Goal: Transaction & Acquisition: Book appointment/travel/reservation

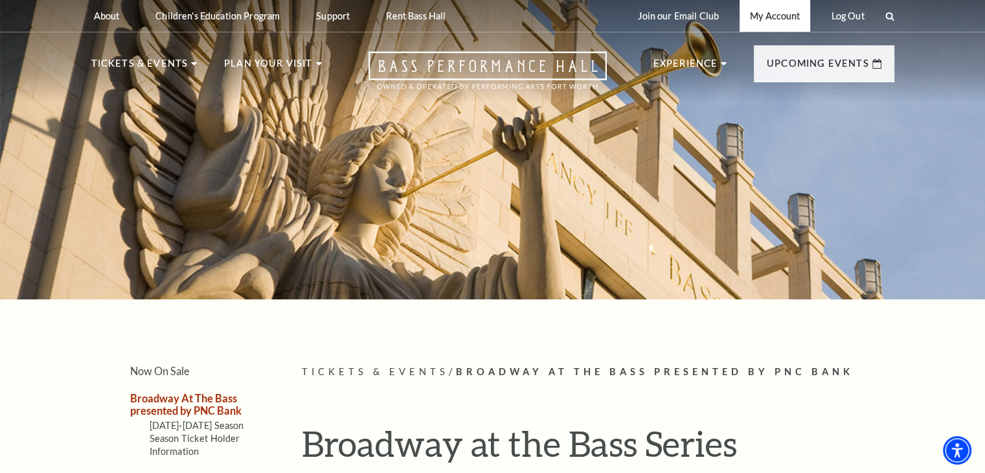
click at [770, 21] on link "My Account" at bounding box center [775, 16] width 71 height 32
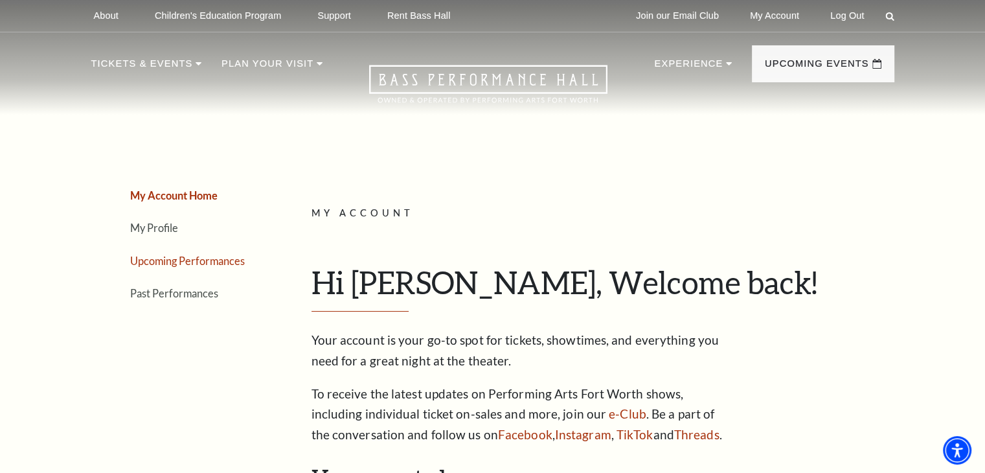
click at [189, 260] on link "Upcoming Performances" at bounding box center [187, 261] width 115 height 12
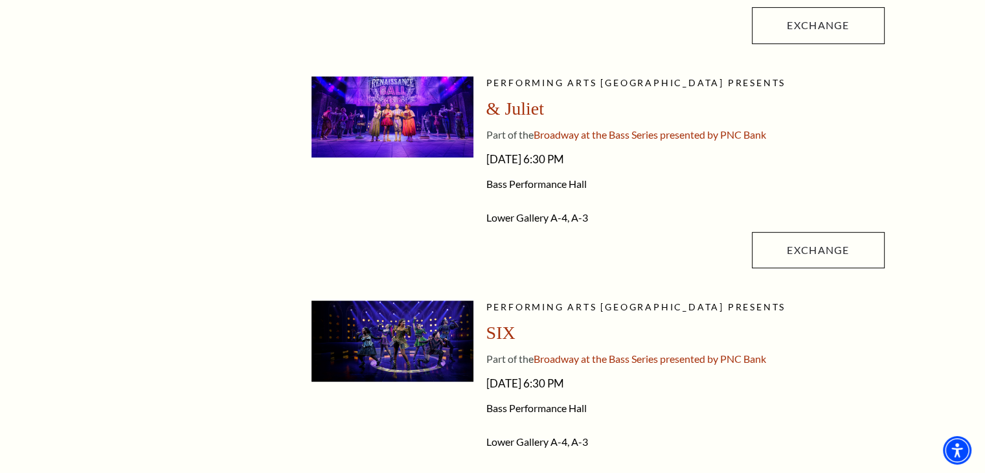
scroll to position [259, 0]
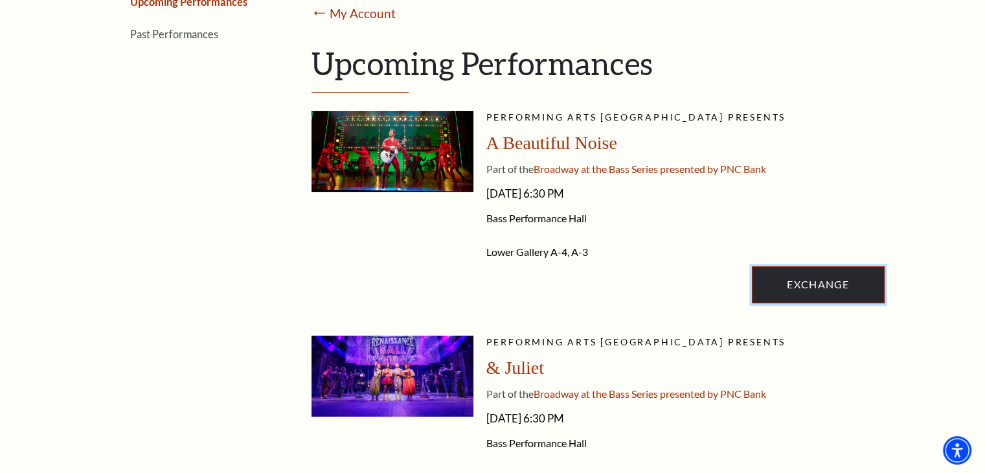
click at [804, 290] on link "Exchange" at bounding box center [818, 284] width 132 height 36
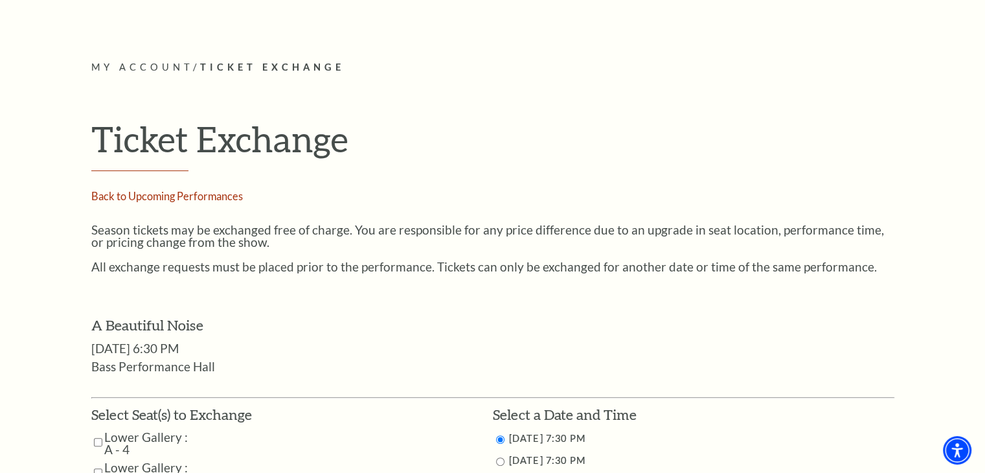
scroll to position [518, 0]
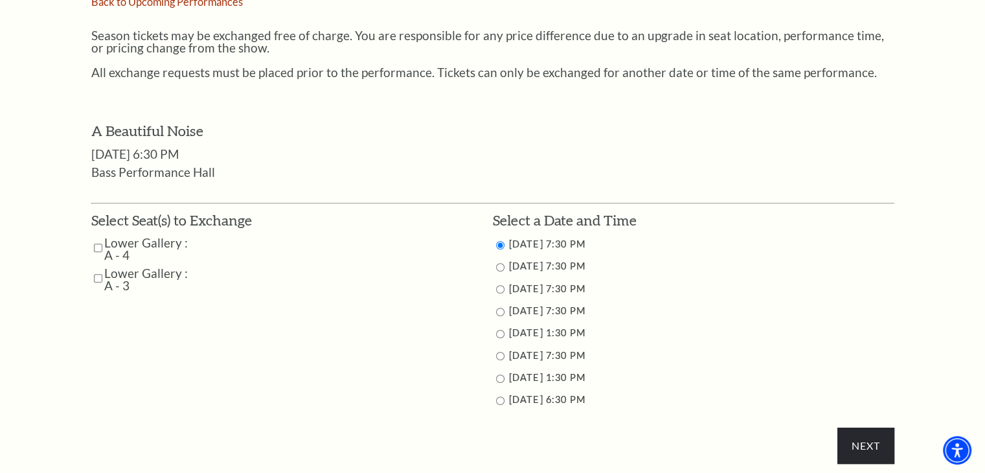
click at [97, 246] on input "Lower Gallery : A - 4" at bounding box center [98, 247] width 8 height 23
checkbox input "true"
click at [96, 281] on input "Lower Gallery : A - 3" at bounding box center [98, 278] width 8 height 23
checkbox input "true"
click at [504, 353] on li "11/1/2025 7:30 PM" at bounding box center [694, 356] width 402 height 16
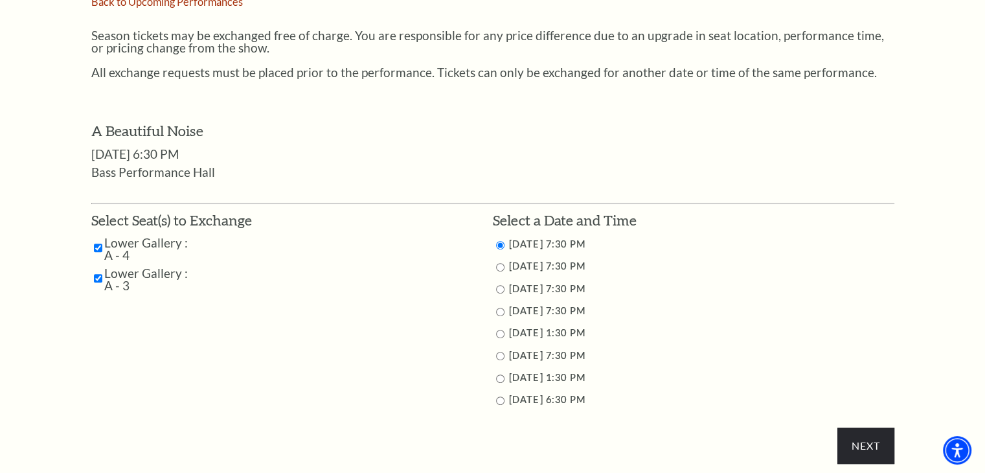
click at [500, 353] on input "11/1/2025 7:30 PM" at bounding box center [500, 356] width 8 height 8
radio input "true"
click at [847, 432] on input "Next" at bounding box center [866, 446] width 56 height 36
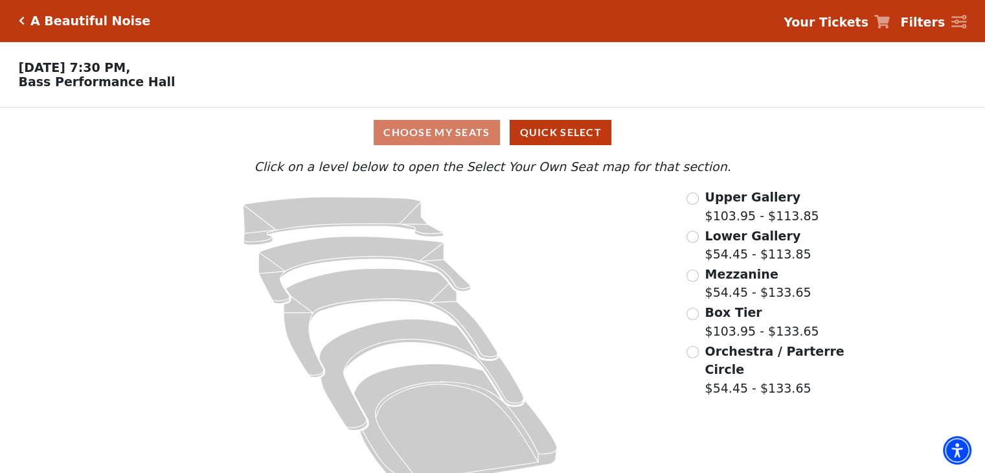
scroll to position [27, 0]
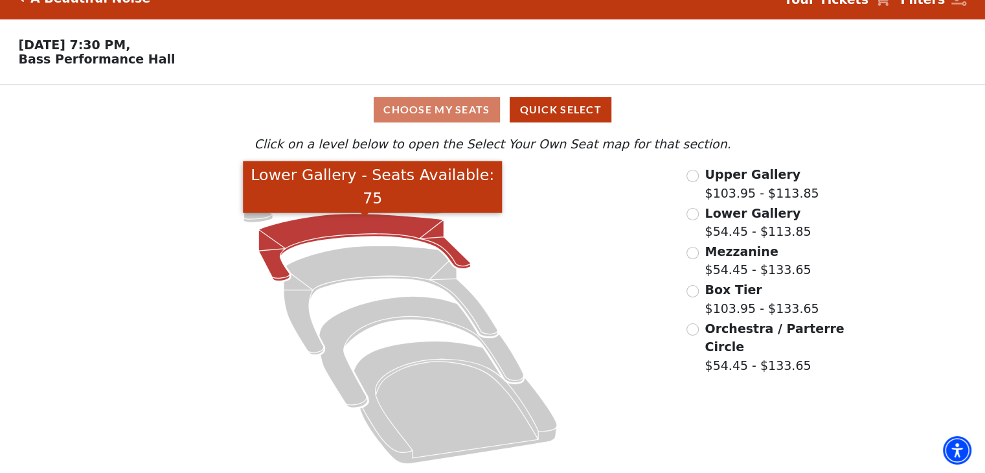
click at [362, 221] on icon "Lower Gallery - Seats Available: 75" at bounding box center [365, 247] width 212 height 67
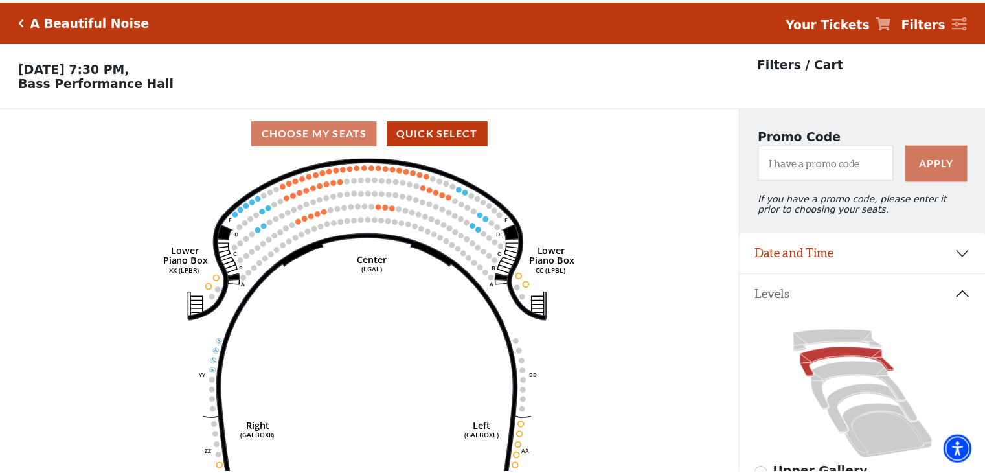
scroll to position [60, 0]
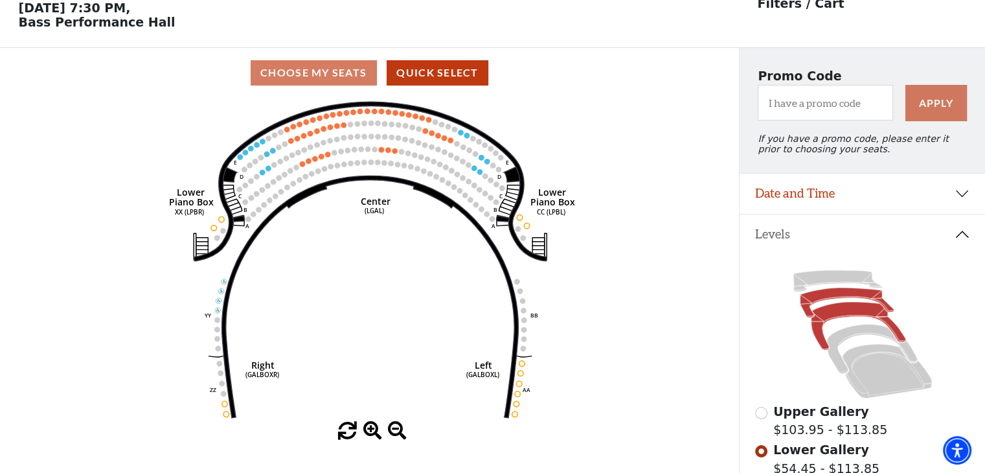
click at [840, 315] on icon at bounding box center [858, 326] width 95 height 48
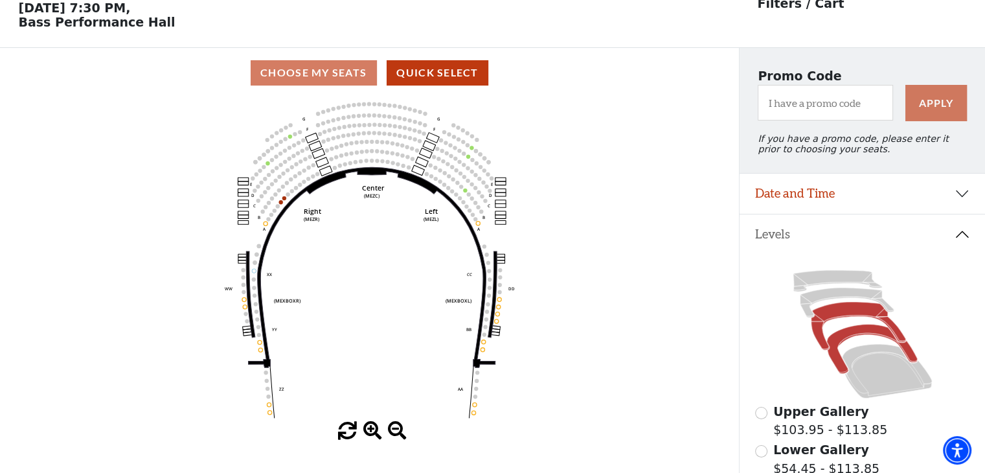
click at [862, 337] on icon at bounding box center [872, 349] width 90 height 49
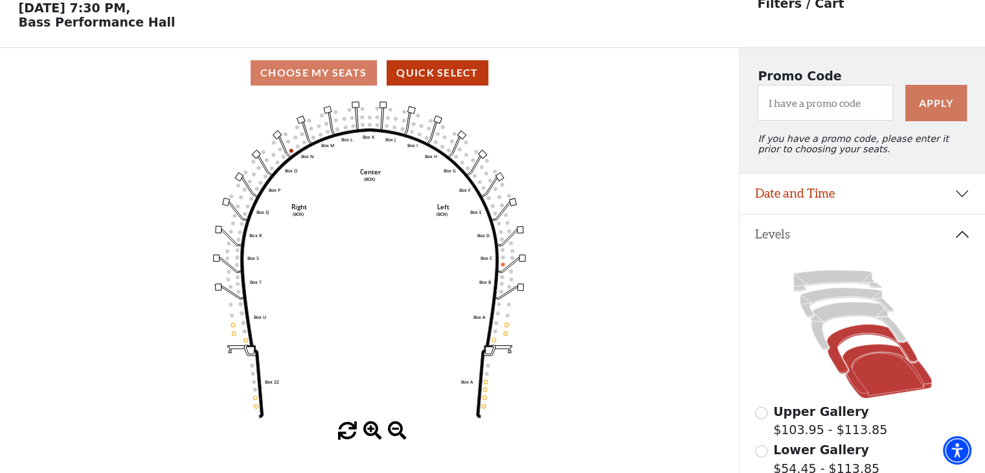
click at [883, 369] on icon at bounding box center [887, 371] width 90 height 54
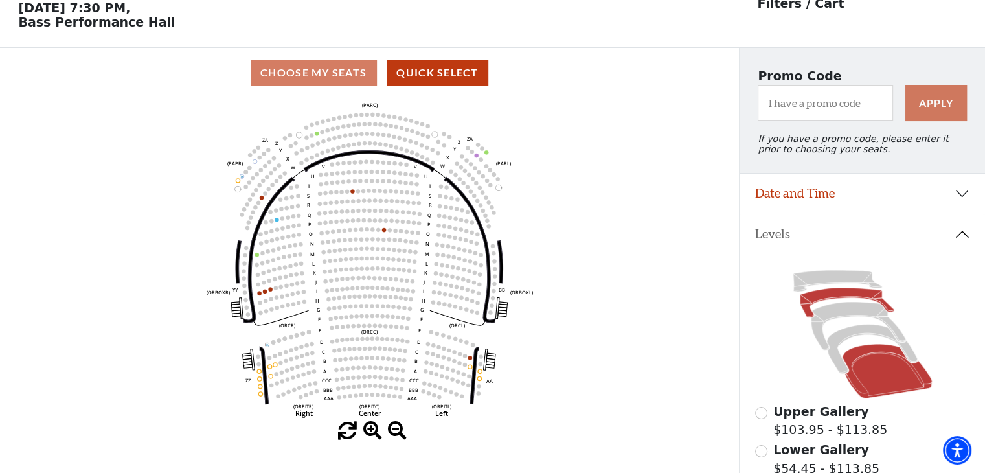
click at [840, 301] on icon at bounding box center [847, 303] width 94 height 30
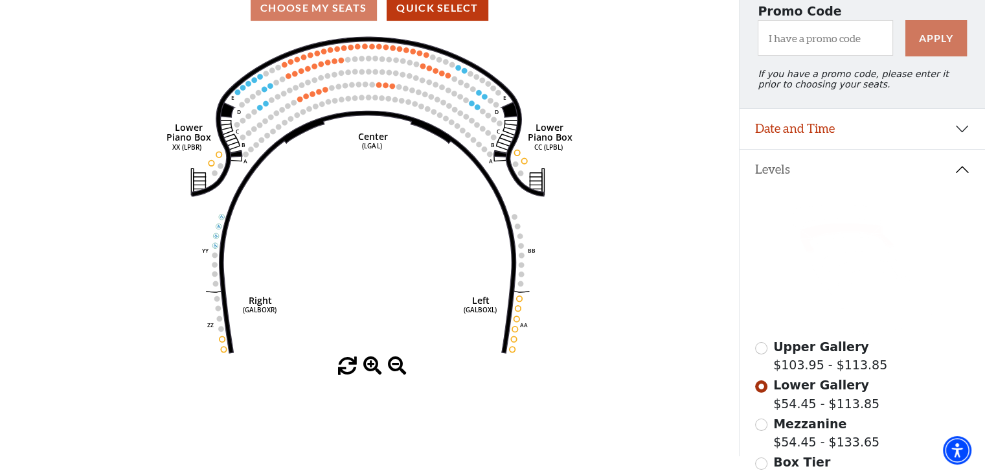
scroll to position [0, 0]
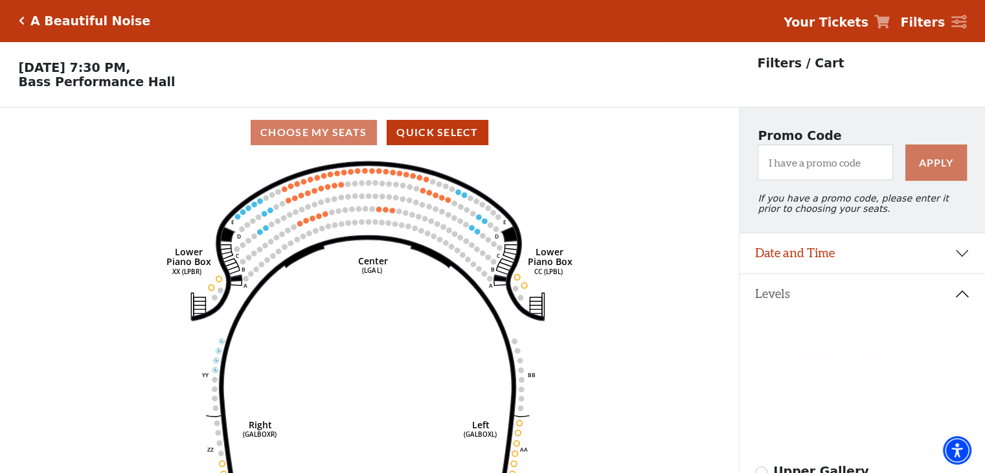
click at [25, 20] on div "A Beautiful Noise" at bounding box center [88, 21] width 126 height 15
click at [19, 19] on icon "Click here to go back to filters" at bounding box center [22, 20] width 6 height 9
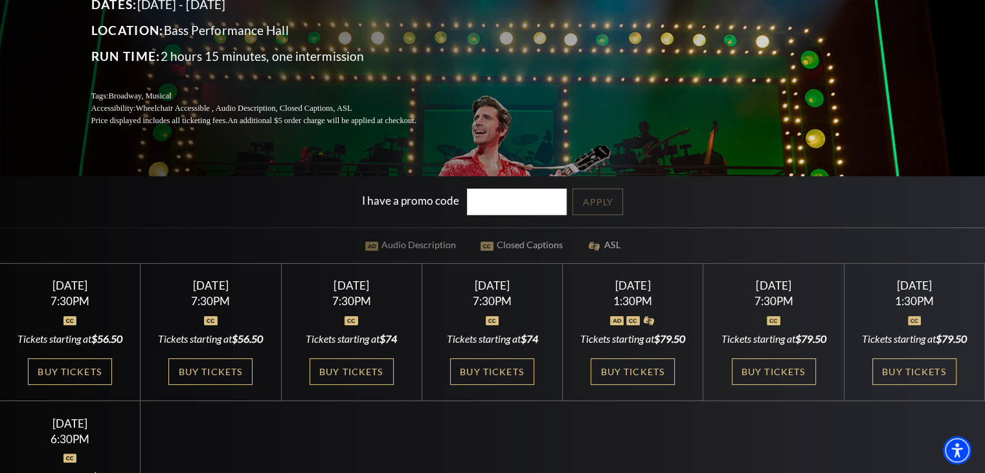
scroll to position [324, 0]
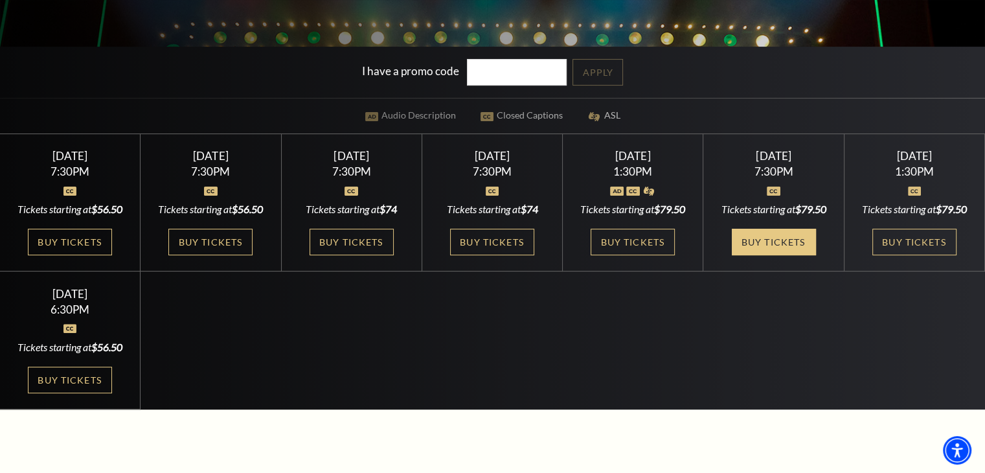
click at [757, 254] on link "Buy Tickets" at bounding box center [774, 242] width 84 height 27
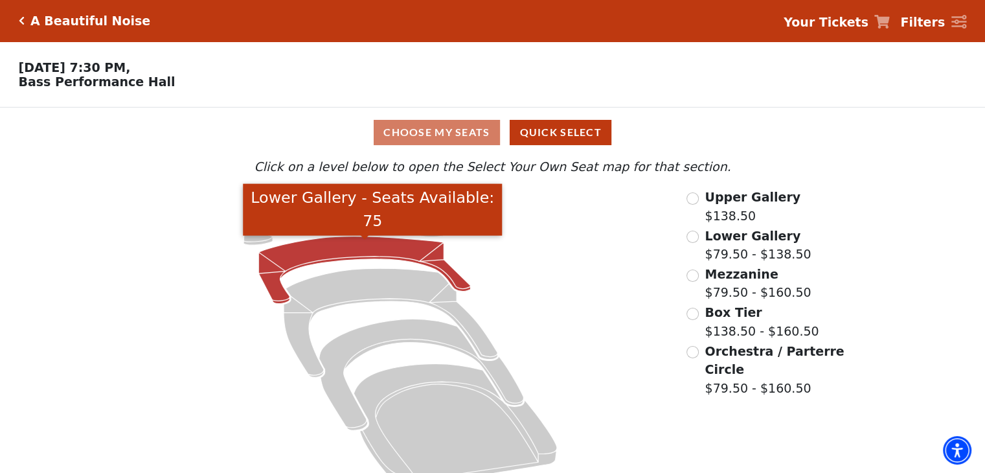
click at [393, 258] on icon "Lower Gallery - Seats Available: 75" at bounding box center [365, 269] width 212 height 67
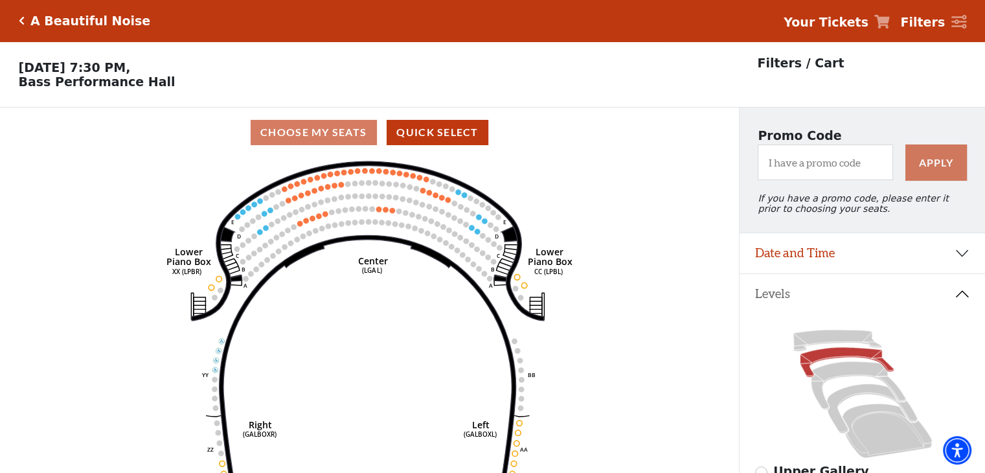
click at [22, 19] on icon "Click here to go back to filters" at bounding box center [22, 20] width 6 height 9
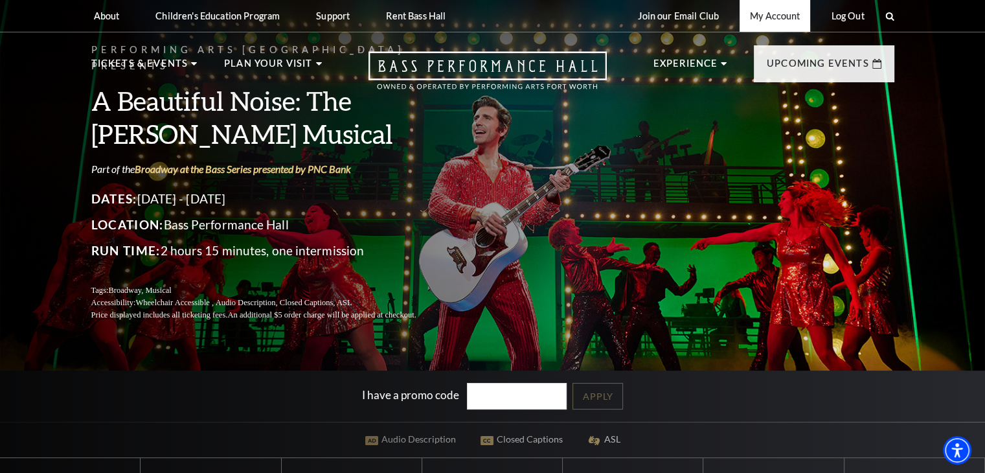
click at [766, 9] on link "My Account" at bounding box center [775, 16] width 71 height 32
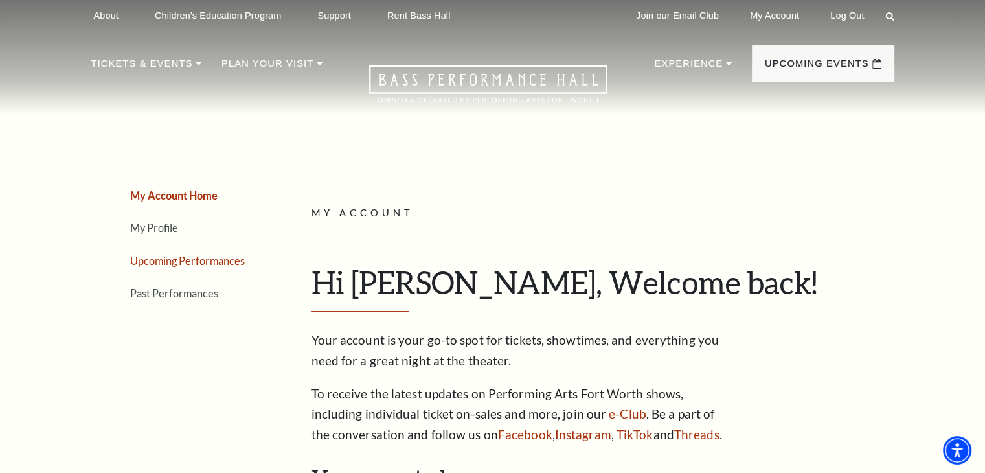
click at [174, 260] on link "Upcoming Performances" at bounding box center [187, 261] width 115 height 12
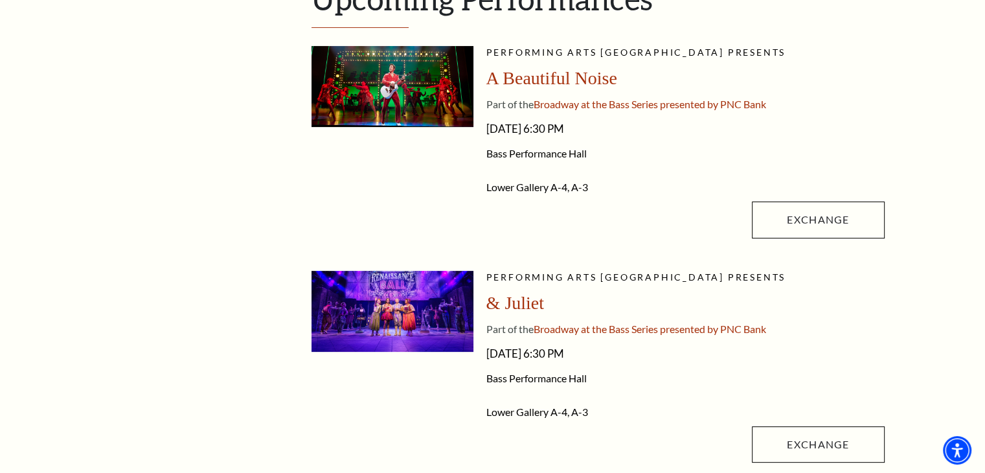
scroll to position [389, 0]
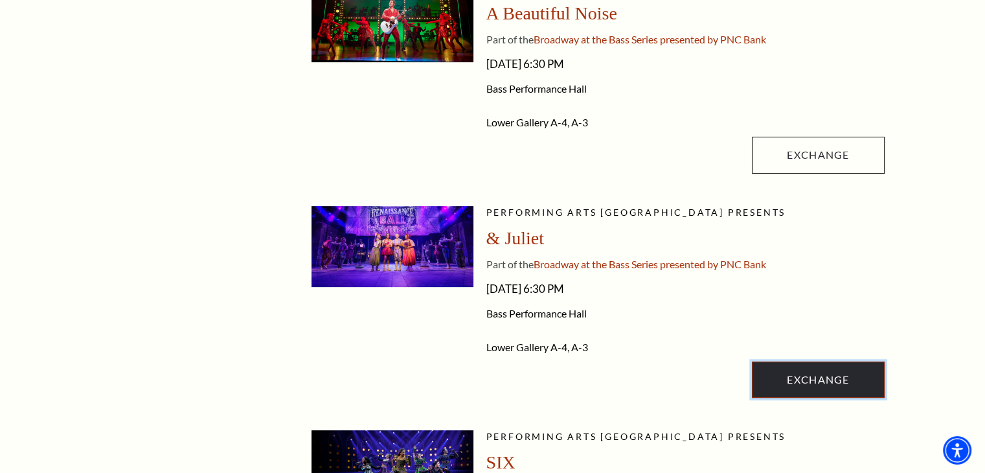
click at [806, 374] on link "Exchange" at bounding box center [818, 379] width 132 height 36
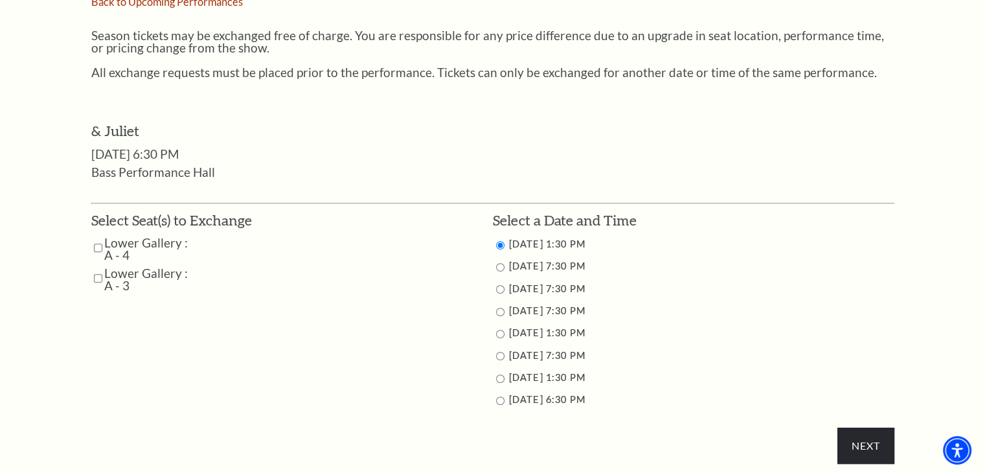
scroll to position [389, 0]
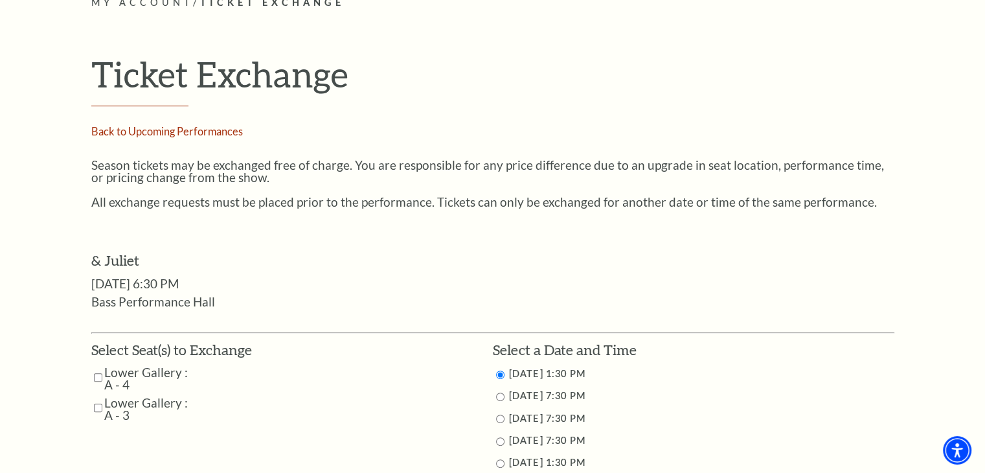
click at [98, 376] on input "Lower Gallery : A - 4" at bounding box center [98, 377] width 8 height 23
checkbox input "true"
click at [97, 407] on input "Lower Gallery : A - 3" at bounding box center [98, 407] width 8 height 23
checkbox input "true"
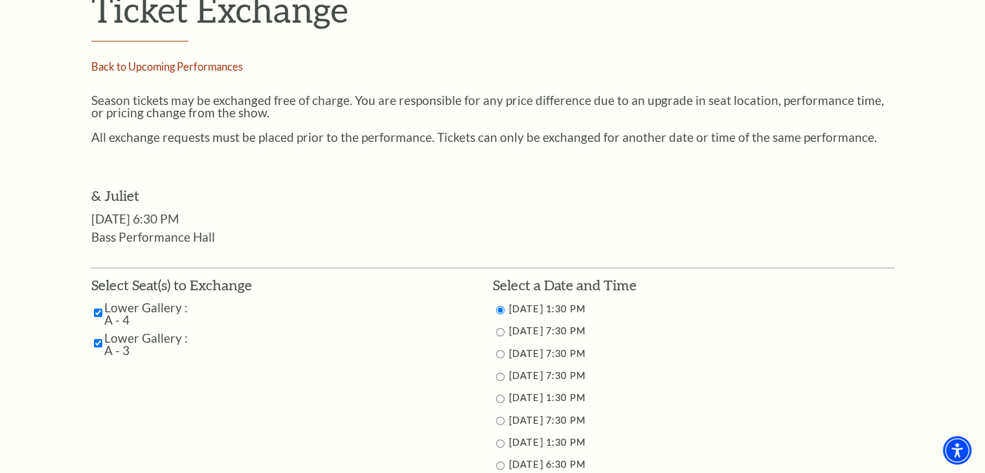
scroll to position [583, 0]
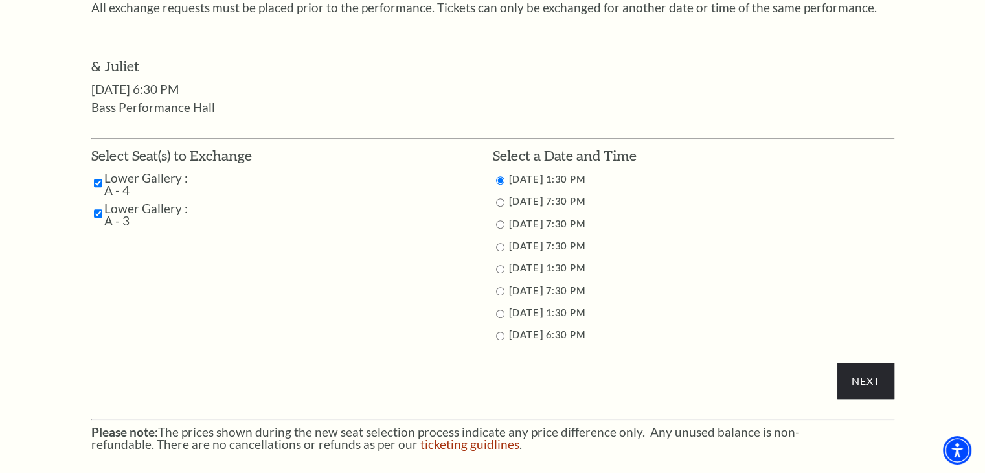
click at [499, 266] on input "11/15/2025 1:30 PM" at bounding box center [500, 269] width 8 height 8
radio input "true"
click at [497, 290] on input "11/15/2025 7:30 PM" at bounding box center [500, 291] width 8 height 8
radio input "true"
click at [864, 383] on input "Next" at bounding box center [866, 381] width 56 height 36
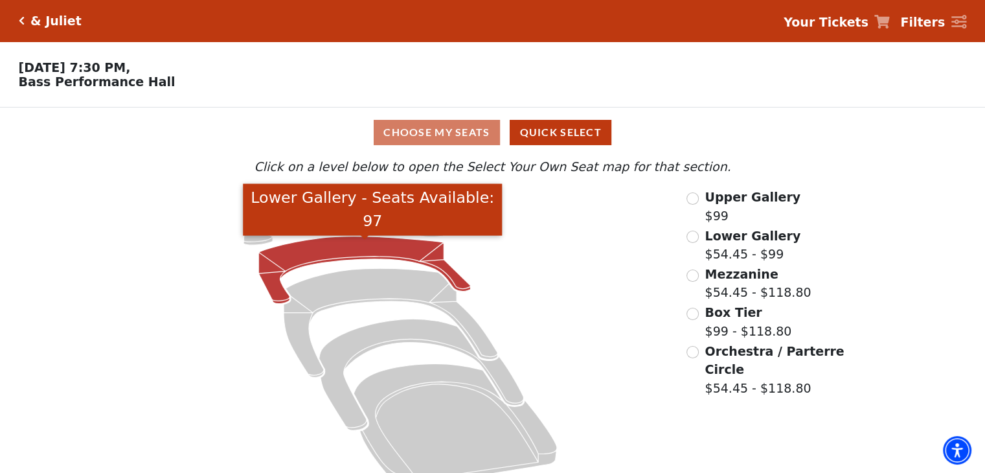
click at [415, 257] on icon "Lower Gallery - Seats Available: 97" at bounding box center [365, 269] width 212 height 67
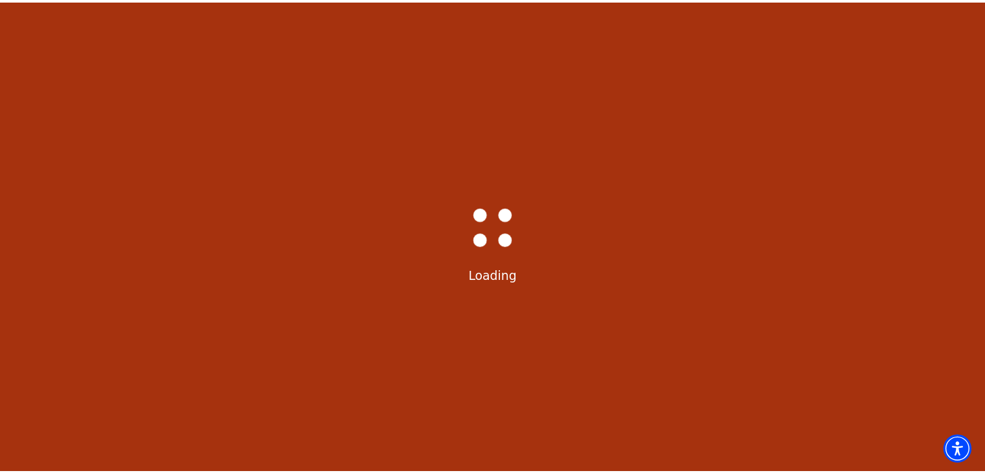
scroll to position [60, 0]
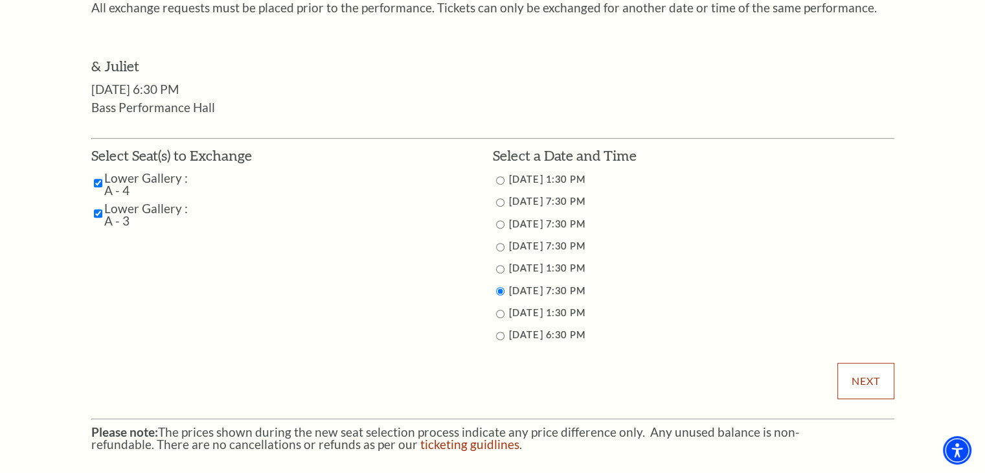
click at [869, 381] on input "Next" at bounding box center [866, 381] width 56 height 36
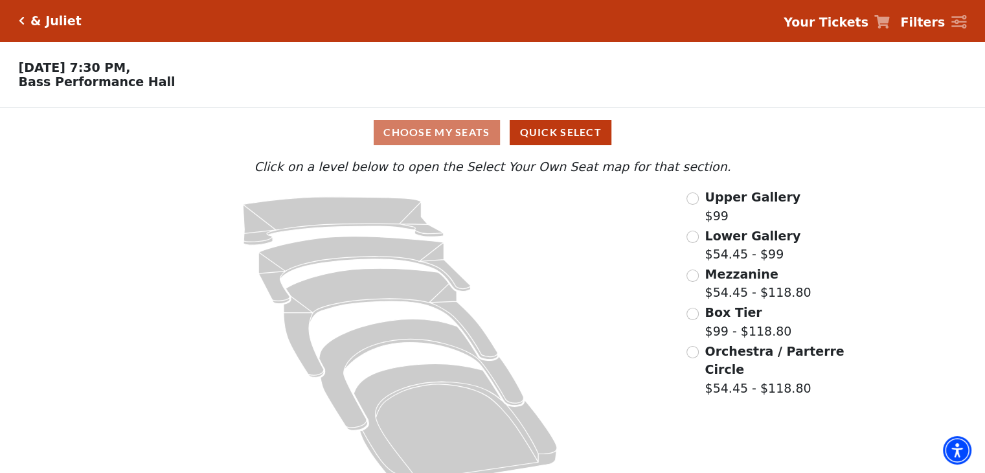
scroll to position [27, 0]
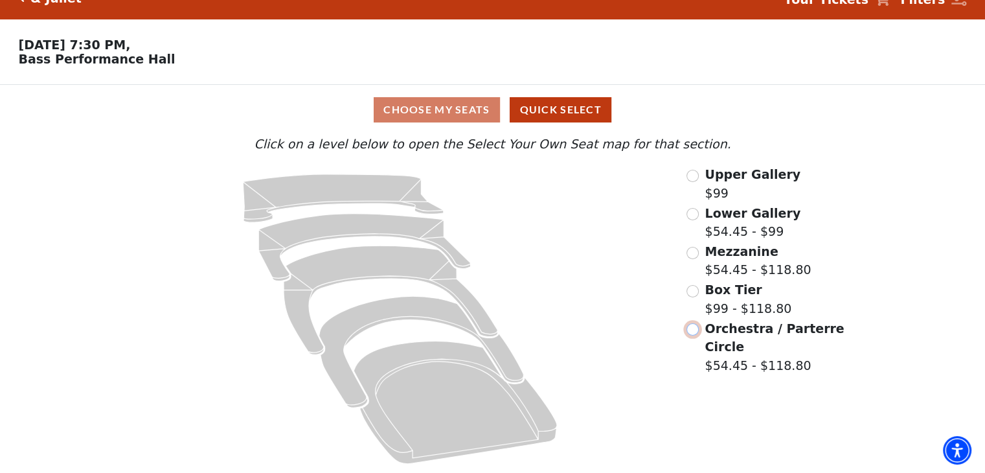
click at [692, 333] on input "Orchestra / Parterre Circle$54.45 - $118.80\a" at bounding box center [693, 329] width 12 height 12
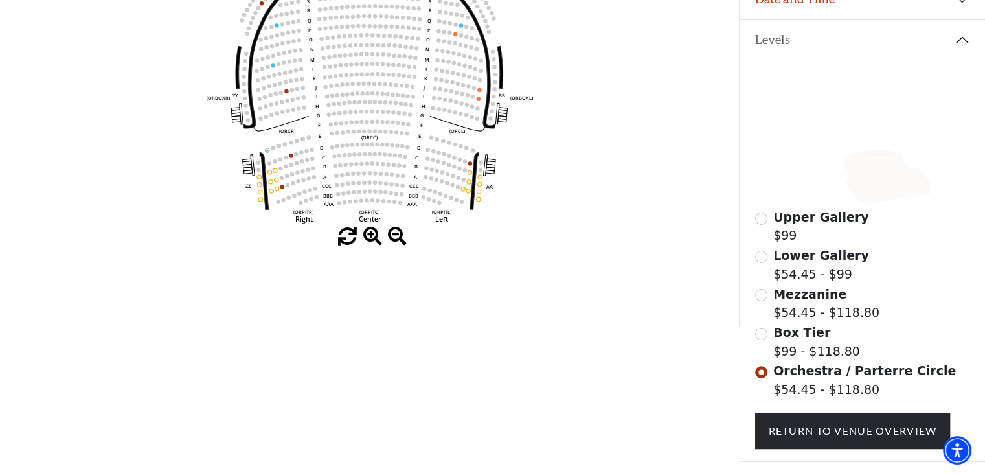
scroll to position [330, 0]
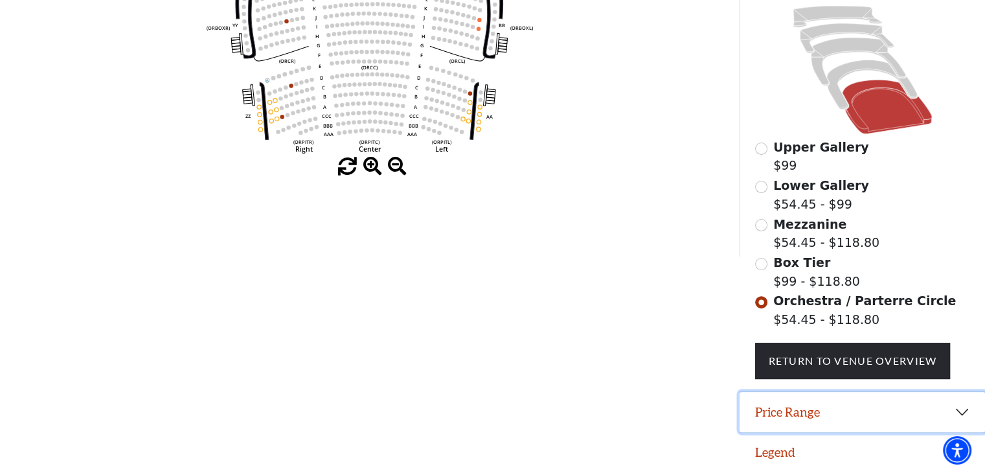
click at [794, 411] on button "Price Range" at bounding box center [863, 412] width 246 height 40
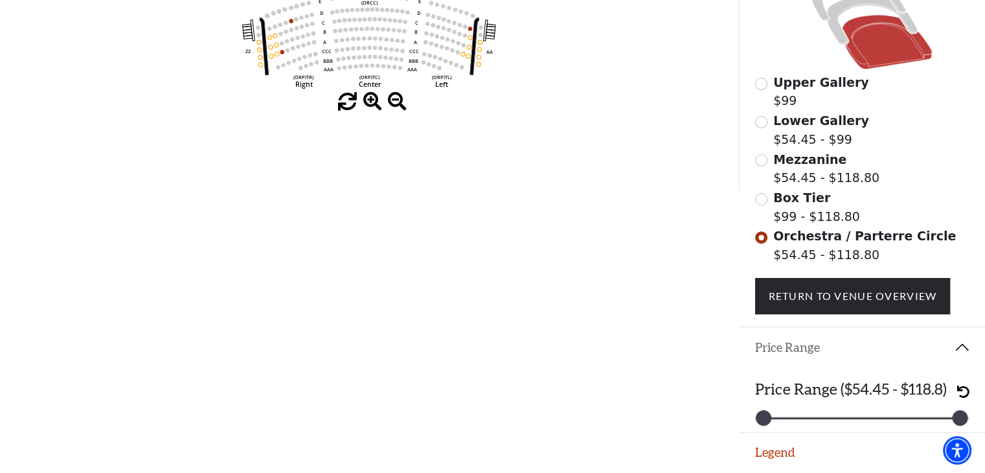
scroll to position [201, 0]
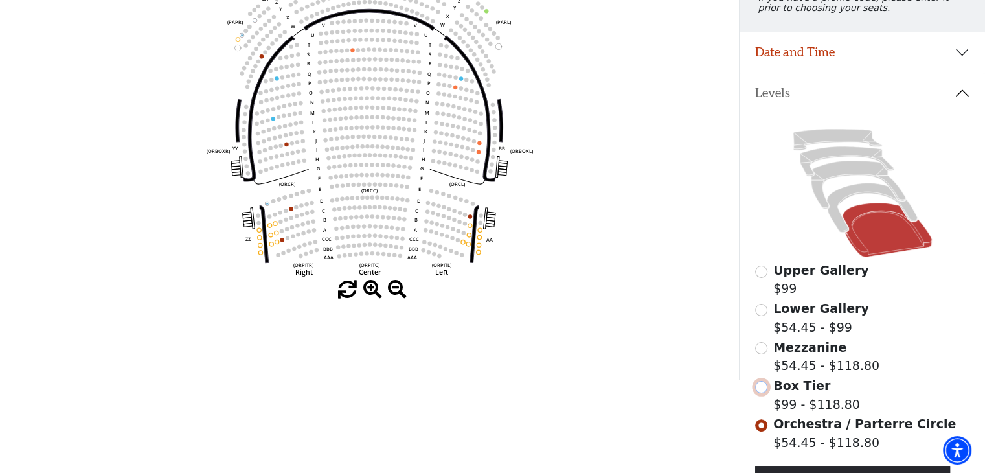
click at [759, 391] on input "Box Tier$99 - $118.80\a" at bounding box center [761, 387] width 12 height 12
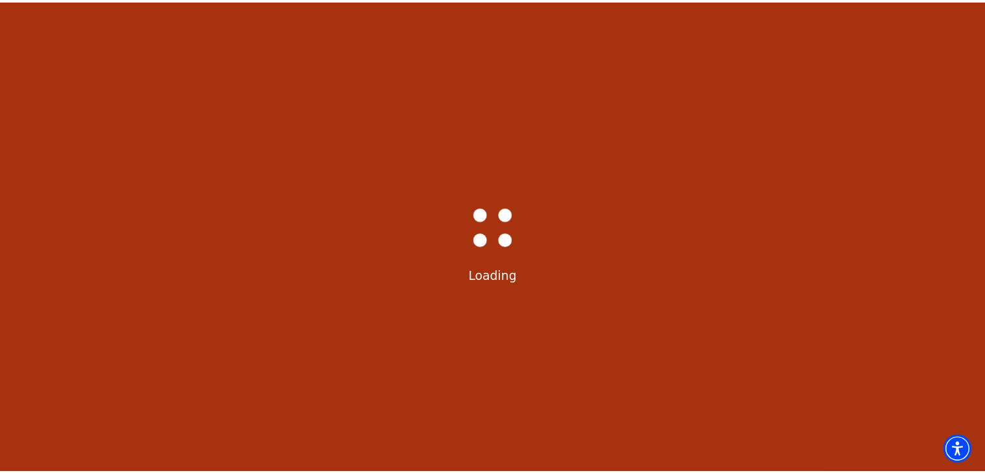
scroll to position [60, 0]
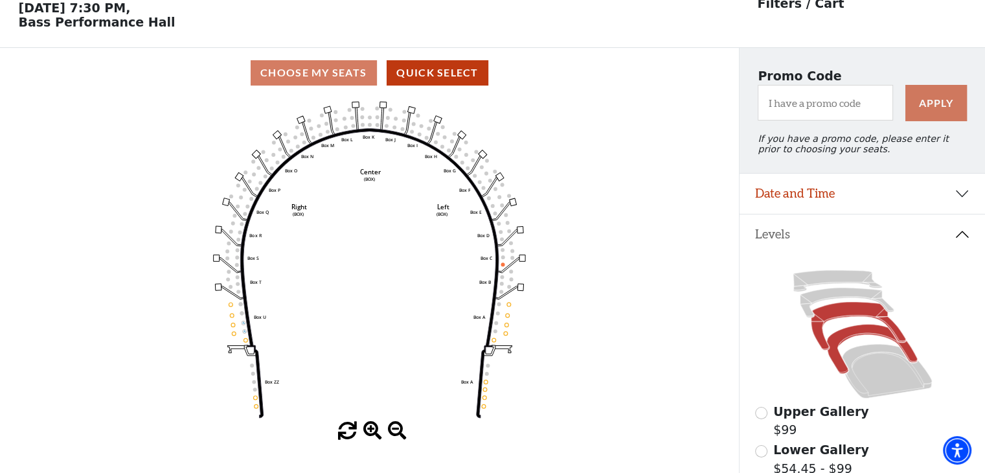
click at [838, 321] on icon at bounding box center [858, 326] width 95 height 48
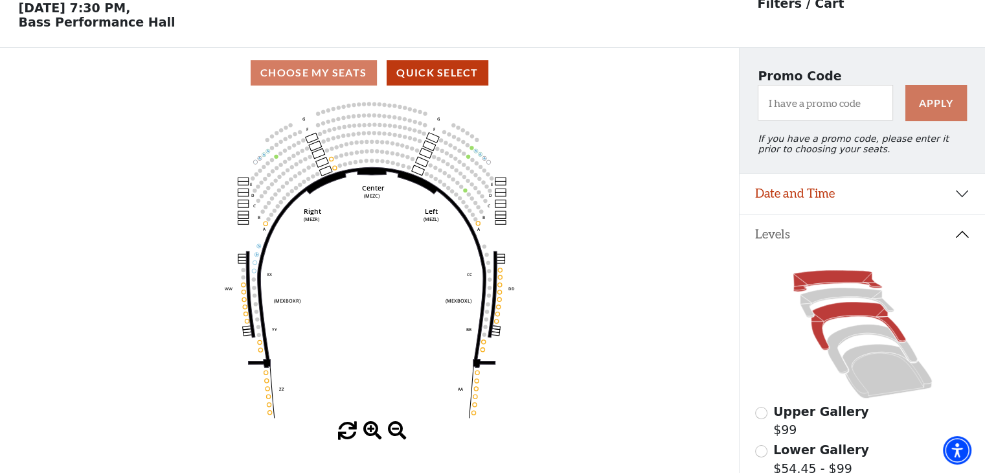
click at [829, 280] on icon at bounding box center [837, 281] width 89 height 21
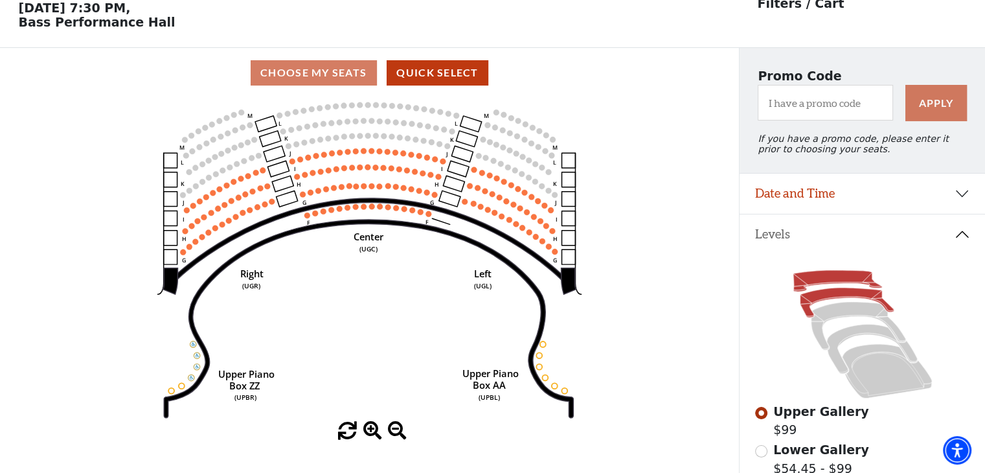
click at [833, 299] on icon at bounding box center [847, 303] width 94 height 30
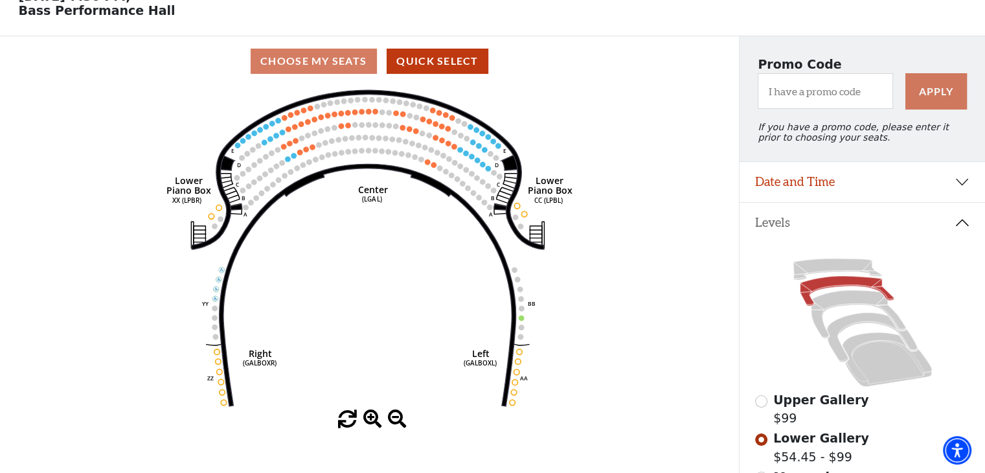
scroll to position [0, 0]
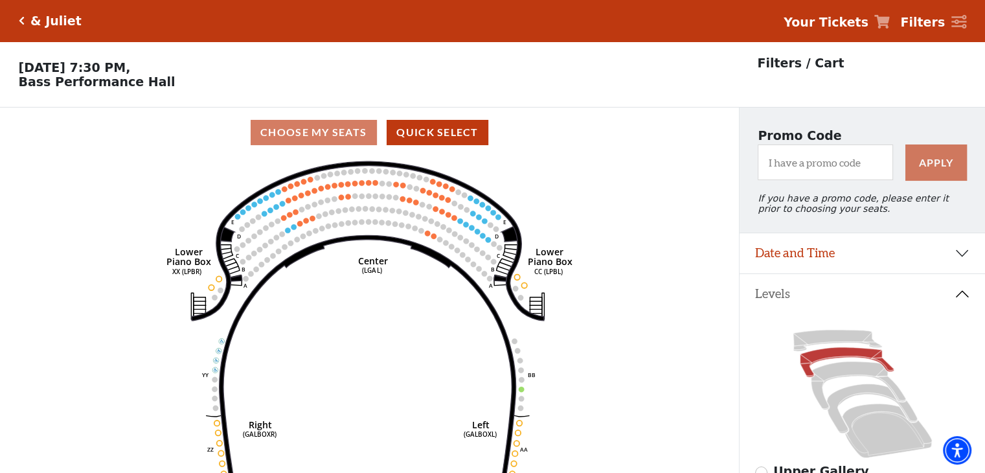
click at [17, 19] on div "& Juliet Your Tickets Filters" at bounding box center [492, 20] width 985 height 41
click at [22, 19] on icon "Click here to go back to filters" at bounding box center [22, 20] width 6 height 9
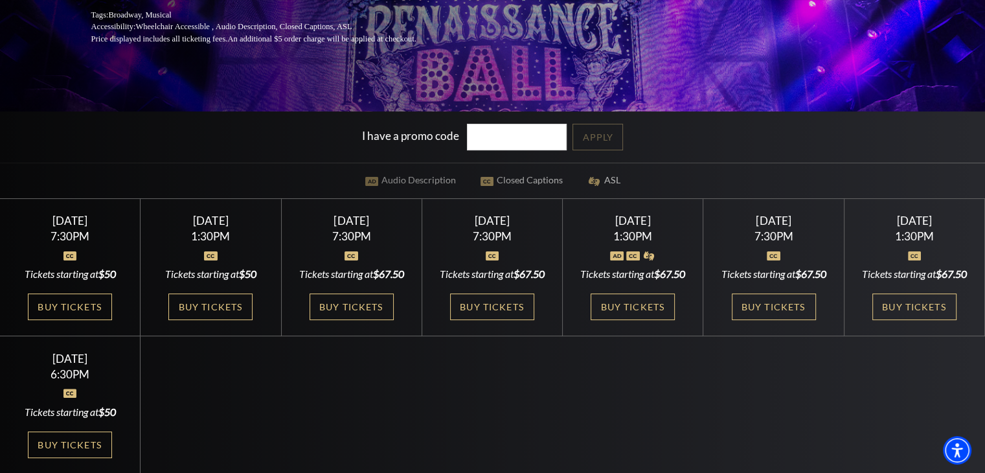
scroll to position [389, 0]
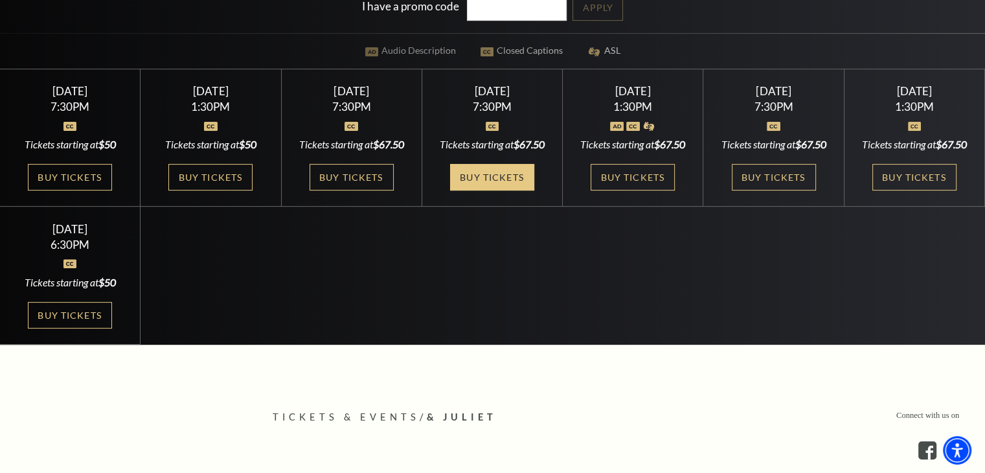
click at [483, 190] on link "Buy Tickets" at bounding box center [492, 177] width 84 height 27
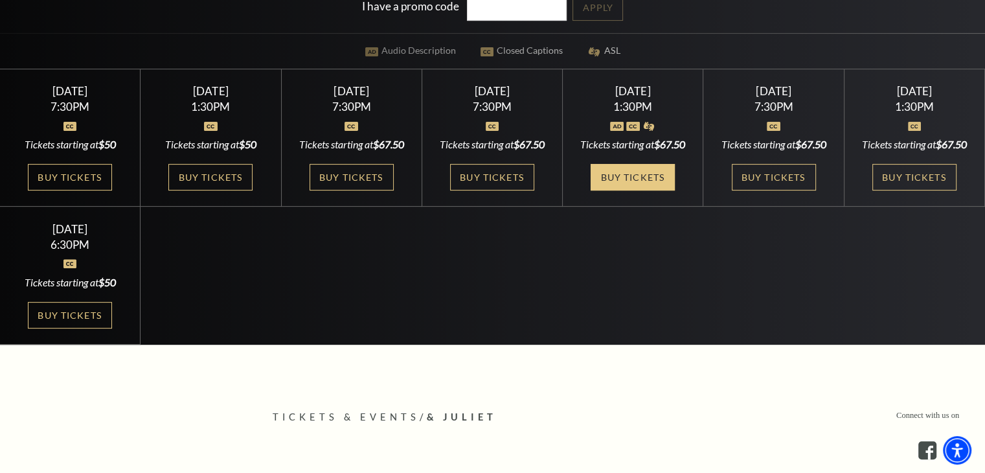
click at [620, 190] on link "Buy Tickets" at bounding box center [633, 177] width 84 height 27
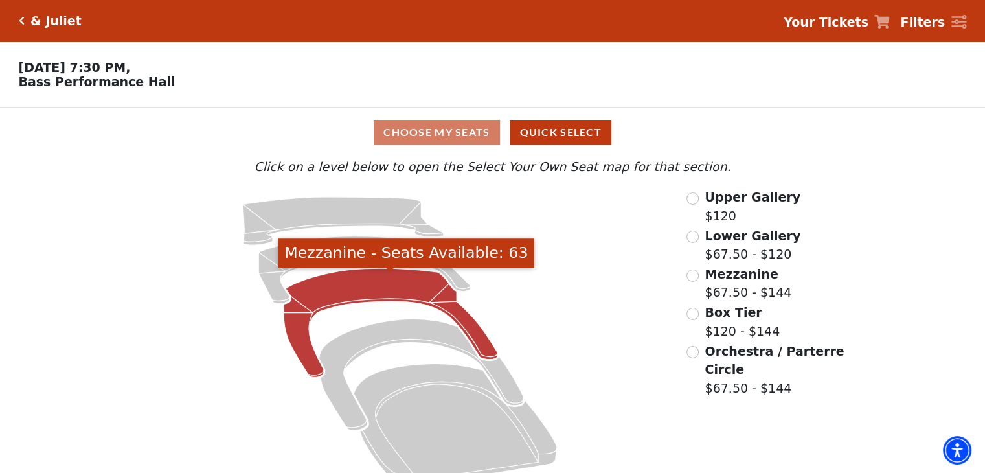
click at [388, 289] on icon "Mezzanine - Seats Available: 63" at bounding box center [391, 322] width 214 height 109
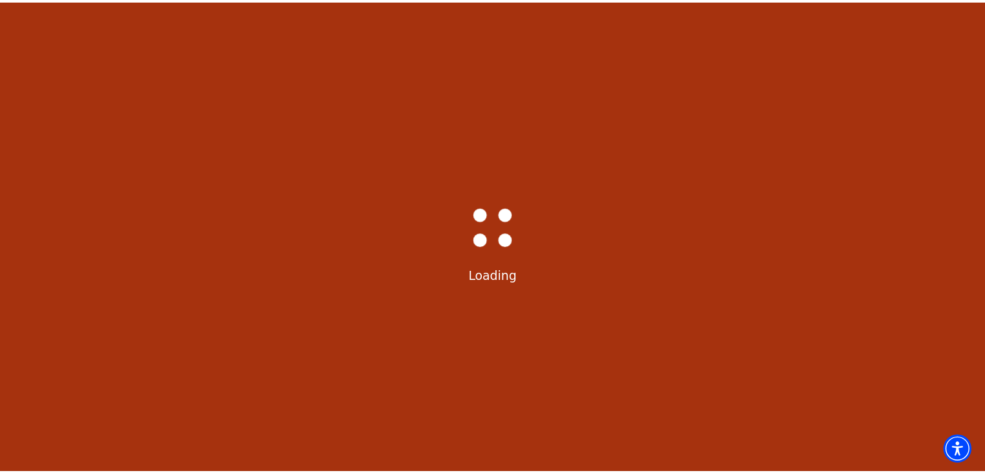
scroll to position [60, 0]
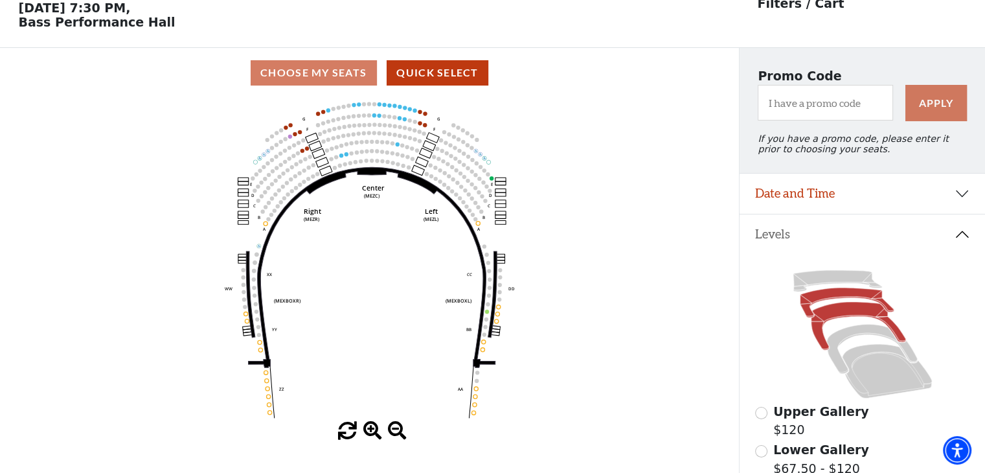
click at [819, 302] on icon at bounding box center [847, 303] width 94 height 30
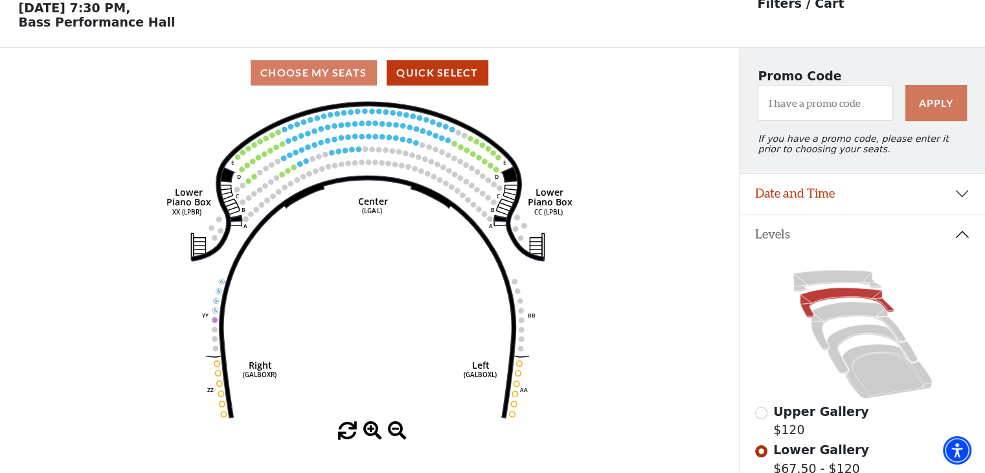
scroll to position [0, 0]
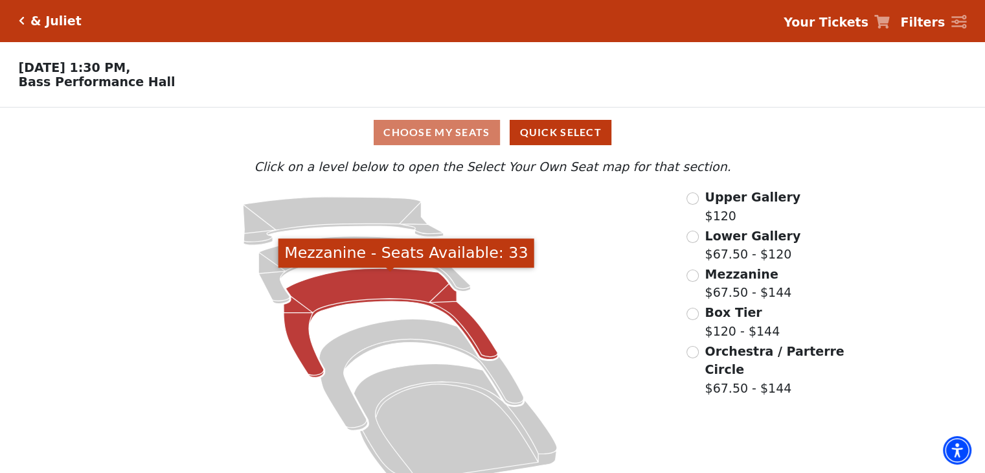
click at [394, 291] on icon "Mezzanine - Seats Available: 33" at bounding box center [391, 322] width 214 height 109
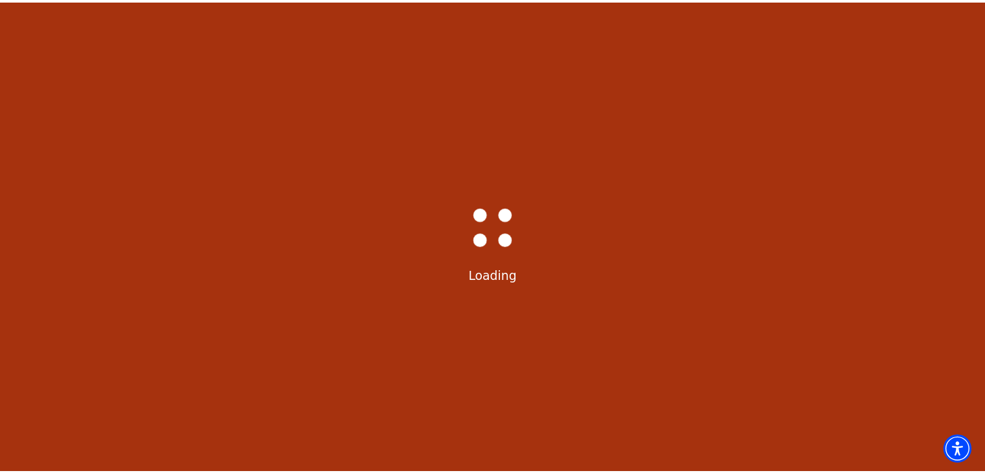
scroll to position [60, 0]
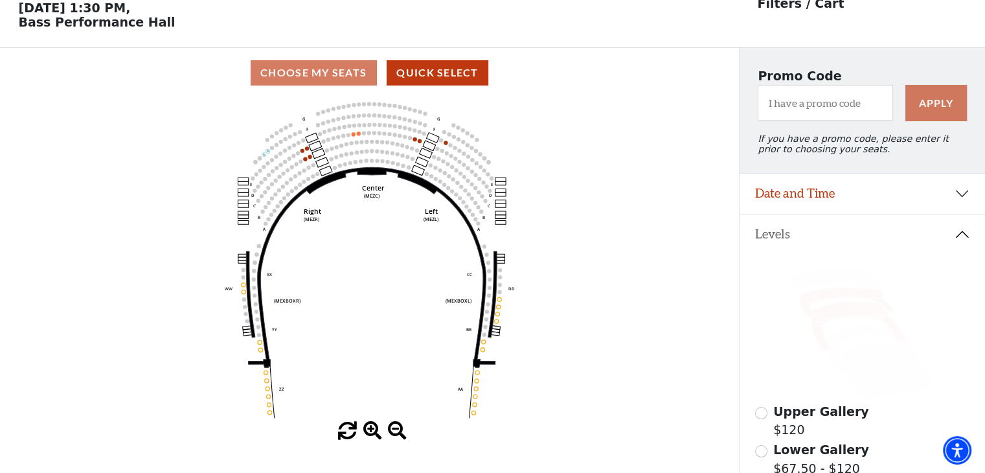
click at [824, 299] on icon at bounding box center [847, 303] width 94 height 30
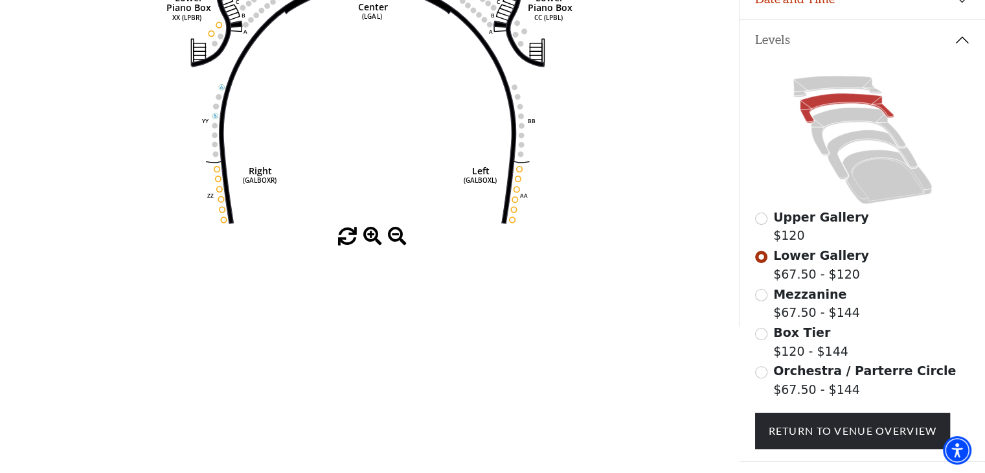
scroll to position [0, 0]
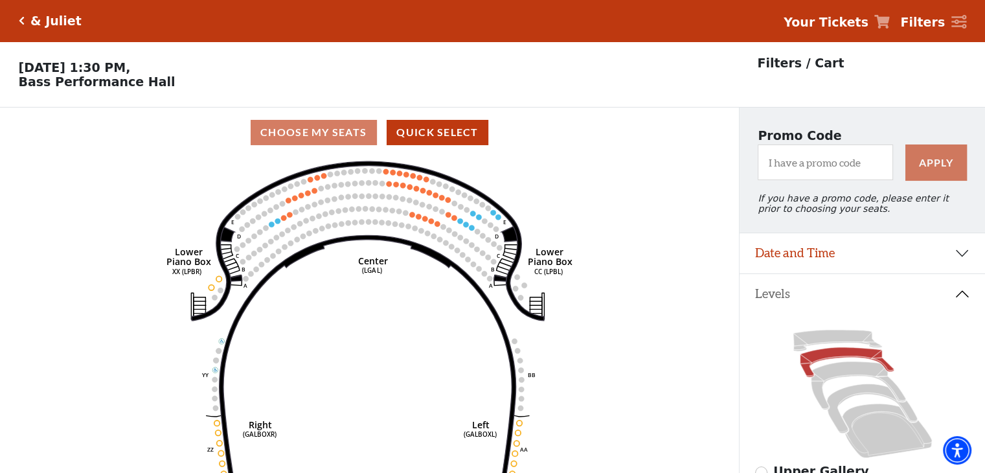
click at [19, 19] on icon "Click here to go back to filters" at bounding box center [22, 20] width 6 height 9
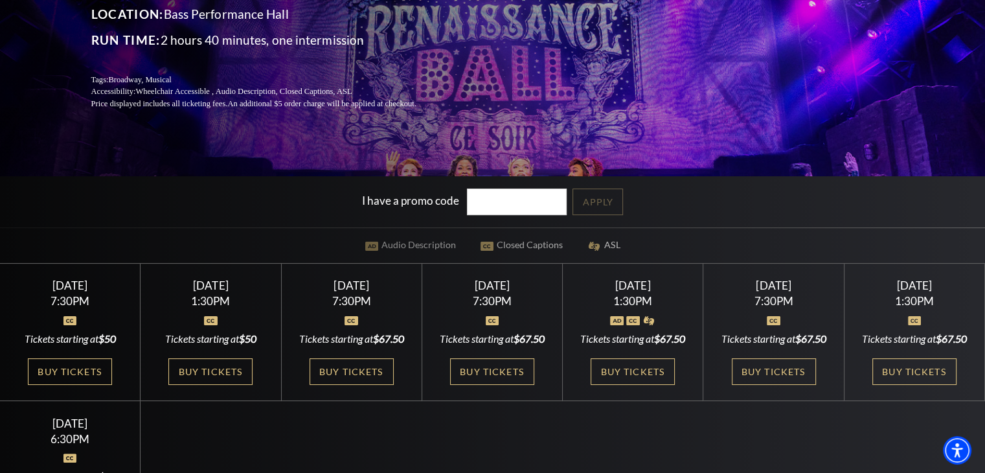
scroll to position [324, 0]
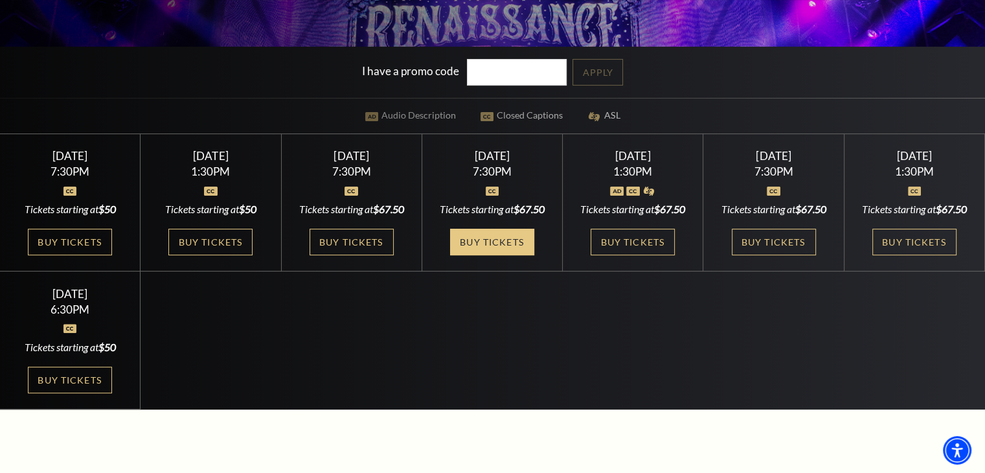
click at [479, 255] on link "Buy Tickets" at bounding box center [492, 242] width 84 height 27
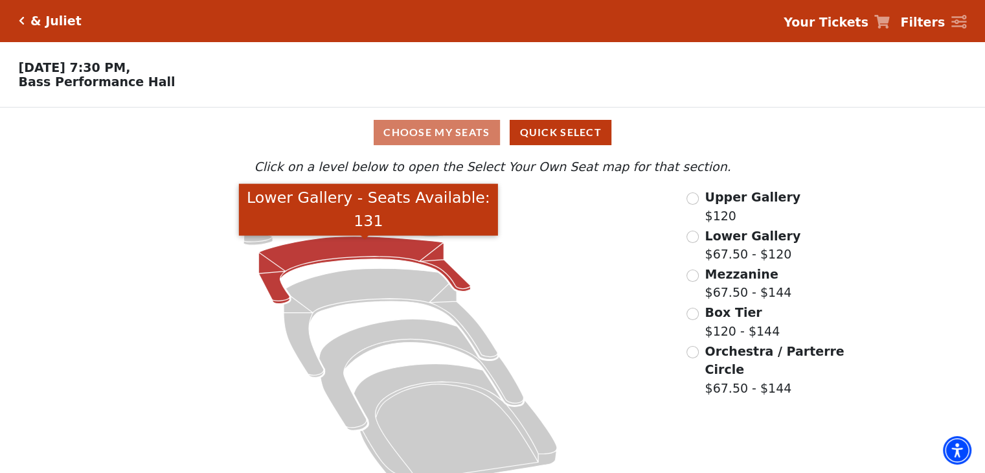
click at [349, 255] on icon "Lower Gallery - Seats Available: 131" at bounding box center [365, 269] width 212 height 67
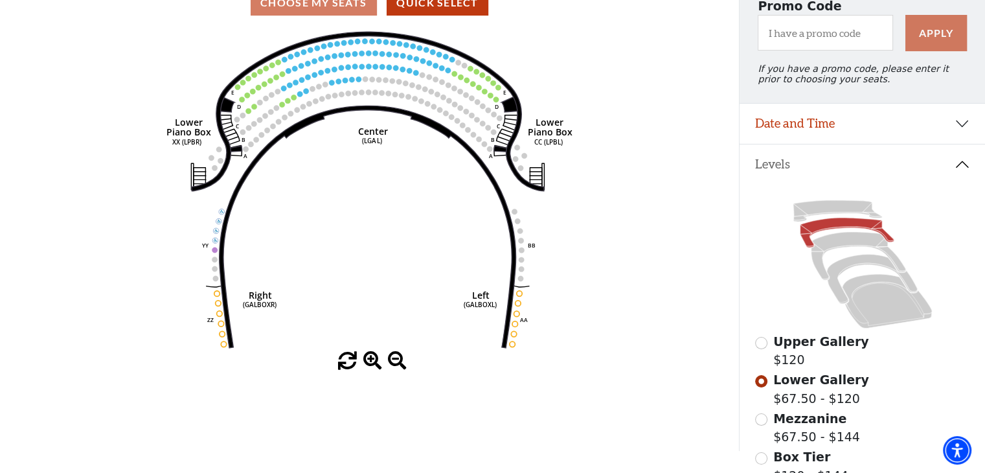
scroll to position [194, 0]
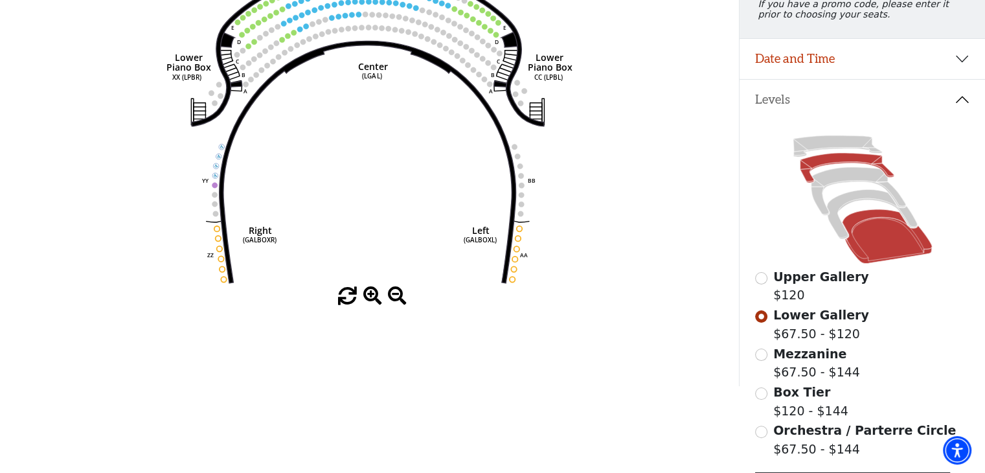
click at [886, 258] on icon at bounding box center [887, 236] width 90 height 54
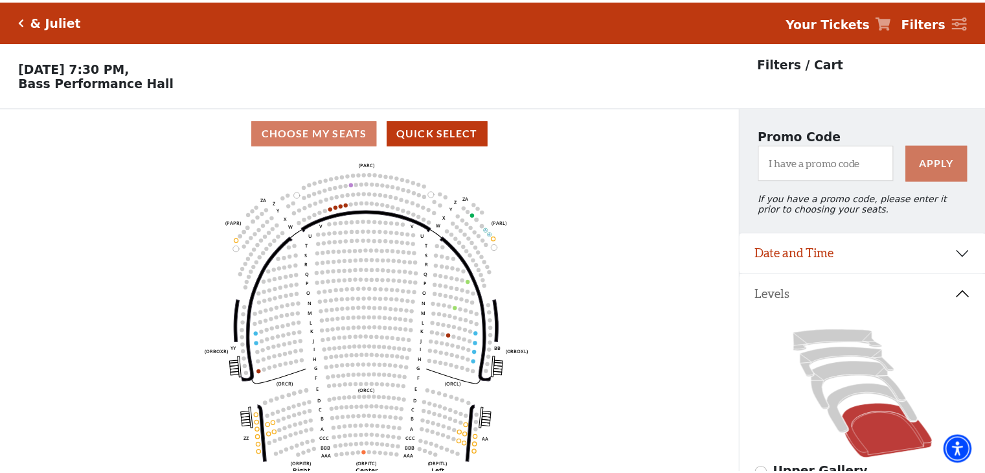
scroll to position [60, 0]
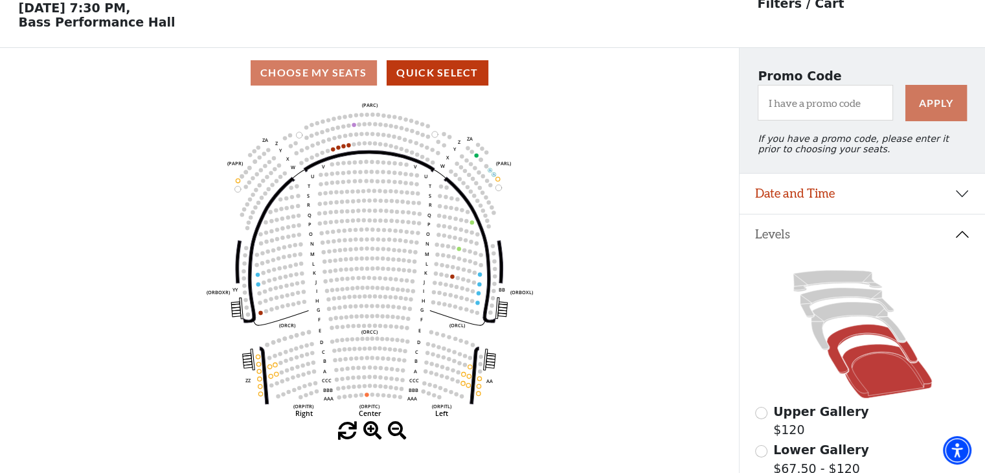
click at [854, 337] on icon at bounding box center [872, 349] width 90 height 49
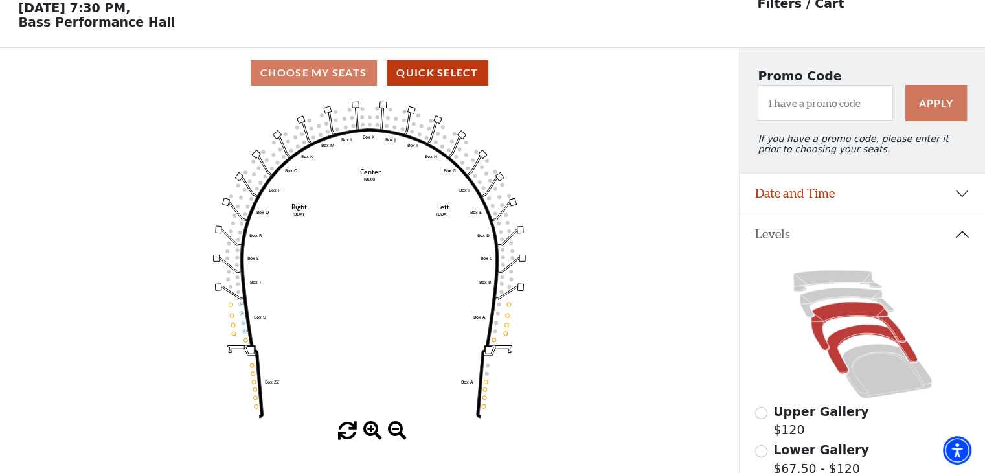
click at [849, 315] on icon at bounding box center [858, 326] width 95 height 48
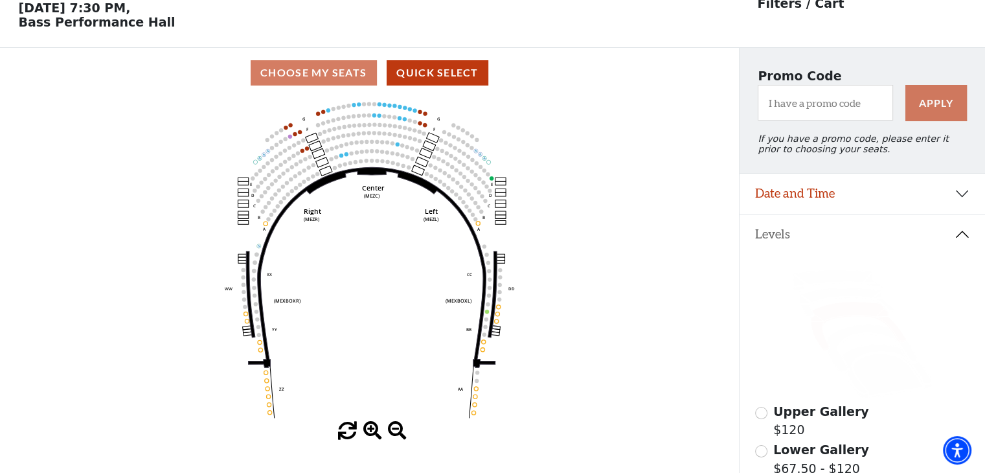
scroll to position [0, 0]
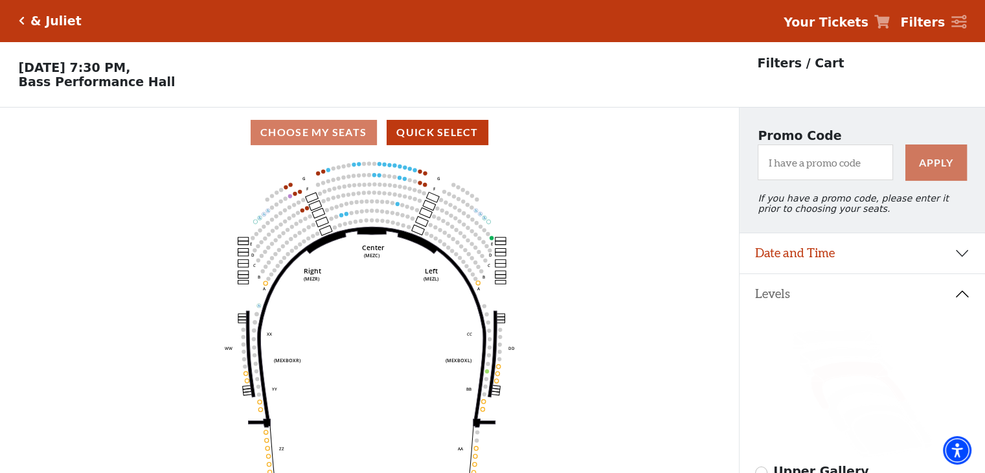
click at [23, 17] on icon "Click here to go back to filters" at bounding box center [22, 20] width 6 height 9
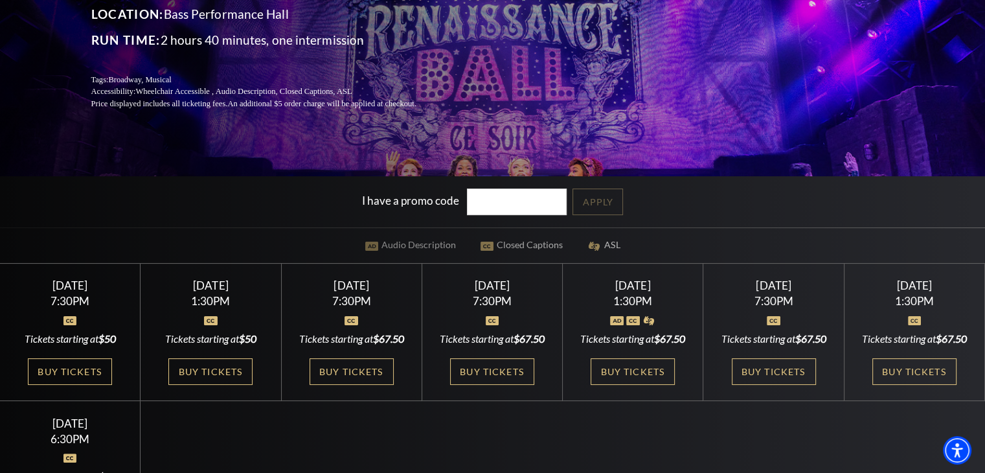
scroll to position [259, 0]
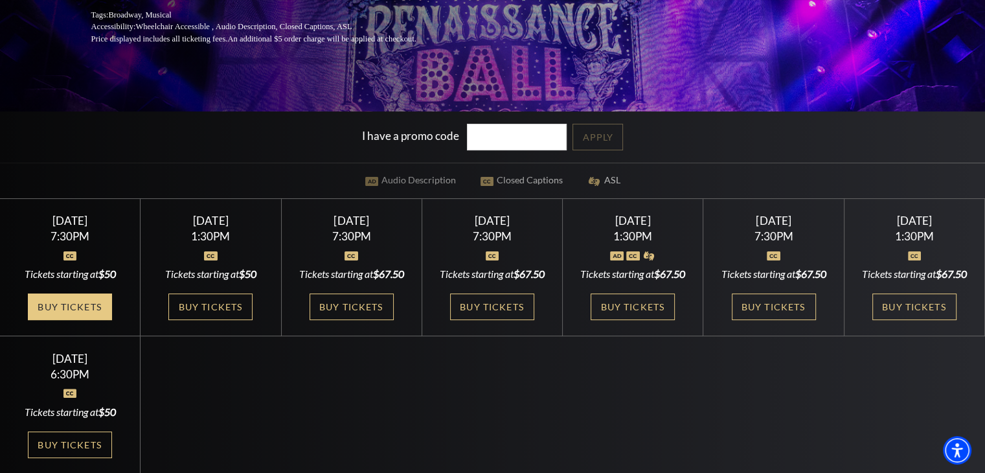
click at [67, 314] on link "Buy Tickets" at bounding box center [70, 306] width 84 height 27
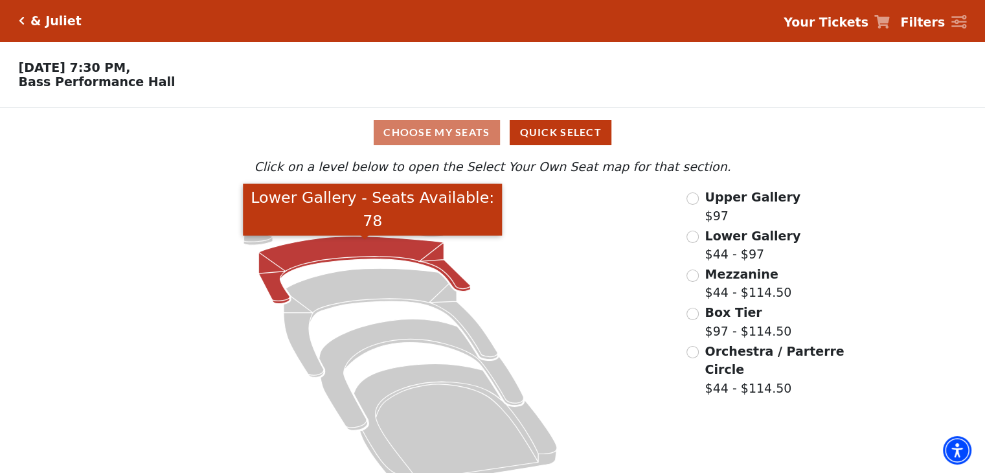
click at [354, 256] on icon "Lower Gallery - Seats Available: 78" at bounding box center [365, 269] width 212 height 67
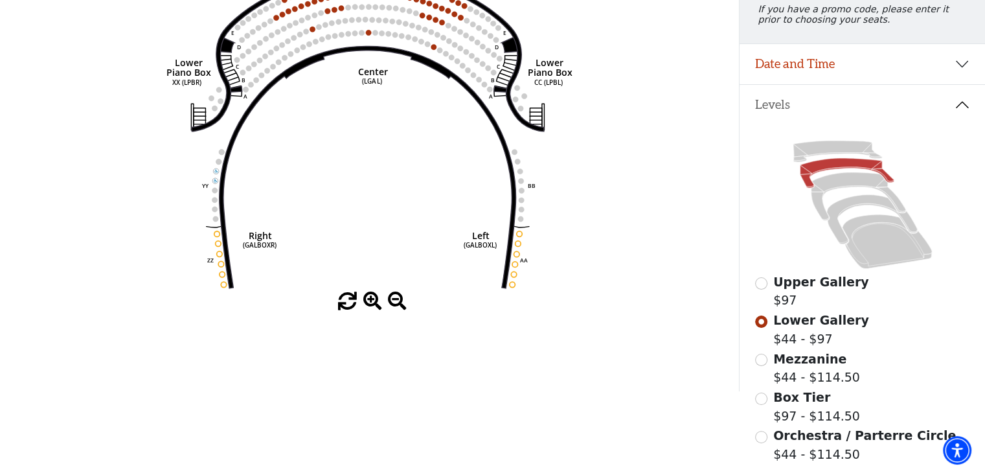
scroll to position [254, 0]
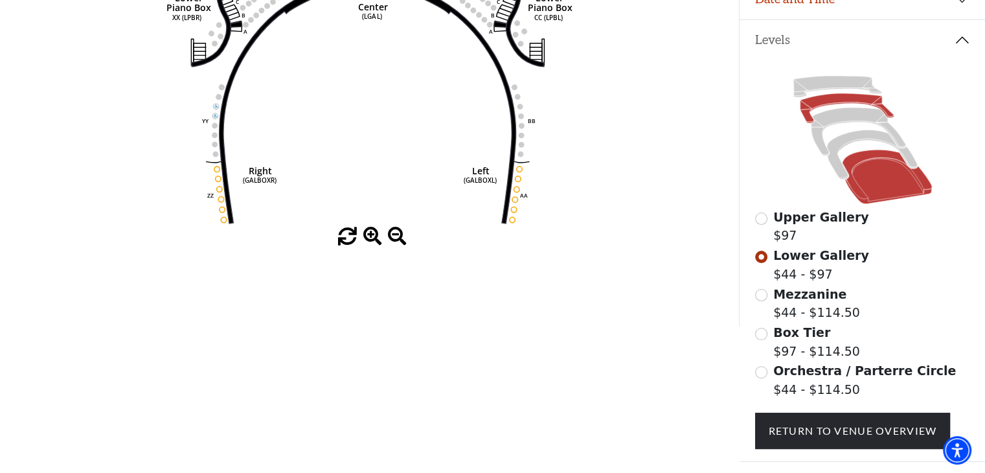
click at [871, 189] on icon at bounding box center [887, 177] width 90 height 54
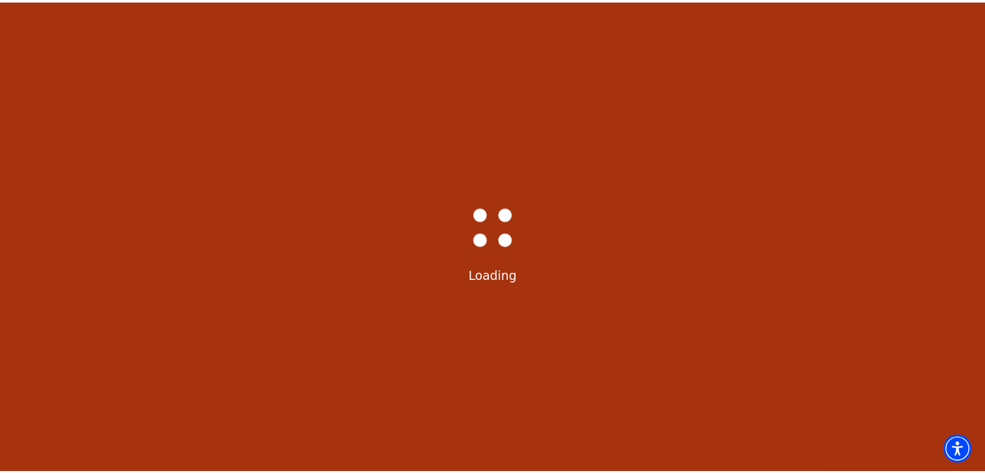
scroll to position [60, 0]
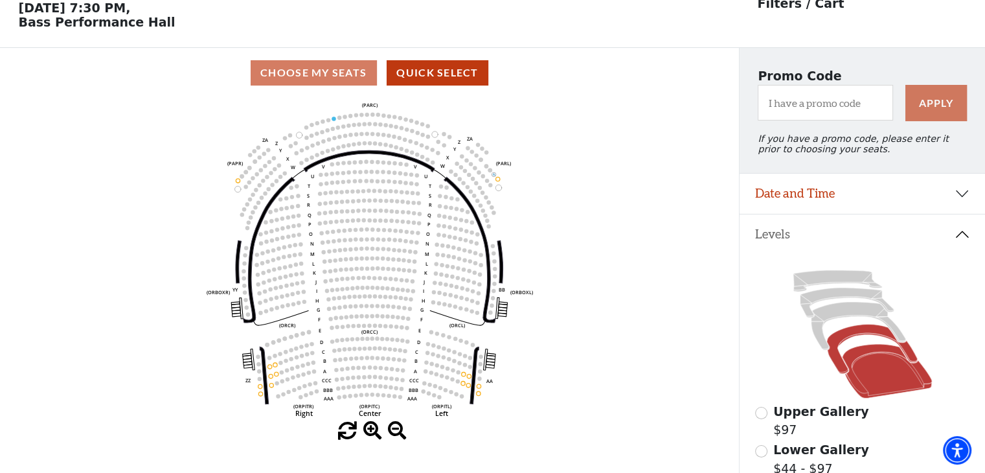
click at [852, 342] on icon at bounding box center [872, 349] width 90 height 49
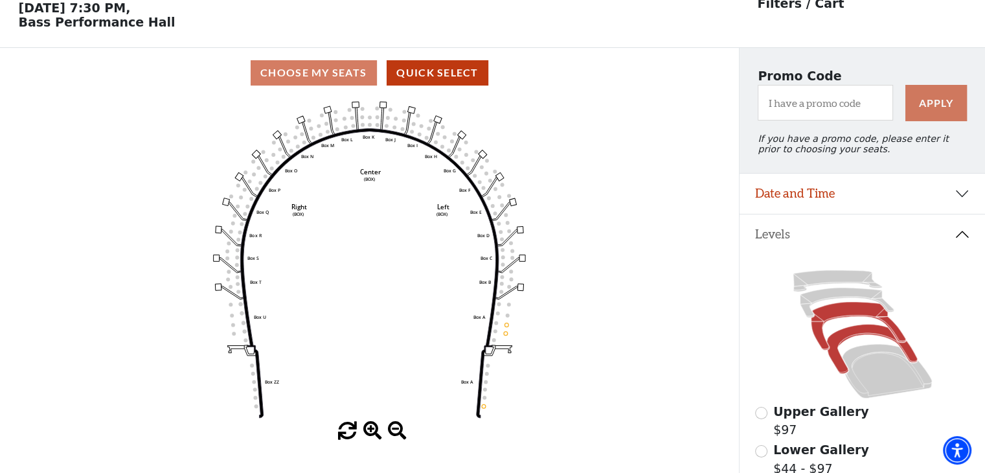
click at [841, 318] on icon at bounding box center [858, 326] width 95 height 48
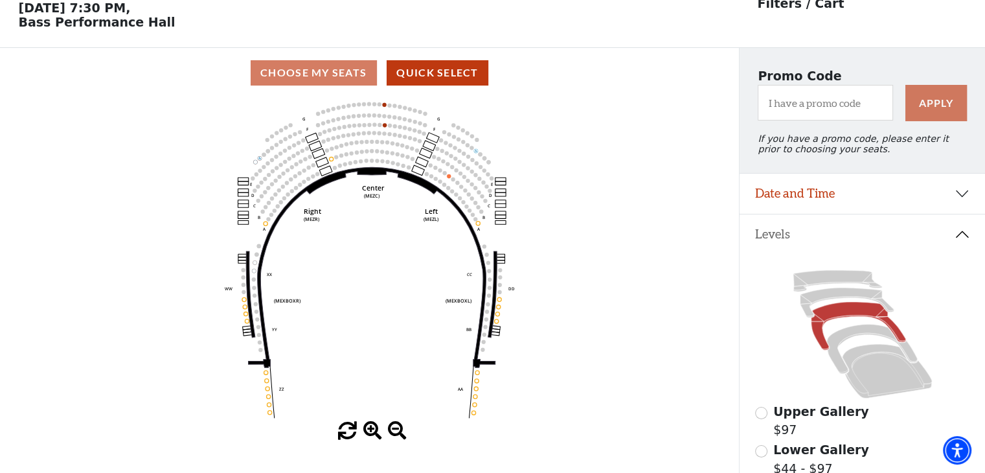
scroll to position [0, 0]
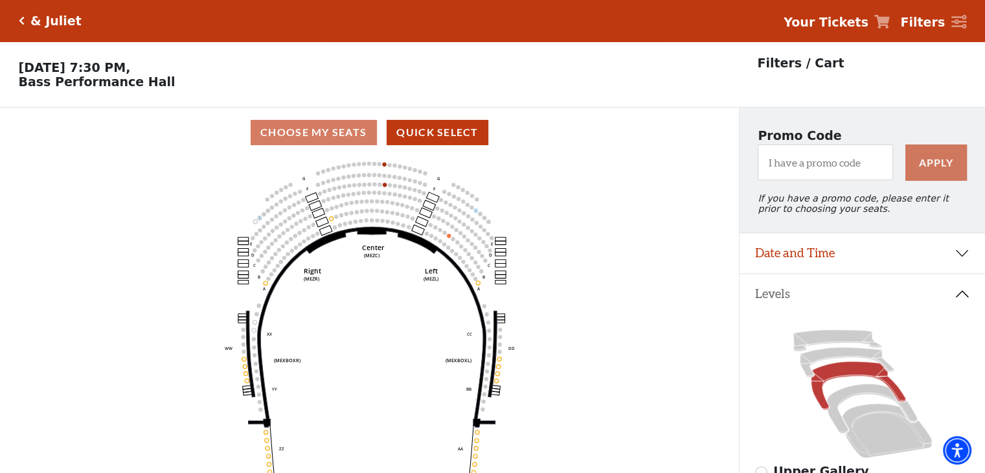
click at [19, 21] on icon "Click here to go back to filters" at bounding box center [22, 20] width 6 height 9
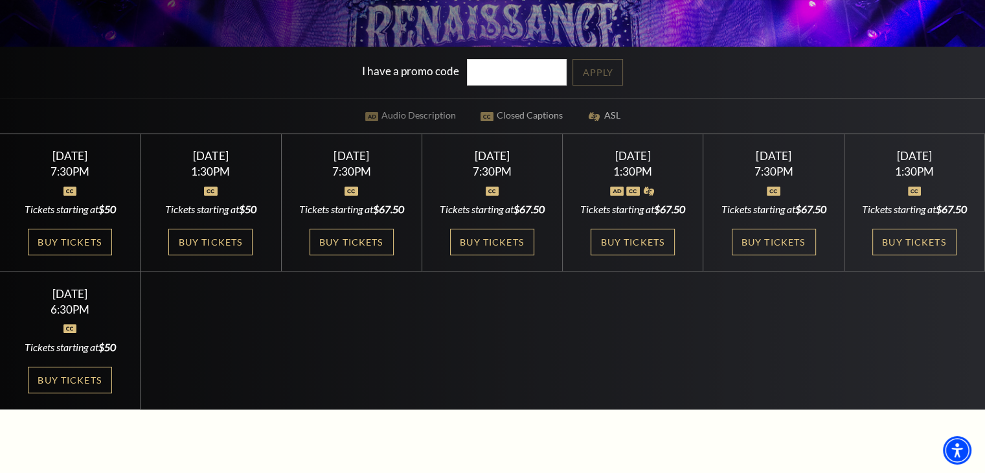
scroll to position [389, 0]
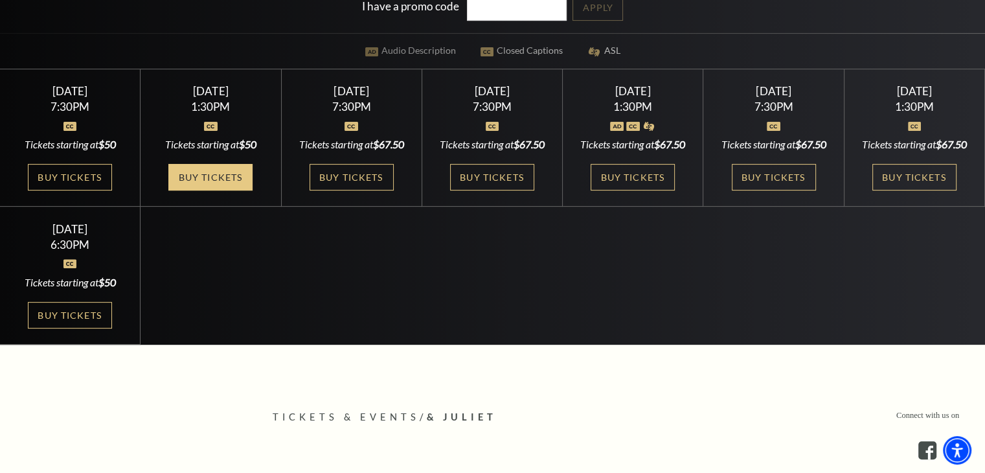
click at [215, 190] on link "Buy Tickets" at bounding box center [210, 177] width 84 height 27
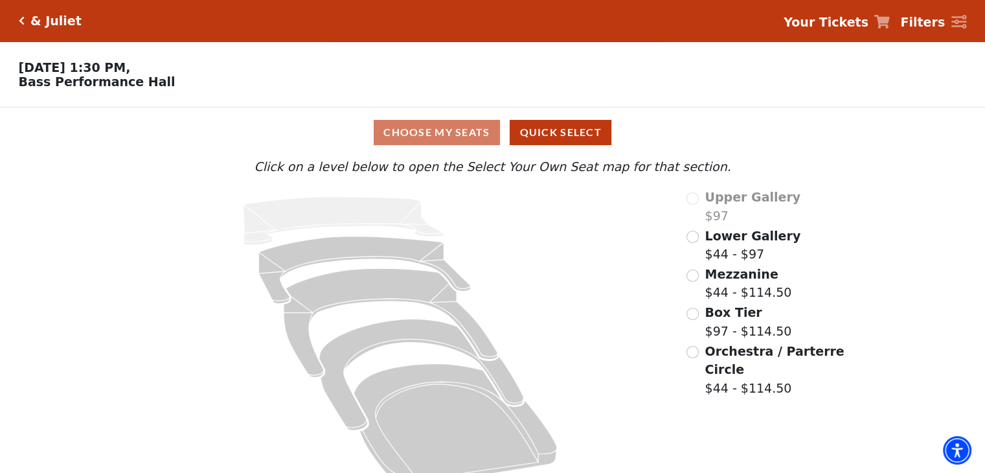
scroll to position [27, 0]
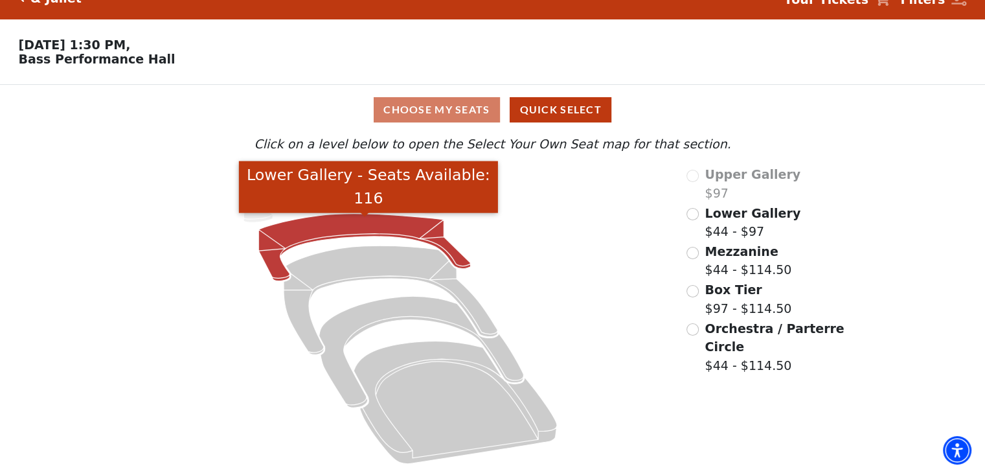
click at [387, 231] on icon "Lower Gallery - Seats Available: 116" at bounding box center [365, 247] width 212 height 67
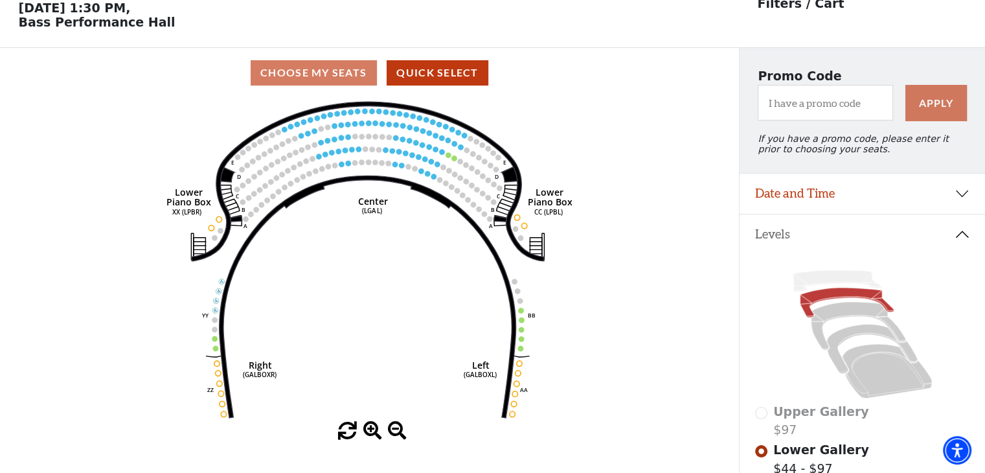
scroll to position [254, 0]
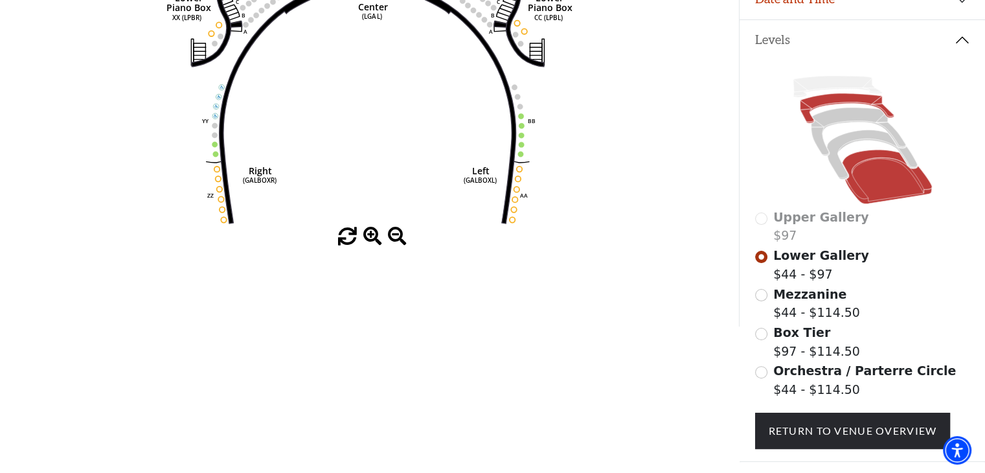
click at [897, 192] on icon at bounding box center [887, 177] width 90 height 54
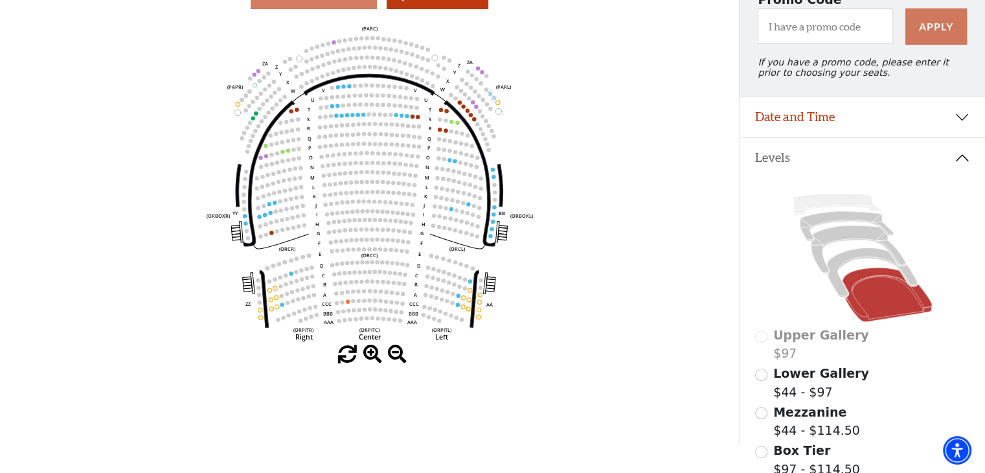
scroll to position [6, 0]
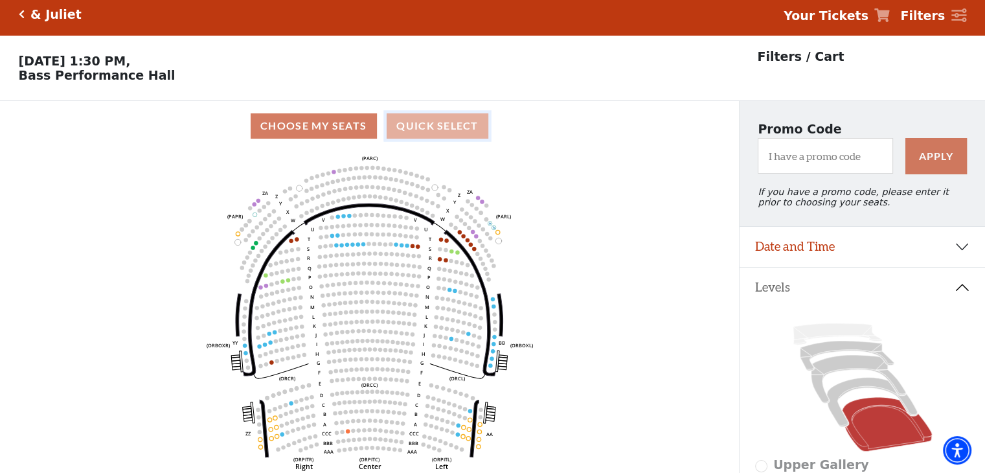
click at [446, 128] on button "Quick Select" at bounding box center [438, 125] width 102 height 25
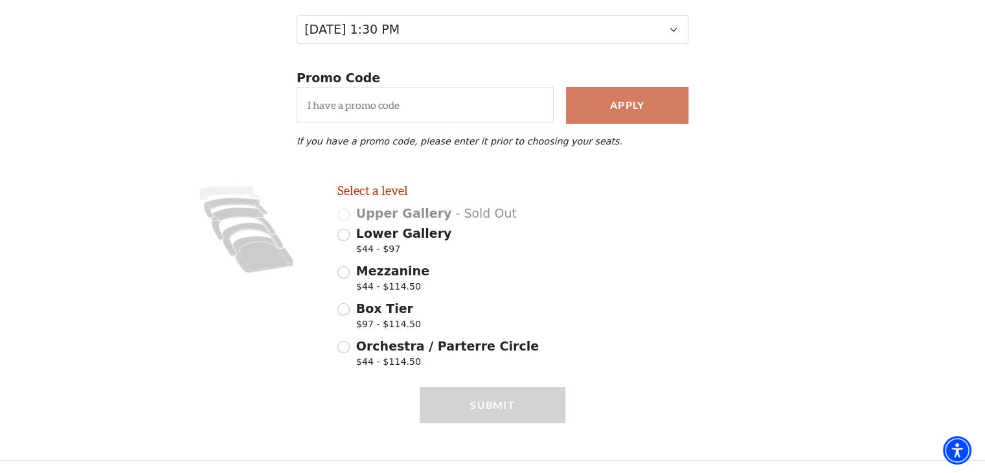
scroll to position [0, 0]
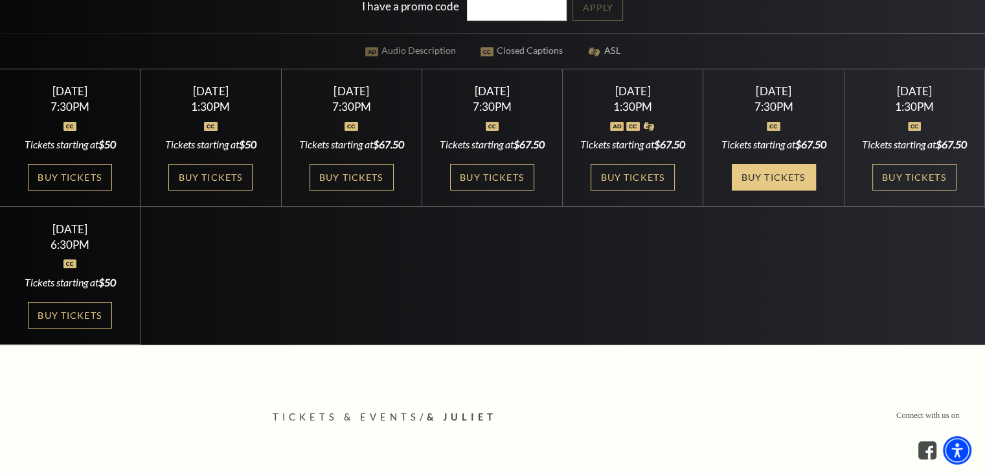
click at [753, 190] on link "Buy Tickets" at bounding box center [774, 177] width 84 height 27
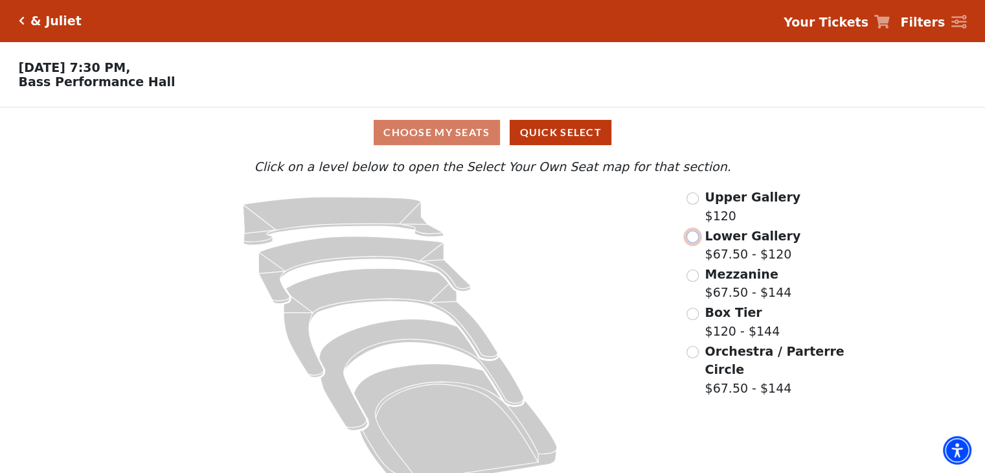
click at [694, 239] on input "Lower Gallery$67.50 - $120\a" at bounding box center [693, 237] width 12 height 12
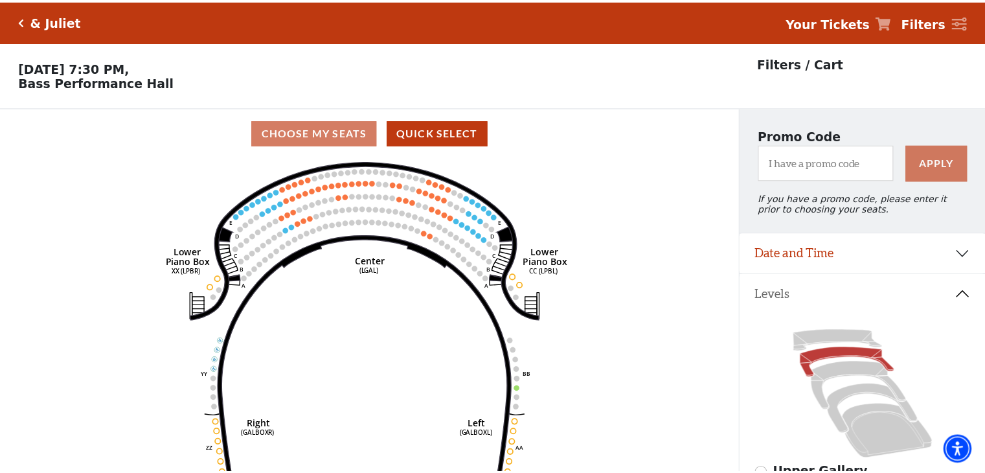
scroll to position [60, 0]
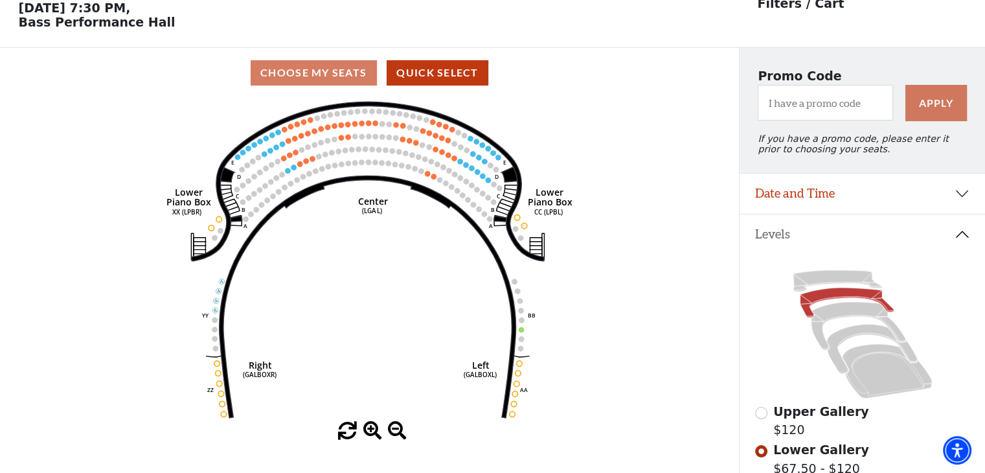
click at [522, 228] on circle at bounding box center [523, 225] width 5 height 5
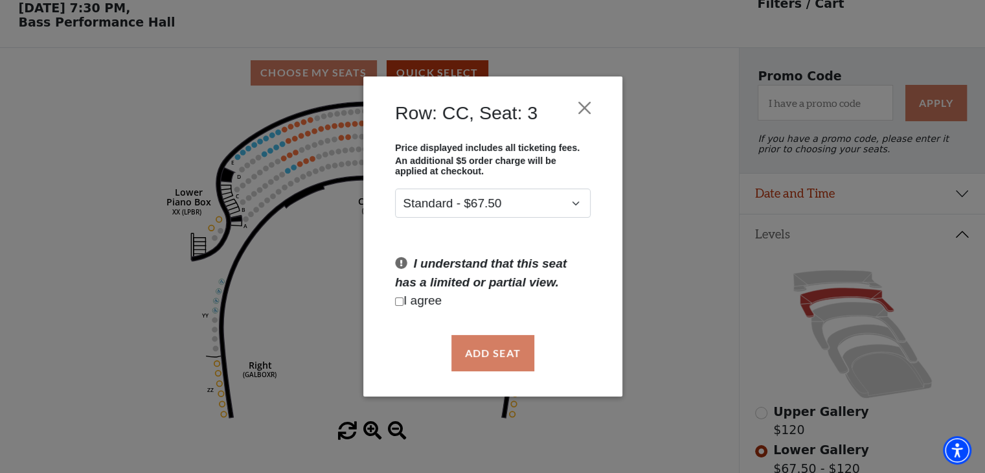
click at [415, 301] on p "I agree" at bounding box center [493, 300] width 196 height 19
click at [400, 301] on input "Checkbox field" at bounding box center [399, 301] width 8 height 8
checkbox input "true"
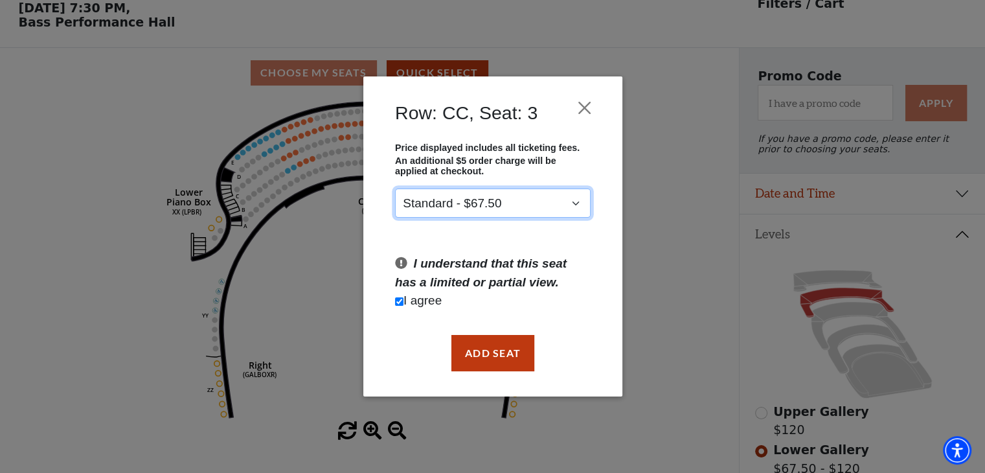
click at [490, 198] on select "Standard - $67.50" at bounding box center [493, 203] width 196 height 29
click at [587, 108] on button "Close" at bounding box center [584, 107] width 25 height 25
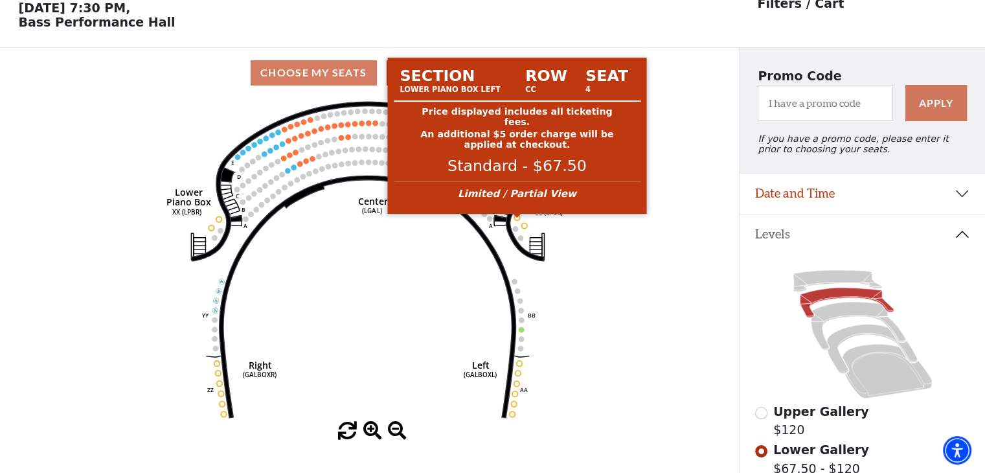
click at [516, 220] on circle at bounding box center [516, 216] width 5 height 5
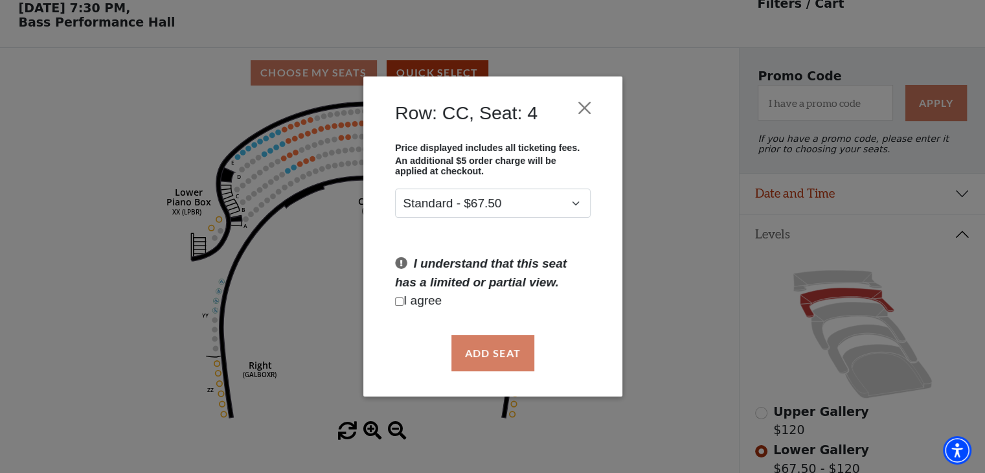
click at [431, 304] on p "I agree" at bounding box center [493, 300] width 196 height 19
click at [399, 300] on input "Checkbox field" at bounding box center [399, 301] width 8 height 8
checkbox input "true"
click at [485, 343] on button "Add Seat" at bounding box center [492, 353] width 83 height 36
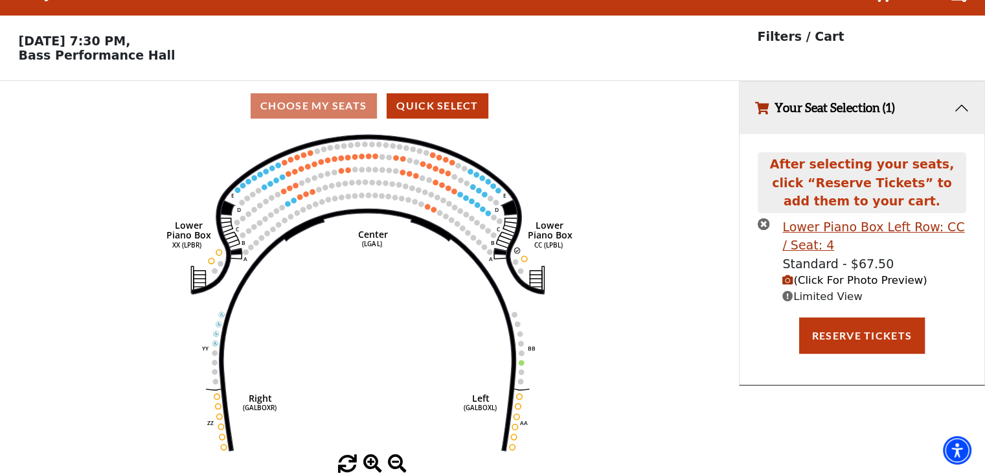
scroll to position [0, 0]
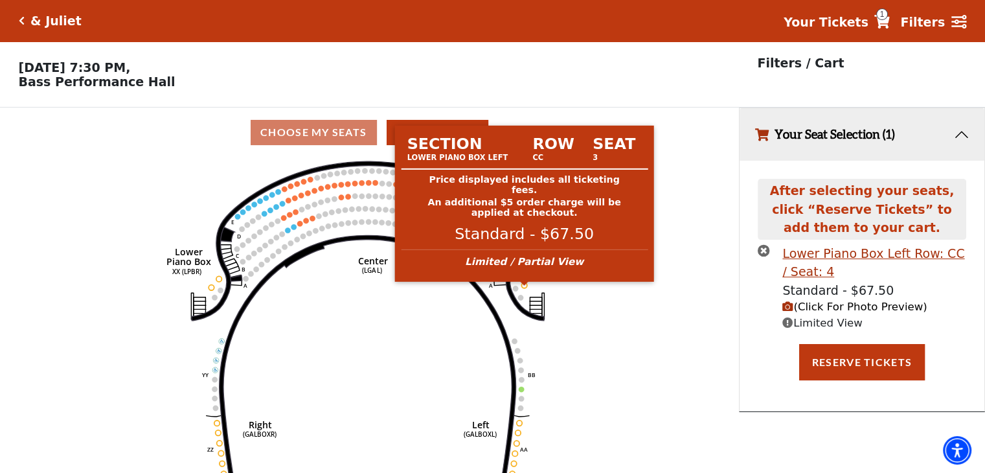
click at [524, 288] on circle at bounding box center [523, 284] width 5 height 5
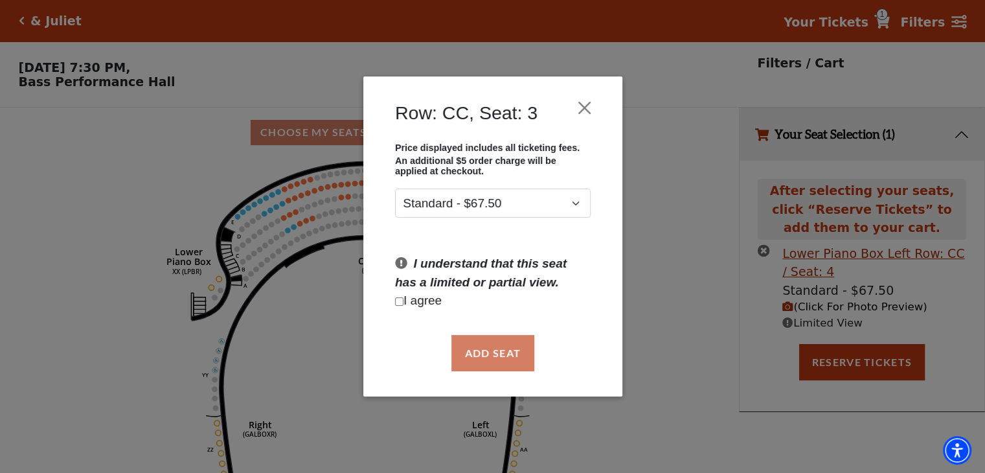
click at [398, 303] on input "Checkbox field" at bounding box center [399, 301] width 8 height 8
checkbox input "true"
click at [498, 363] on button "Add Seat" at bounding box center [492, 353] width 83 height 36
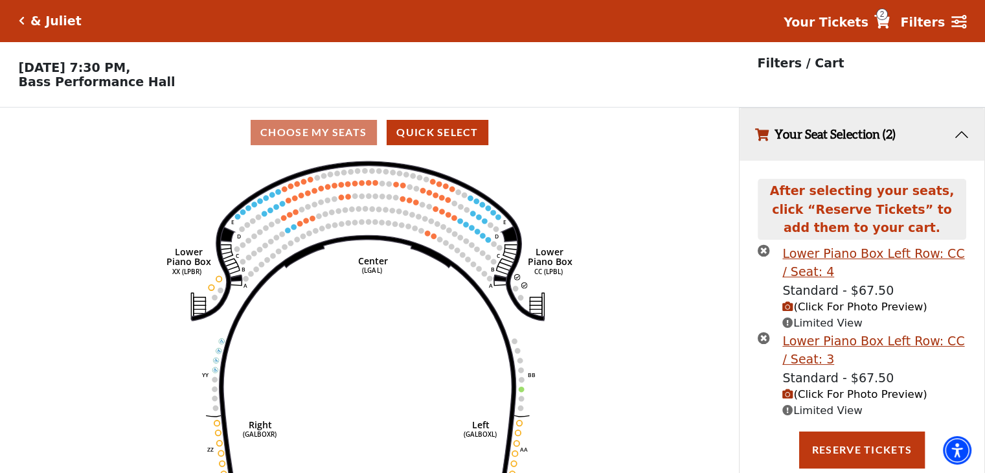
click at [884, 16] on icon at bounding box center [882, 22] width 16 height 14
click at [789, 312] on icon "button" at bounding box center [788, 306] width 11 height 11
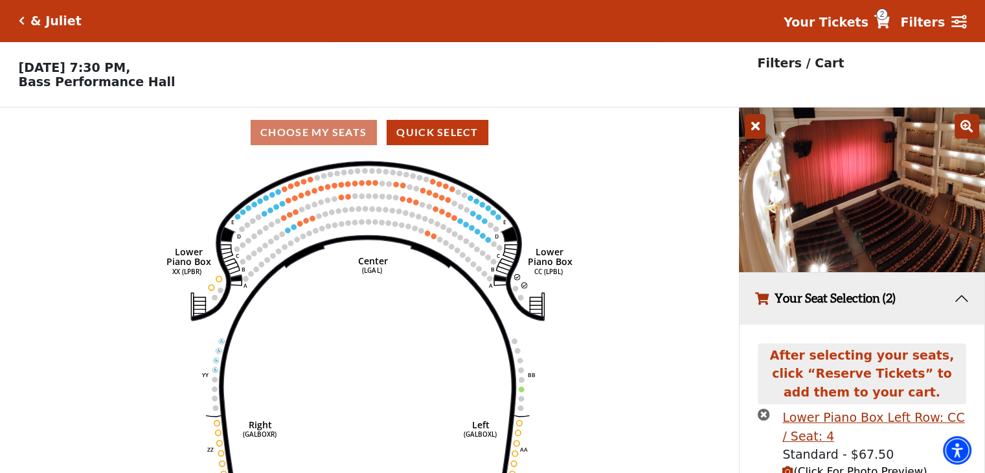
click at [756, 130] on icon at bounding box center [755, 126] width 21 height 25
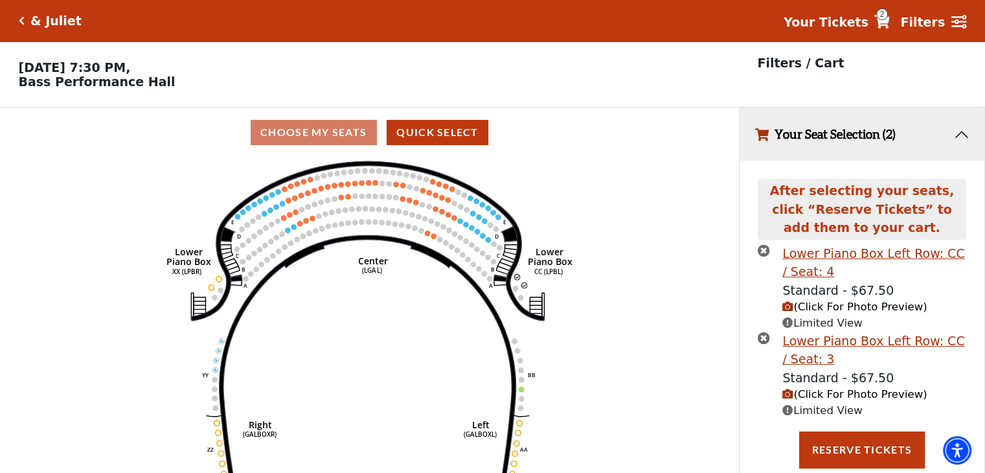
click at [890, 25] on icon at bounding box center [882, 22] width 16 height 14
click at [957, 140] on button "Your Seat Selection (2)" at bounding box center [862, 134] width 245 height 52
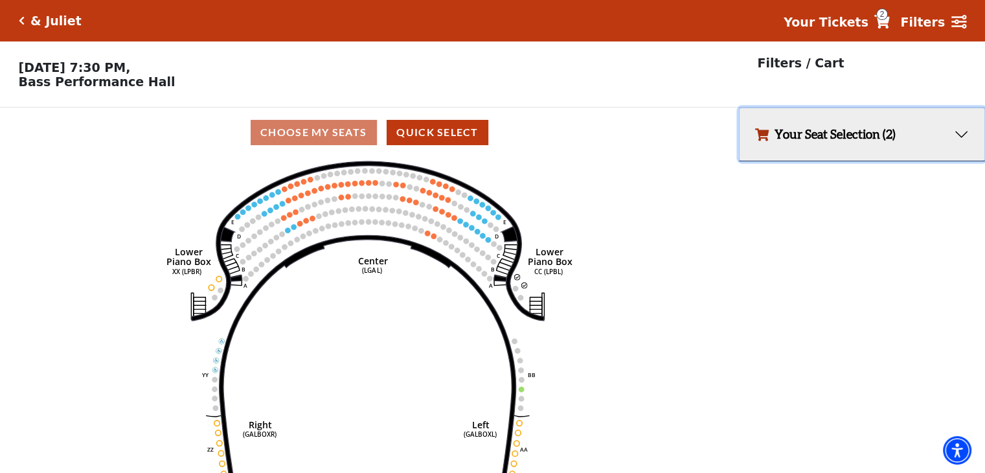
click at [957, 140] on button "Your Seat Selection (2)" at bounding box center [862, 134] width 245 height 52
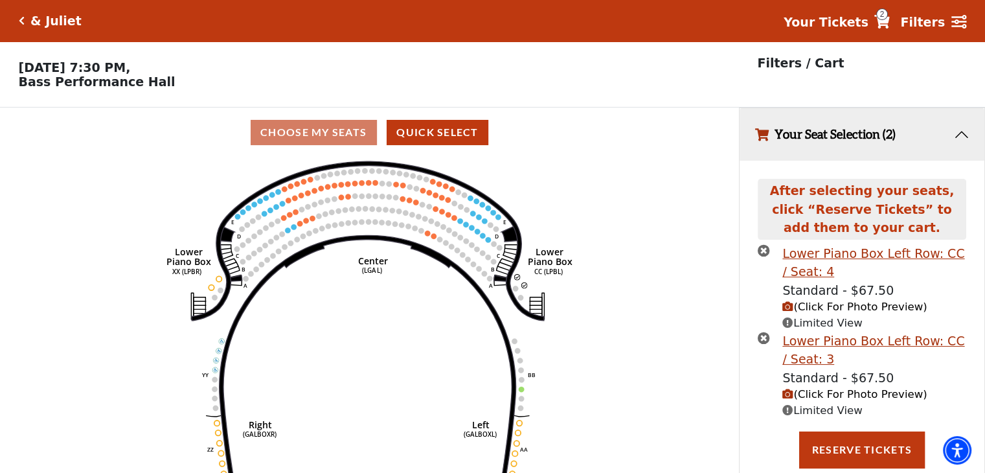
click at [23, 17] on icon "Click here to go back to filters" at bounding box center [22, 20] width 6 height 9
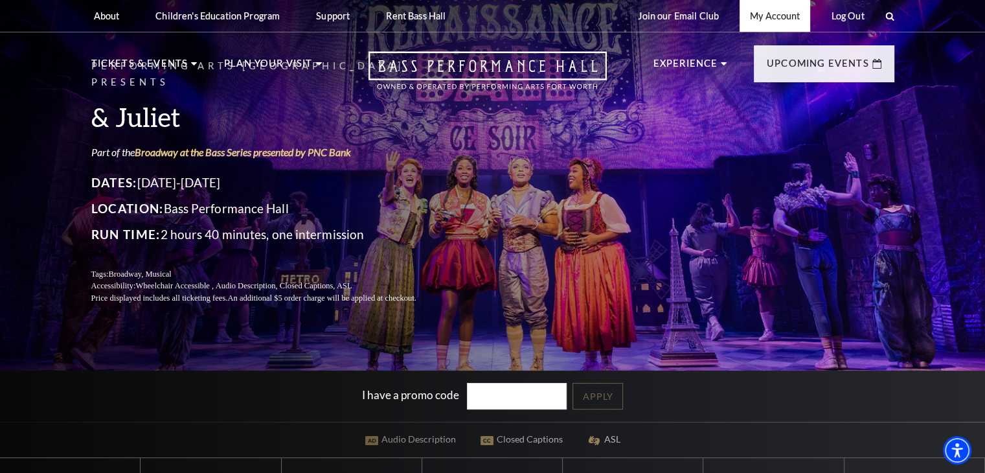
click at [774, 17] on link "My Account" at bounding box center [775, 16] width 71 height 32
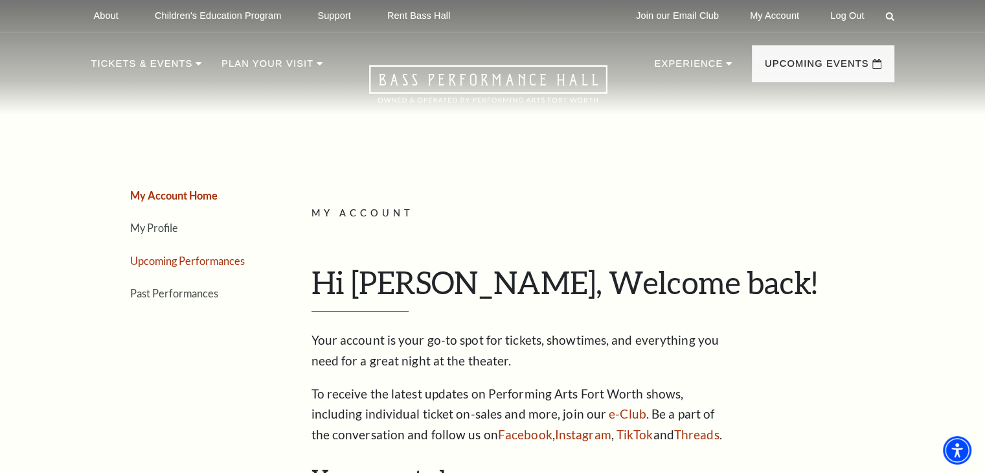
click at [204, 258] on link "Upcoming Performances" at bounding box center [187, 261] width 115 height 12
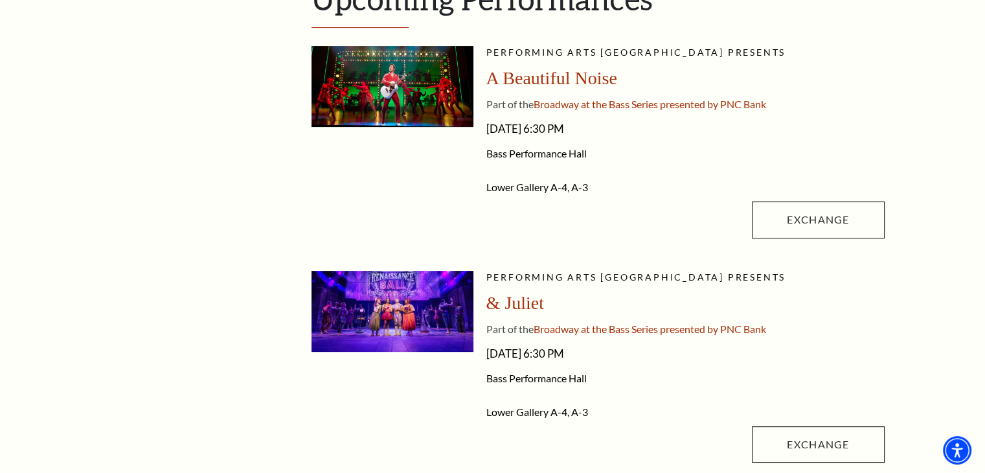
scroll to position [453, 0]
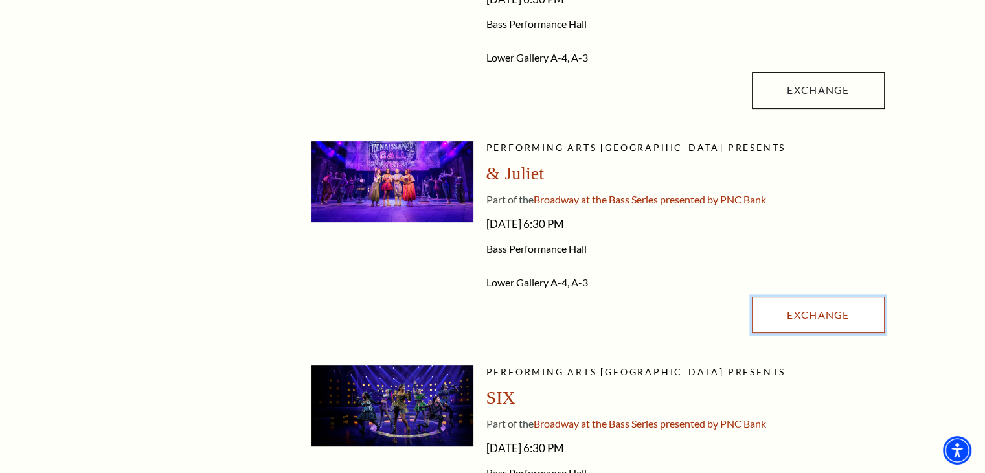
click at [816, 317] on link "Exchange" at bounding box center [818, 315] width 132 height 36
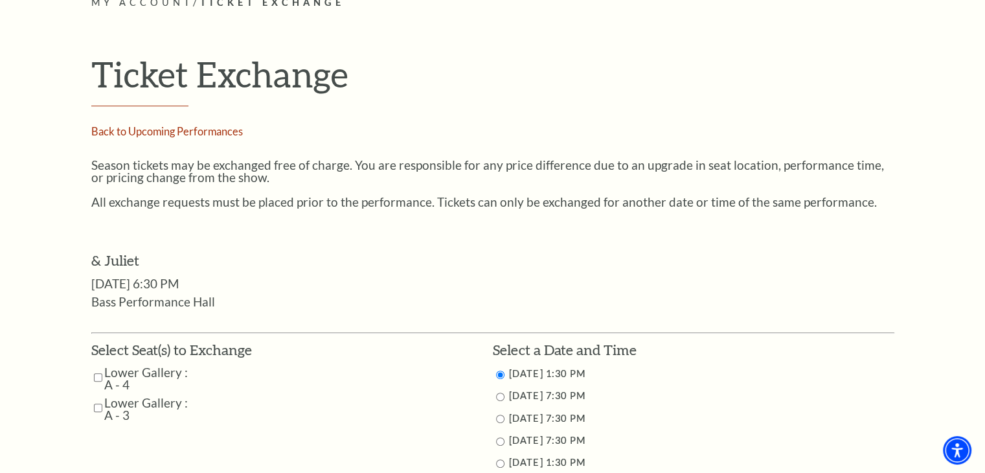
scroll to position [453, 0]
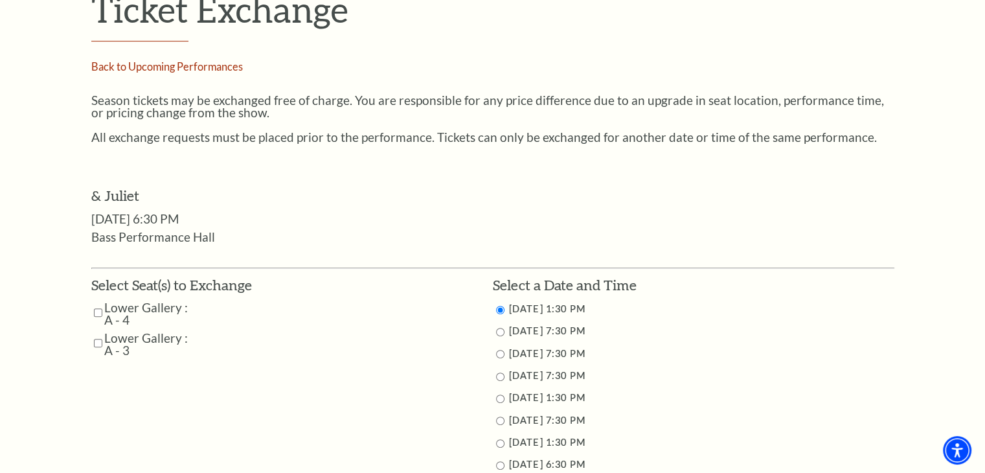
click at [95, 306] on input "Lower Gallery : A - 4" at bounding box center [98, 312] width 8 height 23
checkbox input "true"
click at [94, 335] on input "Lower Gallery : A - 3" at bounding box center [98, 343] width 8 height 23
checkbox input "true"
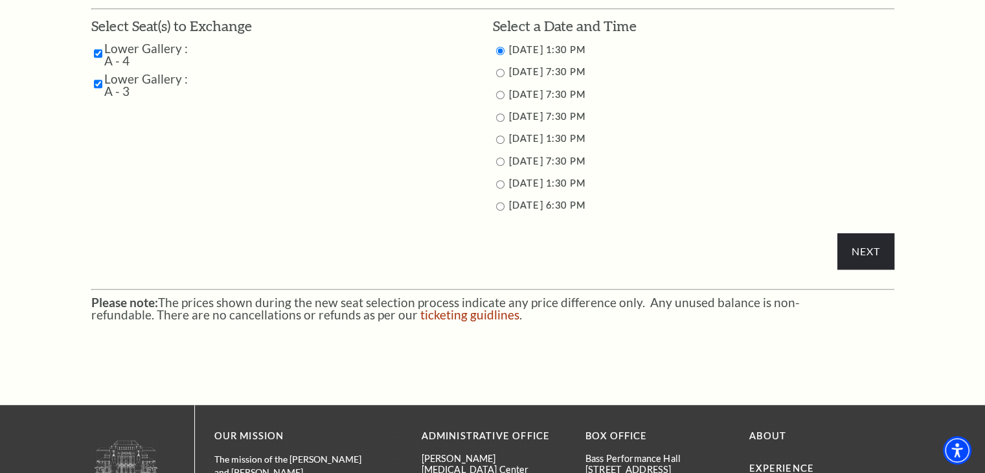
scroll to position [648, 0]
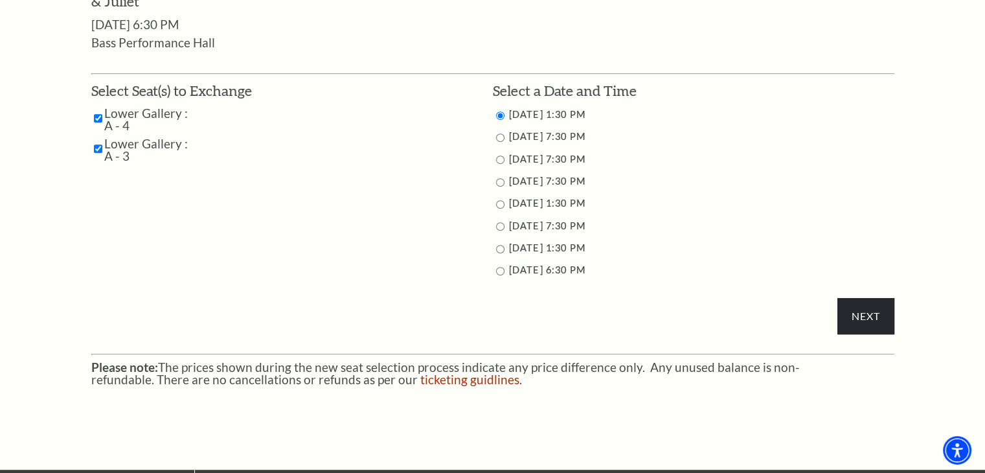
click at [497, 160] on input "11/13/2025 7:30 PM" at bounding box center [500, 159] width 8 height 8
radio input "true"
click at [852, 325] on input "Next" at bounding box center [866, 316] width 56 height 36
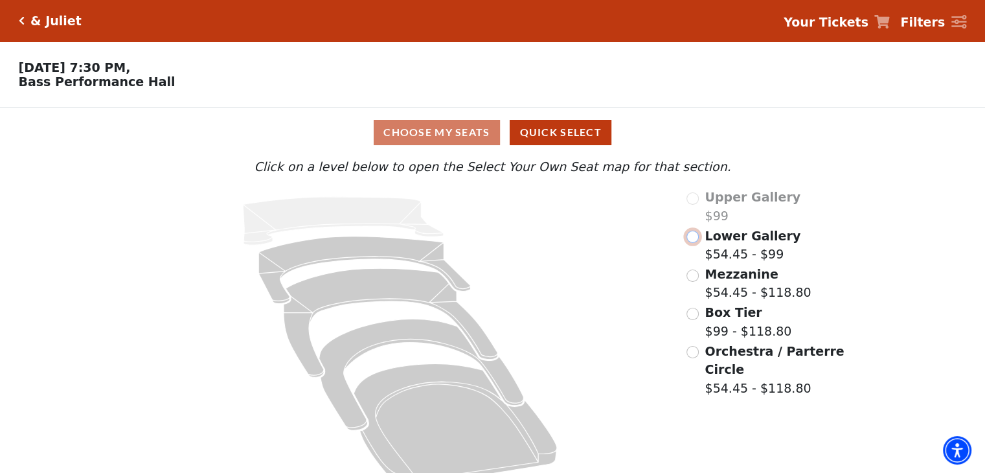
click at [691, 240] on input "Lower Gallery$54.45 - $99\a" at bounding box center [693, 237] width 12 height 12
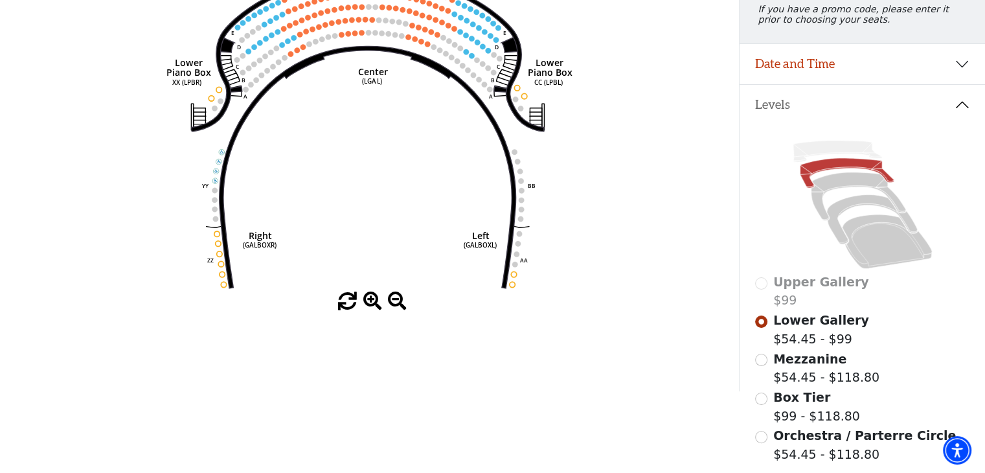
scroll to position [254, 0]
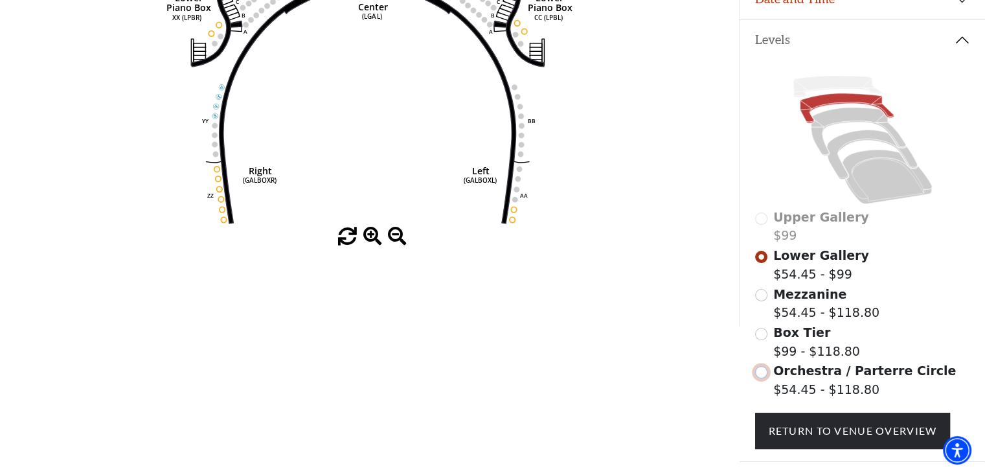
click at [761, 378] on input "Orchestra / Parterre Circle$54.45 - $118.80\a" at bounding box center [761, 372] width 12 height 12
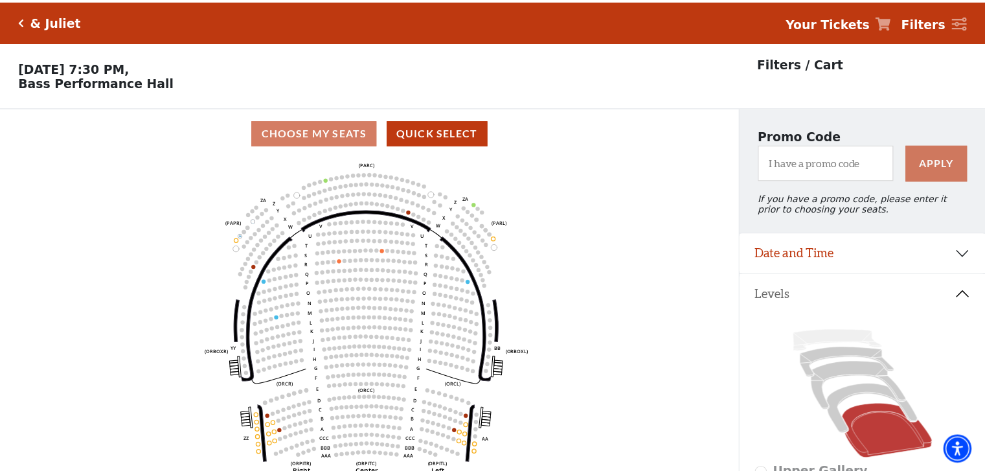
scroll to position [60, 0]
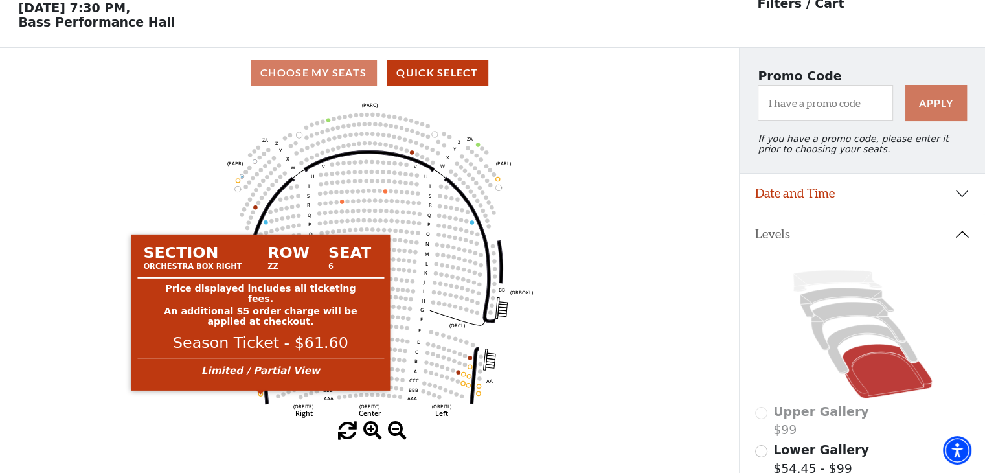
click at [261, 395] on circle at bounding box center [260, 393] width 4 height 4
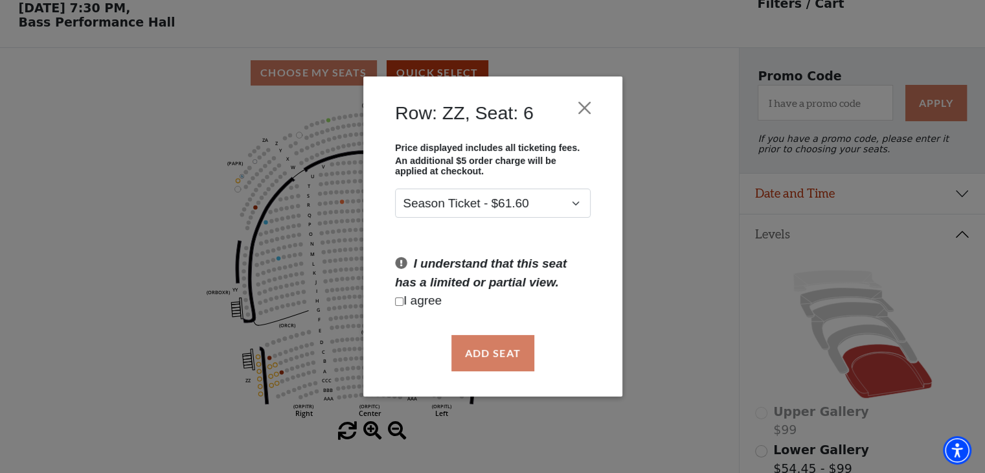
click at [396, 303] on input "Checkbox field" at bounding box center [399, 301] width 8 height 8
checkbox input "true"
click at [500, 361] on button "Add Seat" at bounding box center [492, 353] width 83 height 36
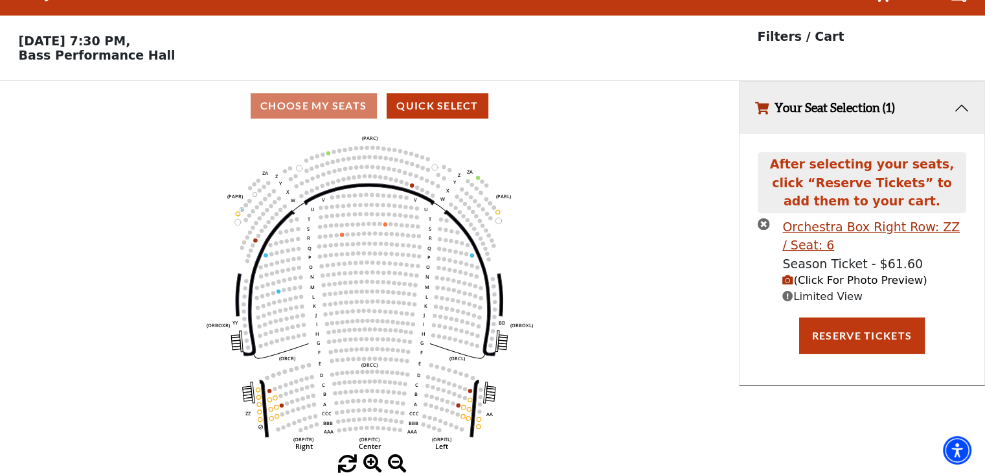
scroll to position [0, 0]
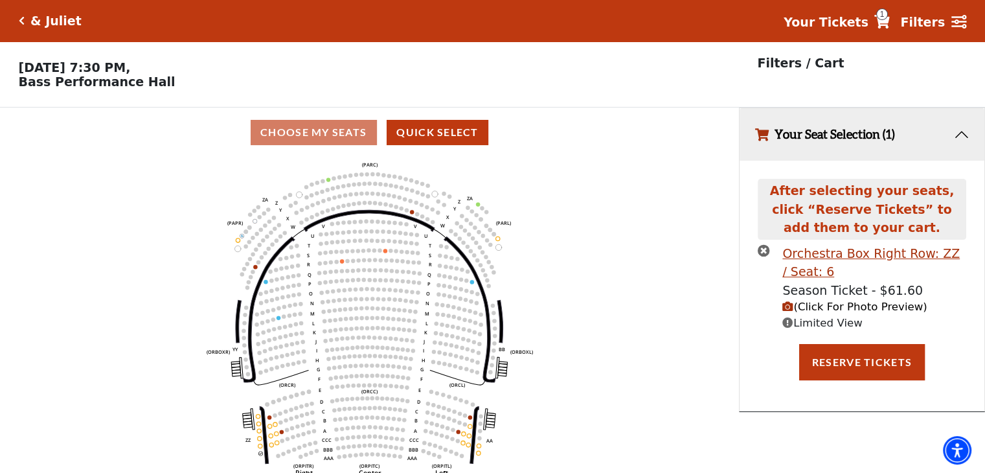
click at [826, 312] on span "(Click For Photo Preview)" at bounding box center [855, 307] width 144 height 12
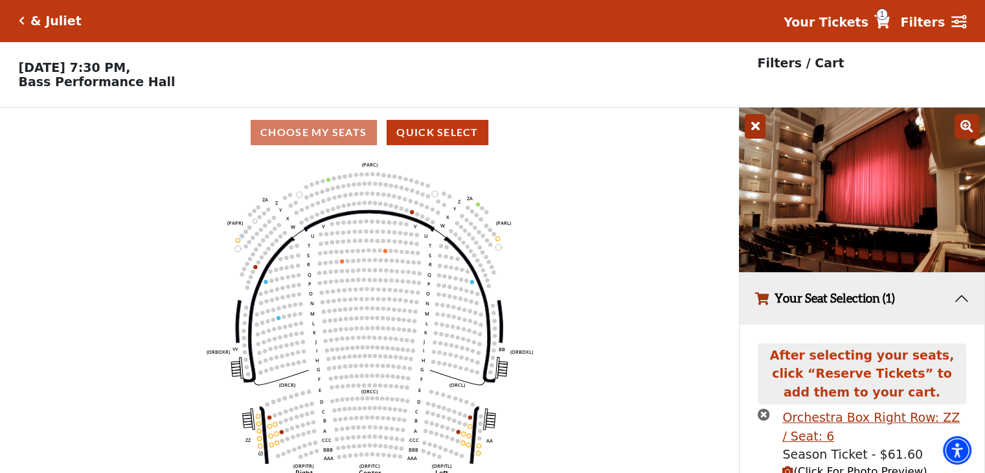
click at [760, 133] on icon at bounding box center [755, 126] width 21 height 25
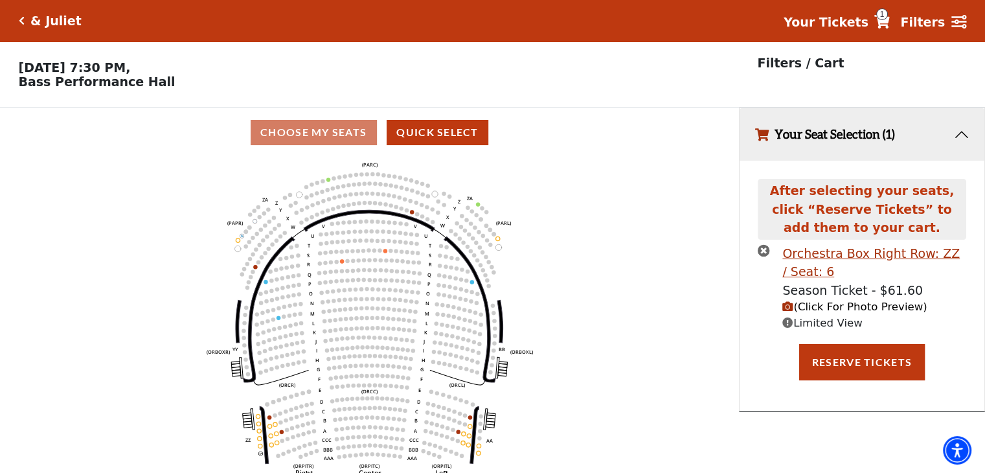
click at [765, 250] on icon "times-circle" at bounding box center [764, 250] width 12 height 12
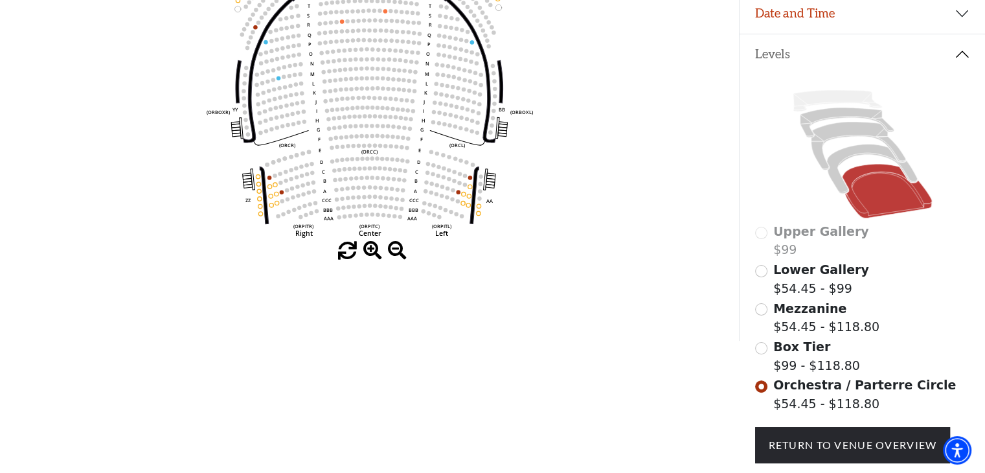
scroll to position [175, 0]
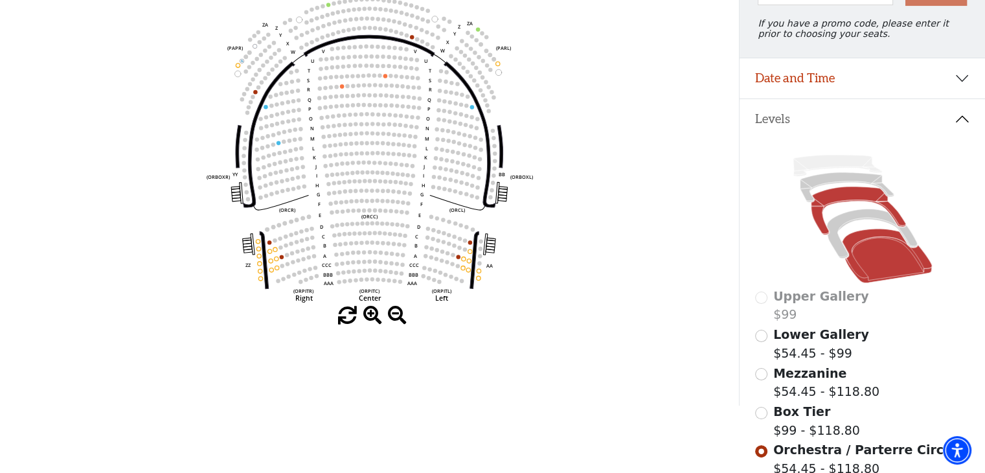
click at [838, 203] on icon at bounding box center [858, 211] width 95 height 48
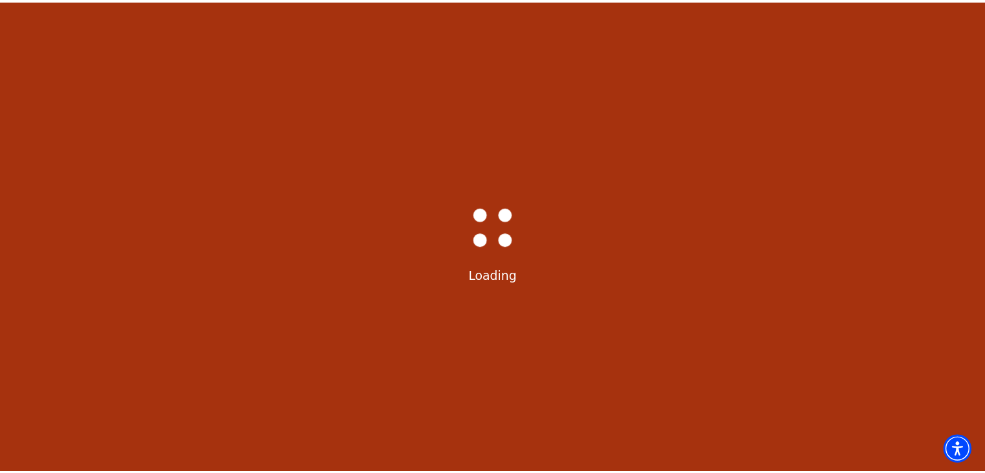
scroll to position [60, 0]
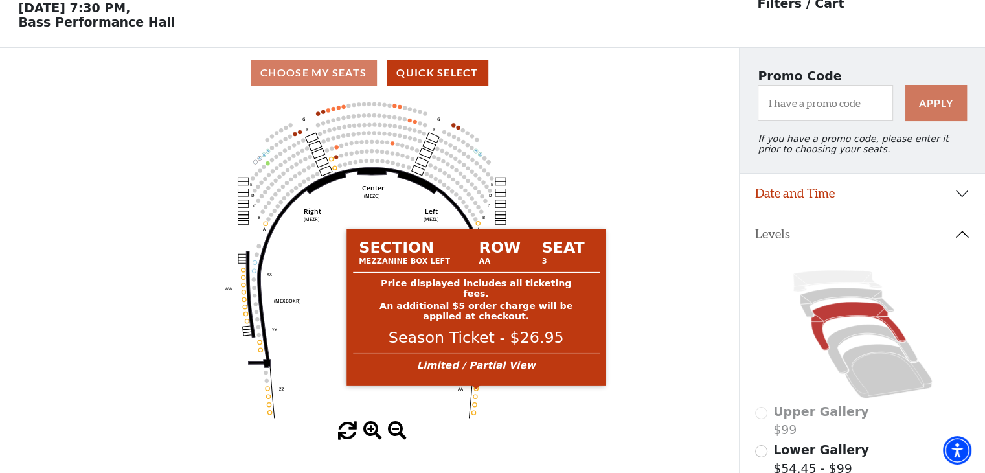
click at [475, 391] on circle at bounding box center [476, 389] width 4 height 4
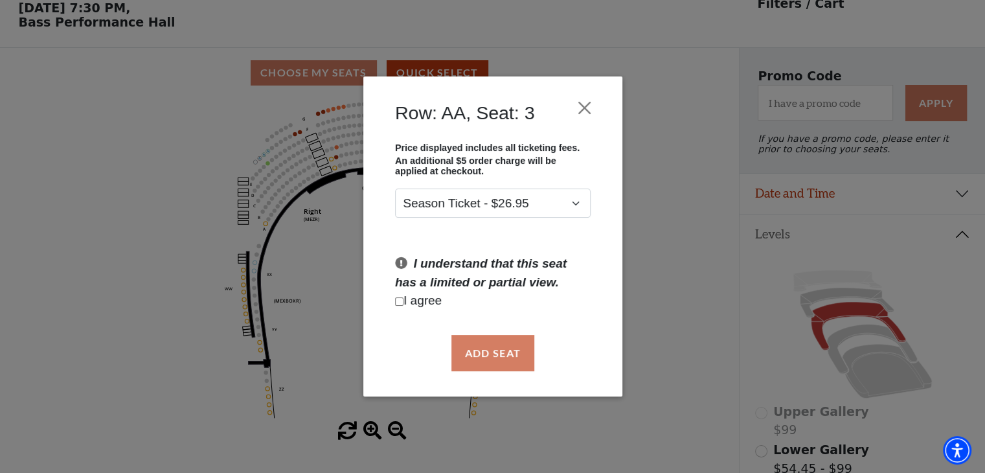
click at [398, 298] on input "Checkbox field" at bounding box center [399, 301] width 8 height 8
checkbox input "true"
click at [484, 356] on button "Add Seat" at bounding box center [492, 353] width 83 height 36
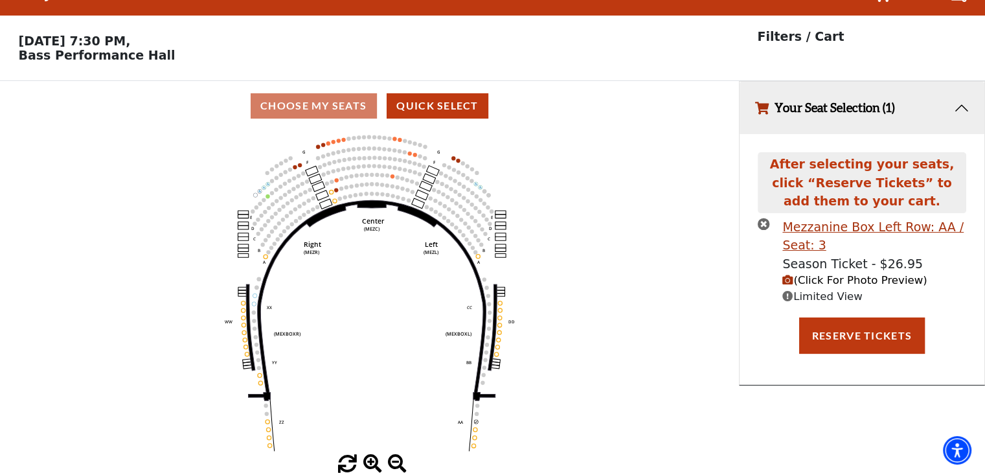
scroll to position [0, 0]
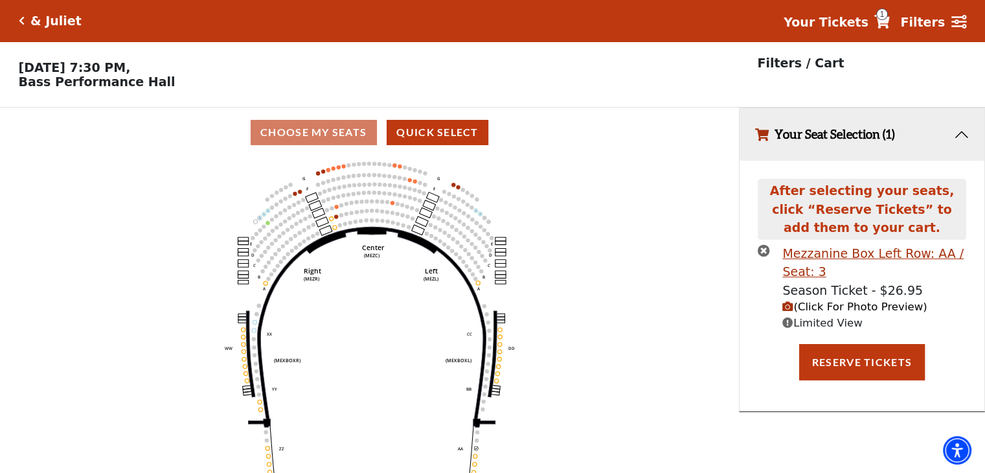
click at [793, 311] on span "(Click For Photo Preview)" at bounding box center [855, 307] width 144 height 12
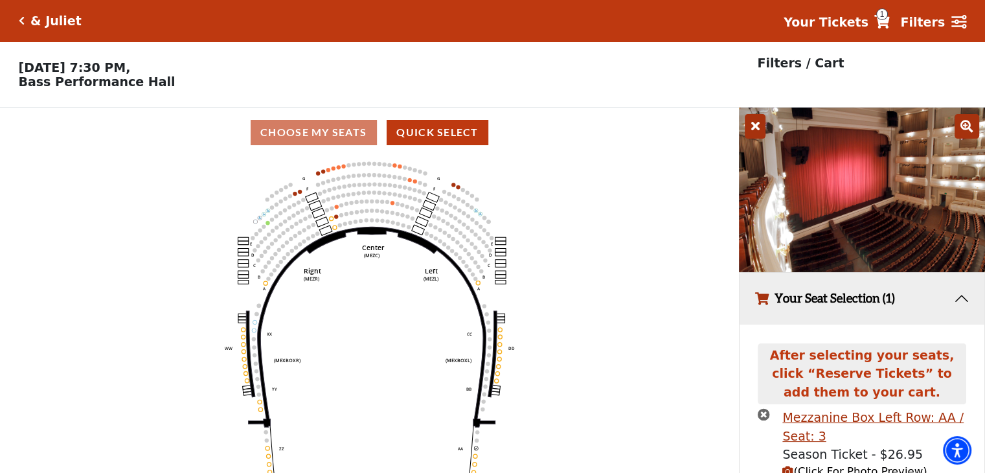
click at [754, 129] on icon at bounding box center [755, 126] width 21 height 25
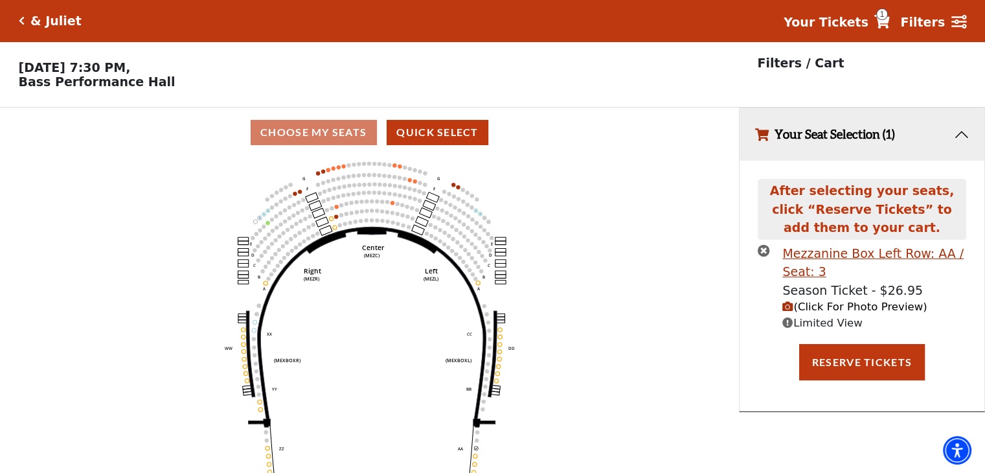
click at [764, 253] on icon "times-circle" at bounding box center [764, 250] width 12 height 12
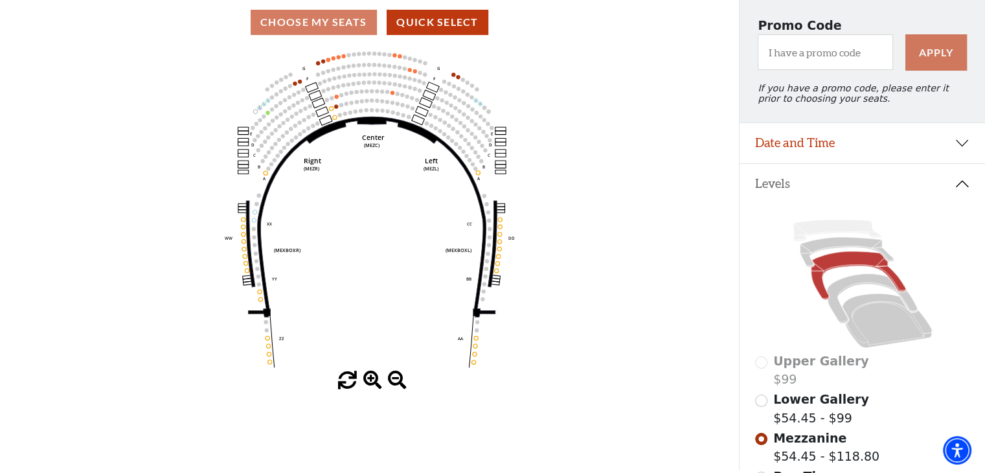
scroll to position [45, 0]
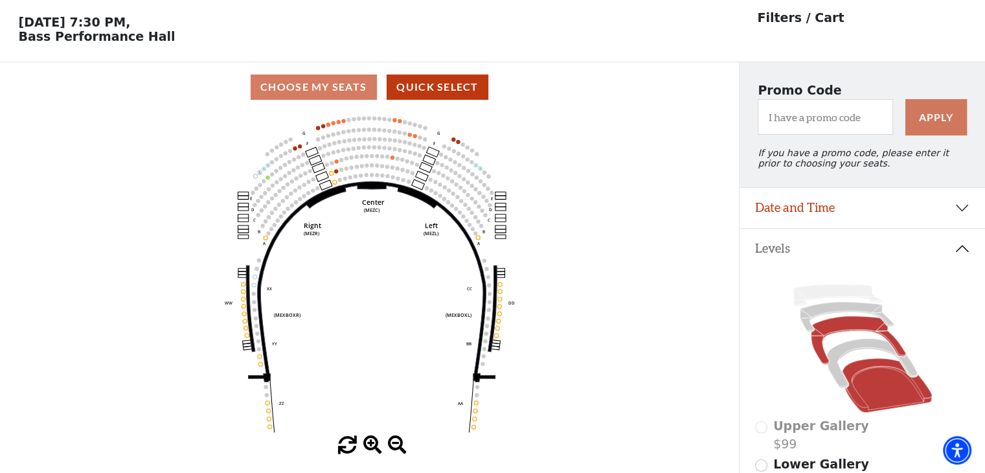
click at [867, 400] on icon at bounding box center [887, 385] width 90 height 54
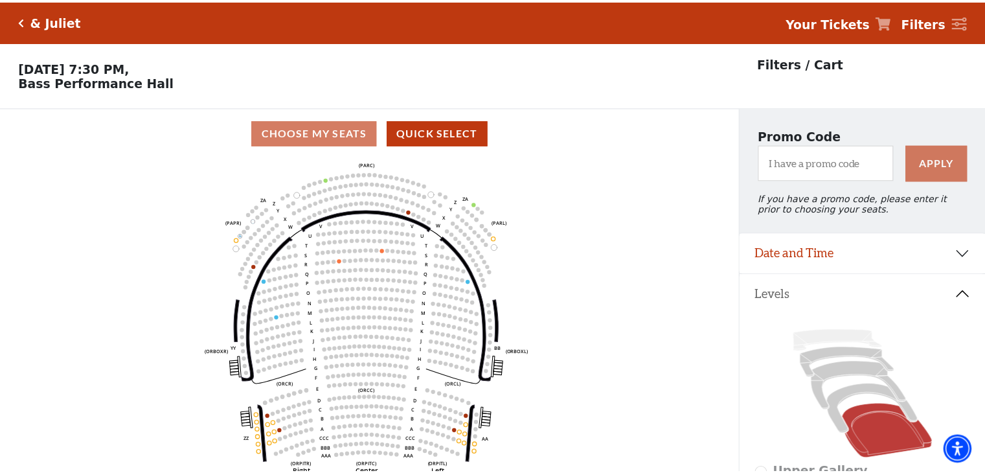
scroll to position [60, 0]
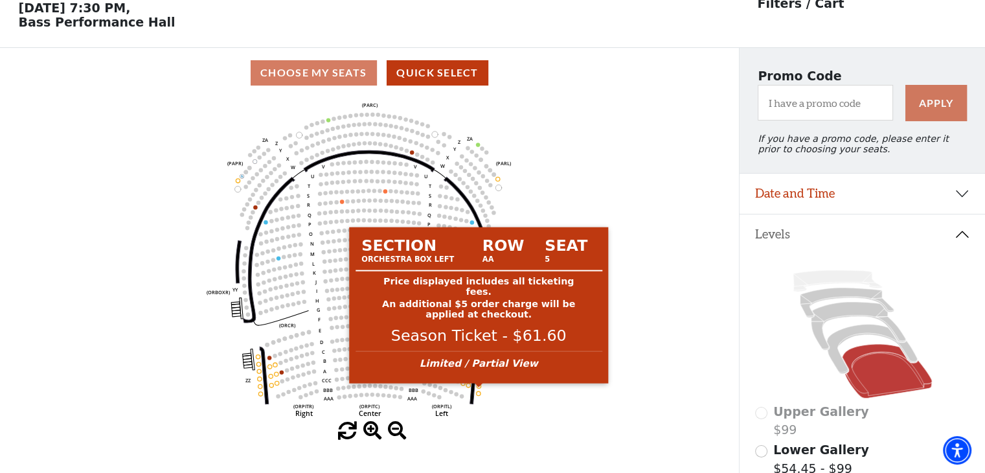
click at [479, 388] on circle at bounding box center [479, 386] width 4 height 4
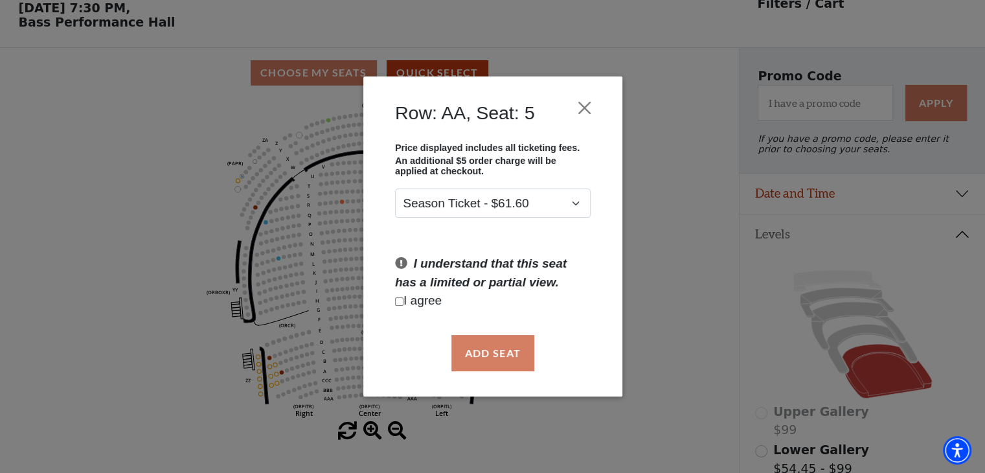
click at [396, 299] on input "Checkbox field" at bounding box center [399, 301] width 8 height 8
checkbox input "true"
click at [488, 350] on button "Add Seat" at bounding box center [492, 353] width 83 height 36
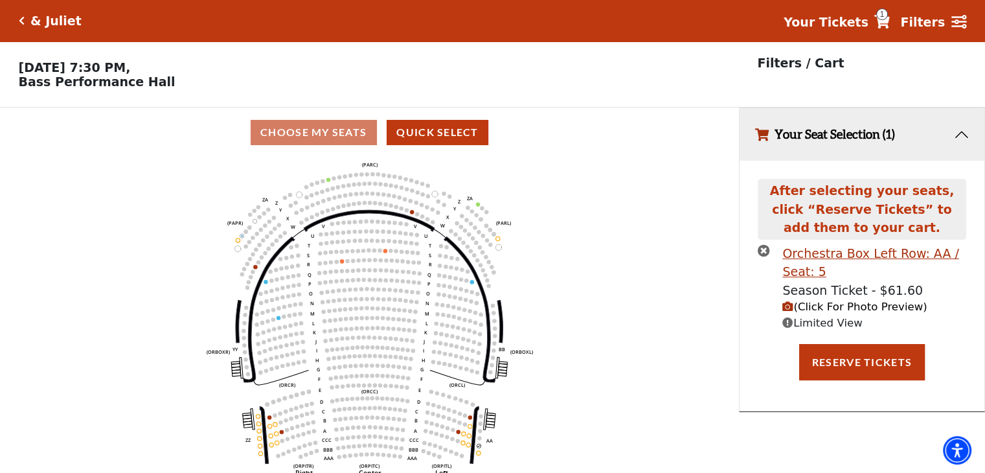
click at [810, 312] on span "(Click For Photo Preview)" at bounding box center [855, 307] width 144 height 12
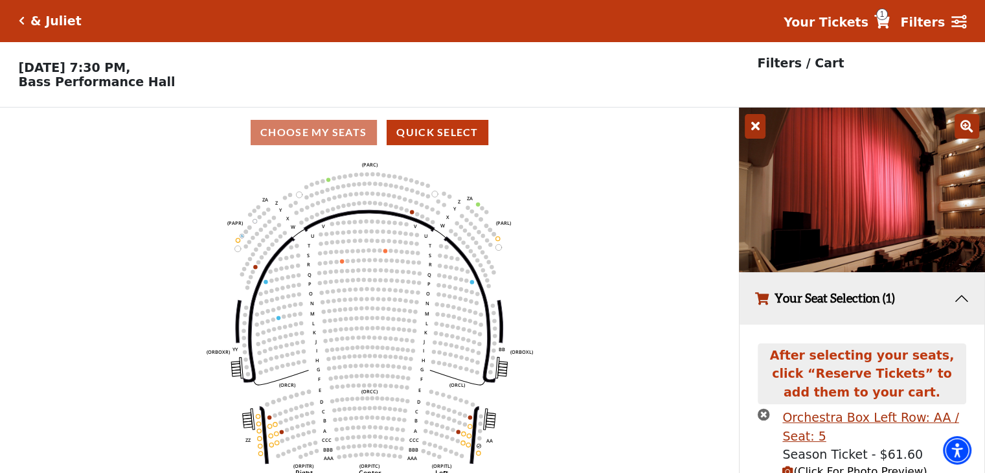
click at [757, 134] on icon at bounding box center [755, 126] width 21 height 25
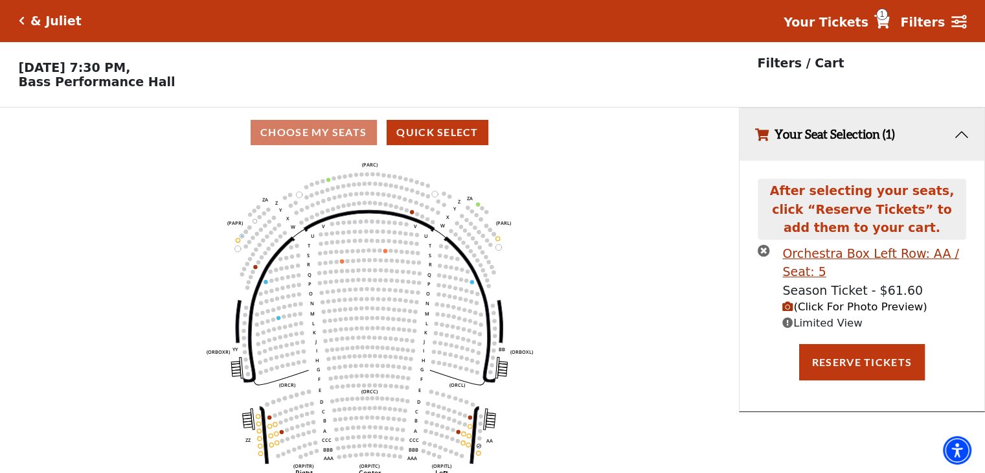
click at [575, 354] on icon "Left (ORPITL) Right (ORPITR) Center (ORPITC) ZZ AA YY BB ZA ZA (ORCL) (ORCR) (O…" at bounding box center [369, 319] width 665 height 324
click at [768, 257] on icon "times-circle" at bounding box center [764, 250] width 12 height 12
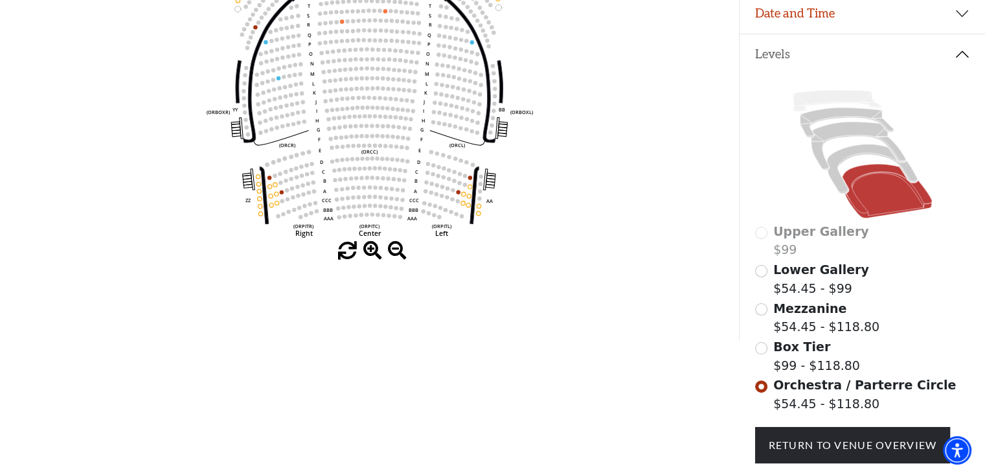
scroll to position [110, 0]
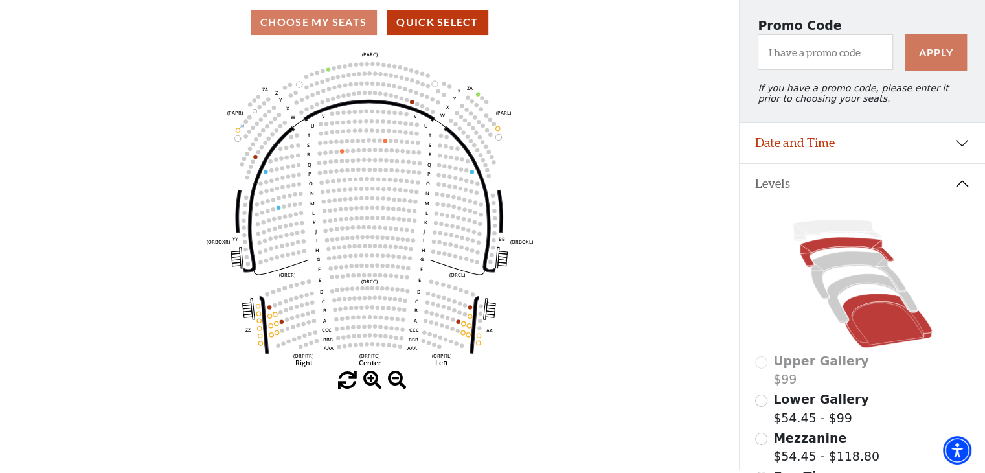
click at [850, 252] on icon at bounding box center [847, 252] width 94 height 30
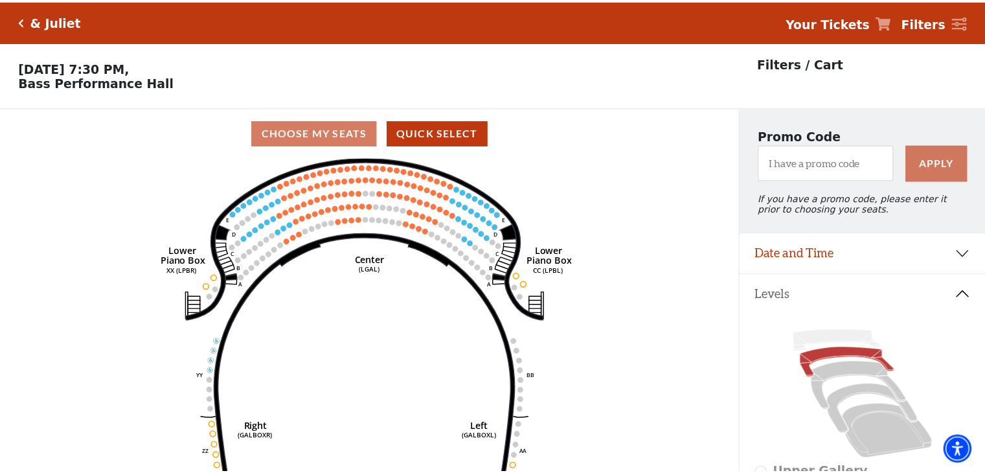
scroll to position [60, 0]
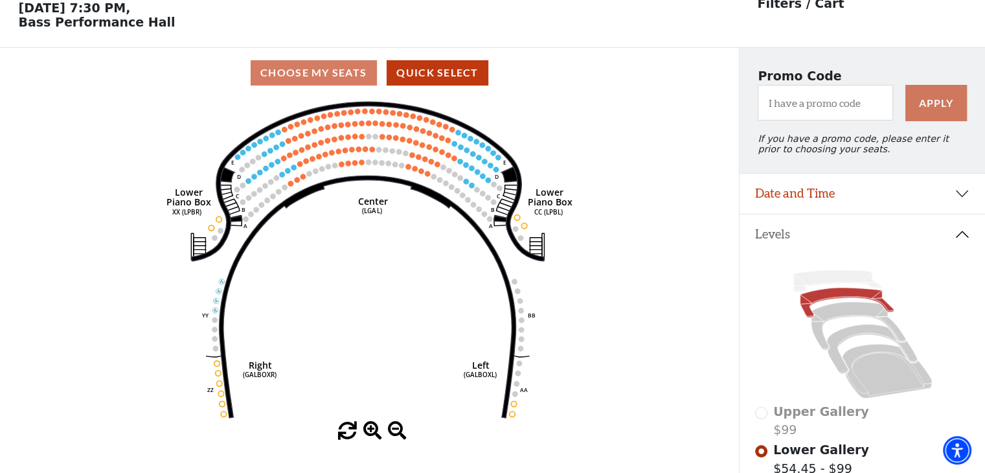
click at [219, 222] on circle at bounding box center [218, 218] width 5 height 5
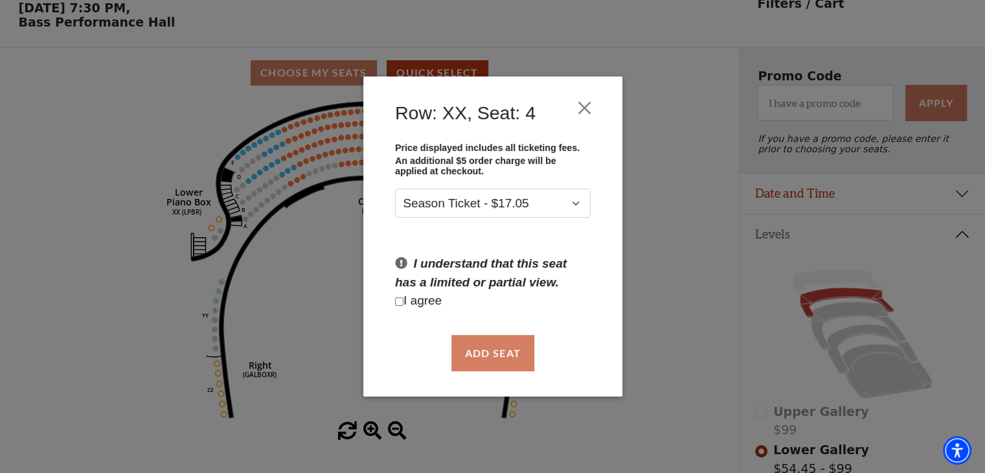
click at [397, 300] on input "Checkbox field" at bounding box center [399, 301] width 8 height 8
checkbox input "true"
click at [514, 345] on button "Add Seat" at bounding box center [492, 353] width 83 height 36
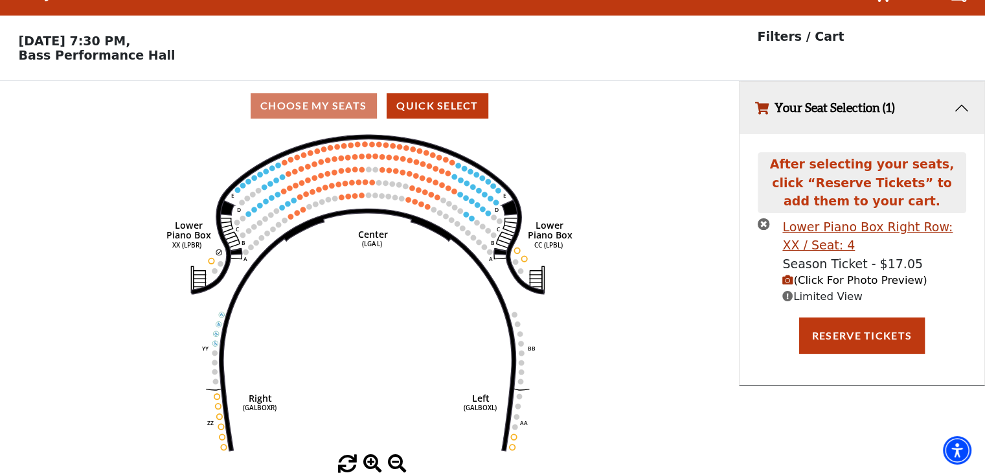
scroll to position [0, 0]
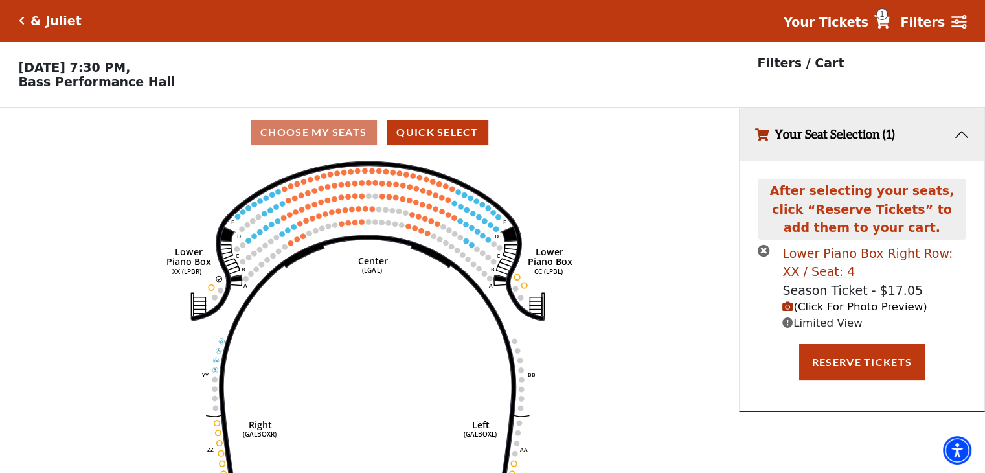
click at [801, 310] on span "(Click For Photo Preview)" at bounding box center [855, 307] width 144 height 12
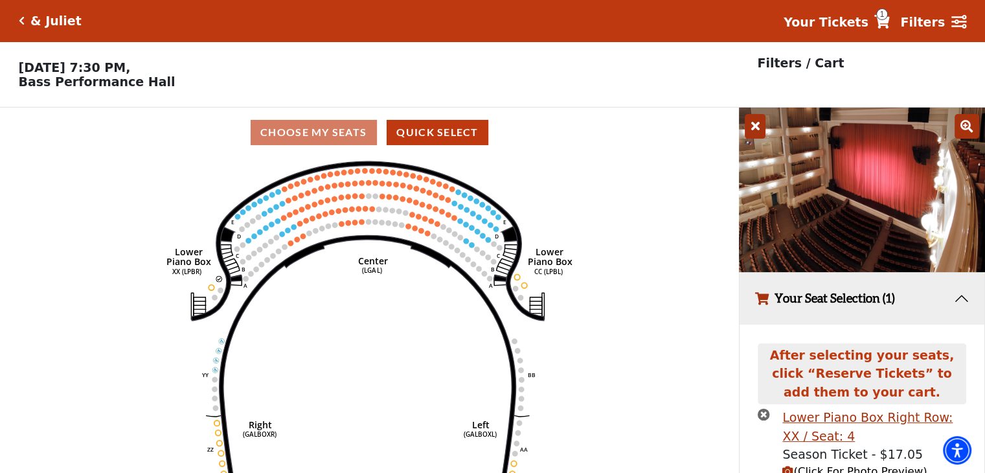
click at [759, 132] on icon at bounding box center [755, 126] width 21 height 25
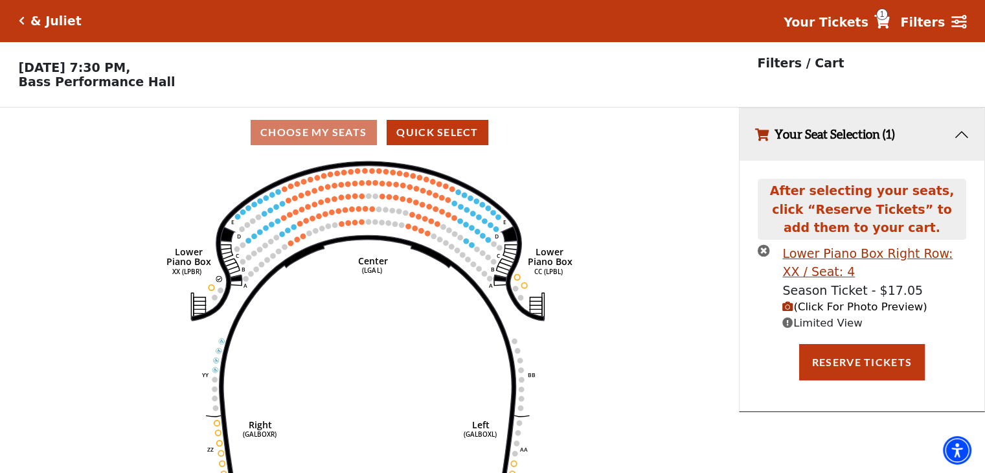
click at [768, 255] on icon "times-circle" at bounding box center [764, 250] width 12 height 12
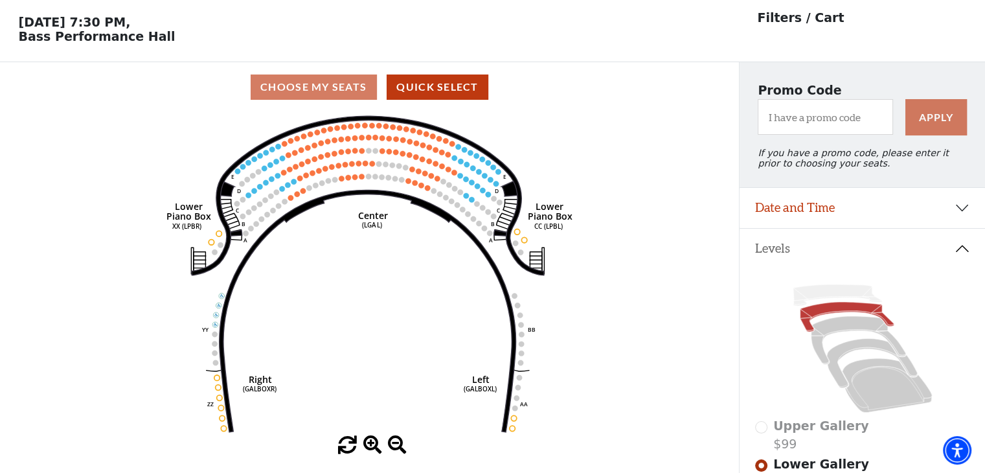
scroll to position [175, 0]
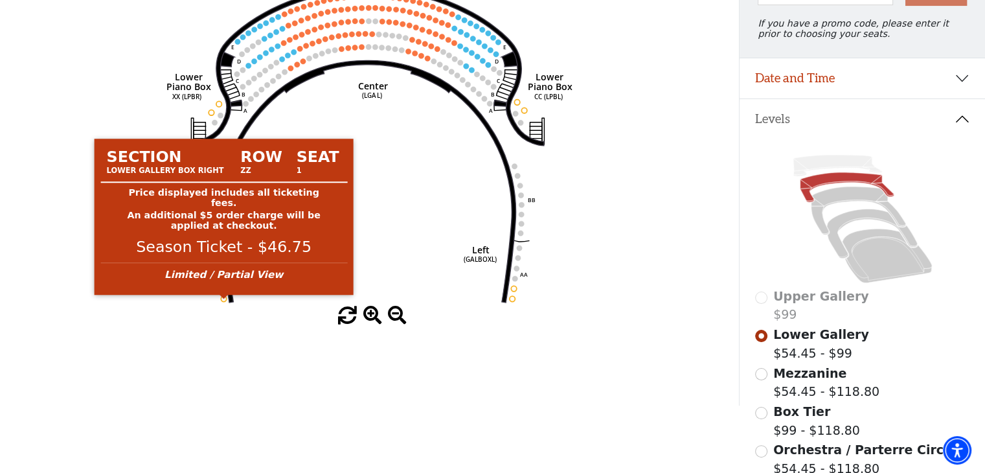
click at [223, 301] on circle at bounding box center [223, 298] width 5 height 5
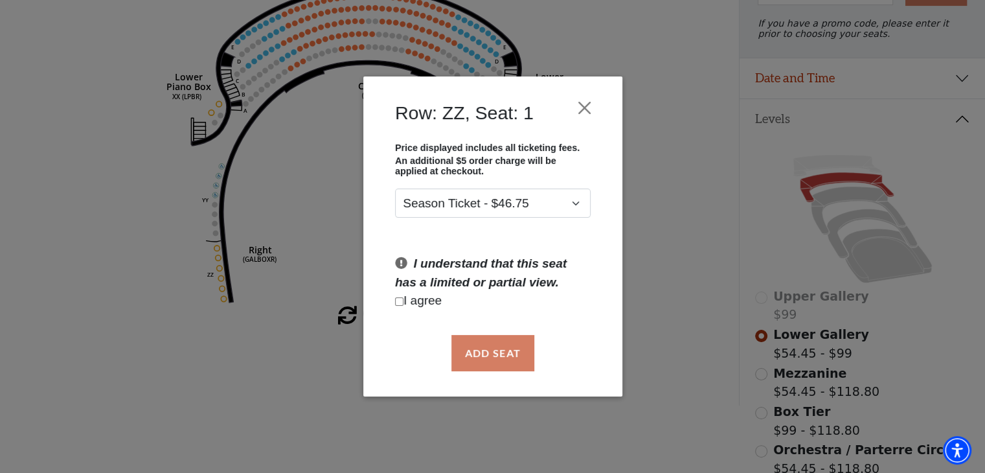
click at [402, 301] on input "Checkbox field" at bounding box center [399, 301] width 8 height 8
checkbox input "true"
click at [506, 350] on button "Add Seat" at bounding box center [492, 353] width 83 height 36
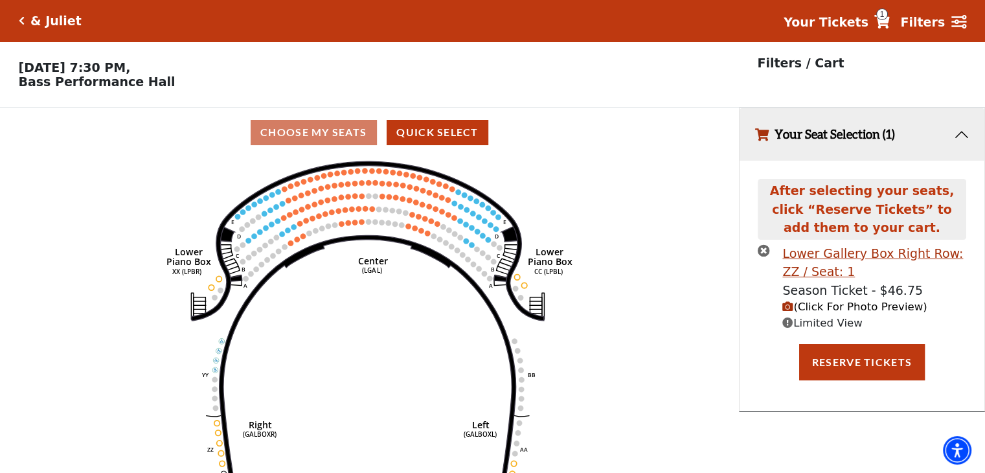
click at [816, 309] on span "(Click For Photo Preview)" at bounding box center [855, 307] width 144 height 12
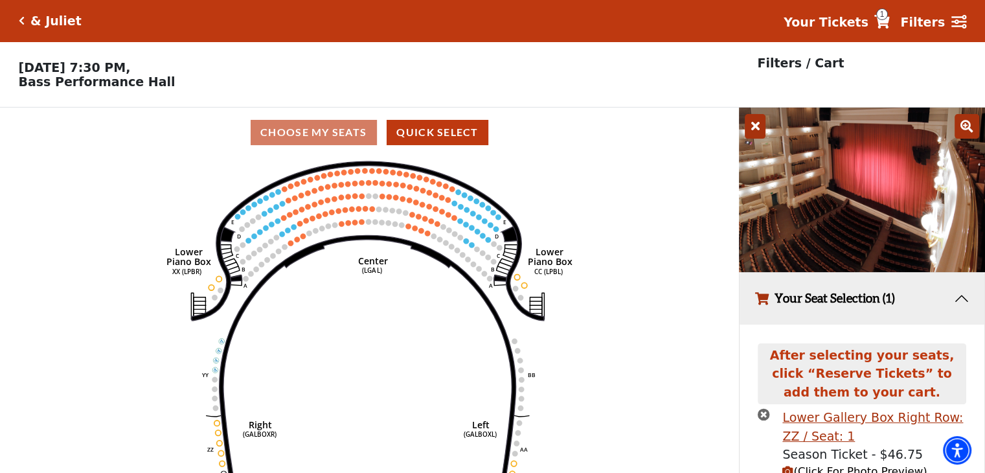
click at [753, 128] on icon at bounding box center [755, 126] width 21 height 25
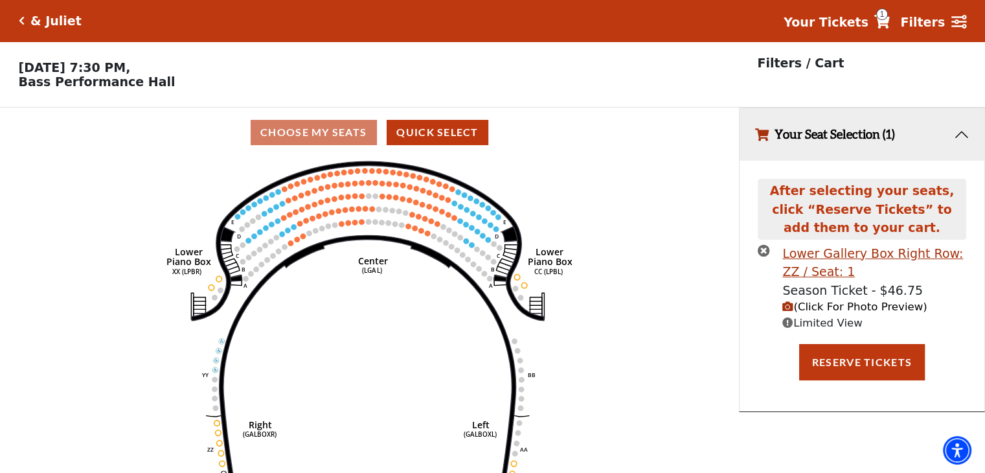
click at [764, 255] on icon "times-circle" at bounding box center [764, 250] width 12 height 12
